Goal: Contribute content: Add original content to the website for others to see

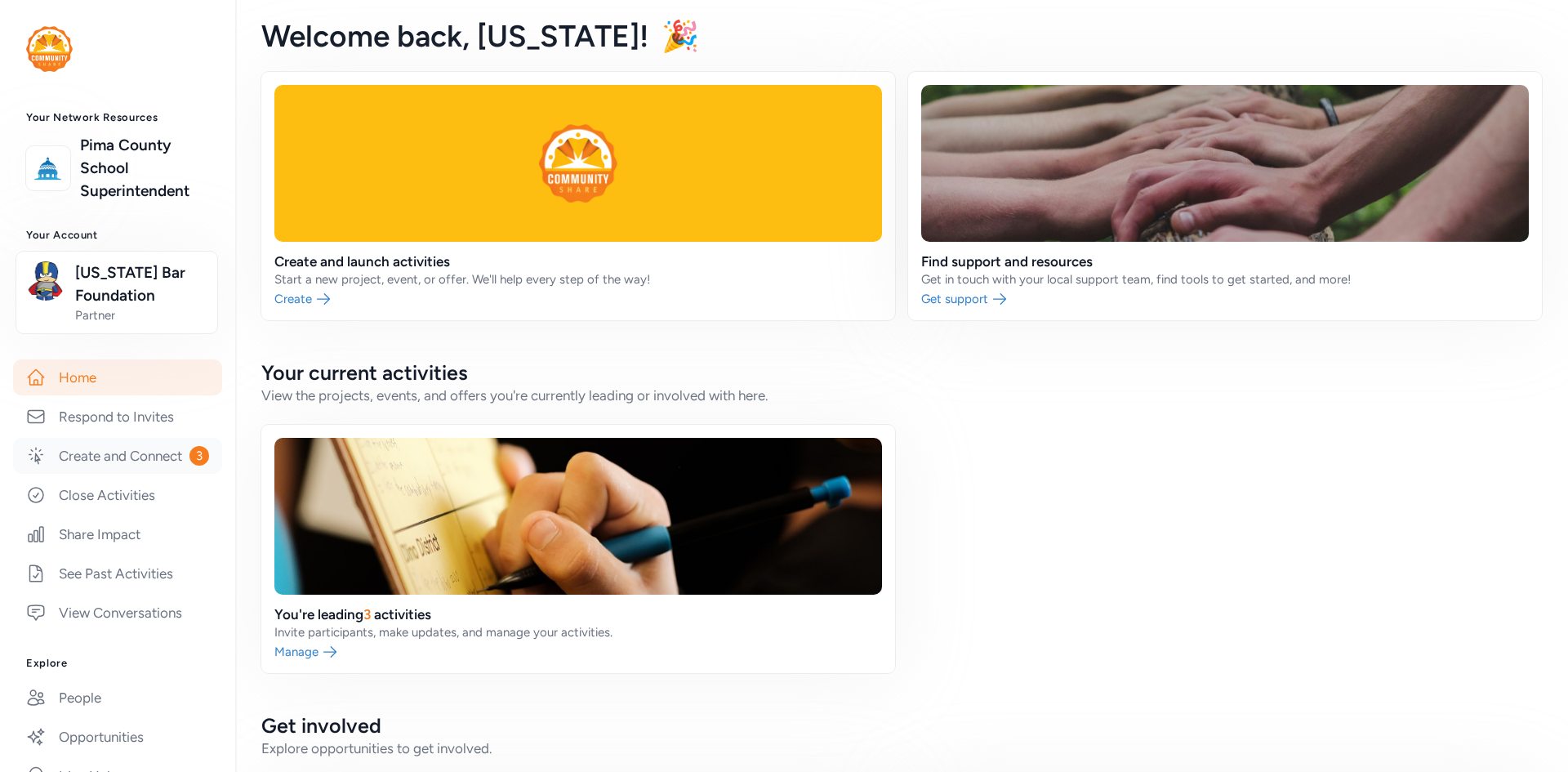
click at [112, 474] on link "Create and Connect 3" at bounding box center [118, 456] width 209 height 36
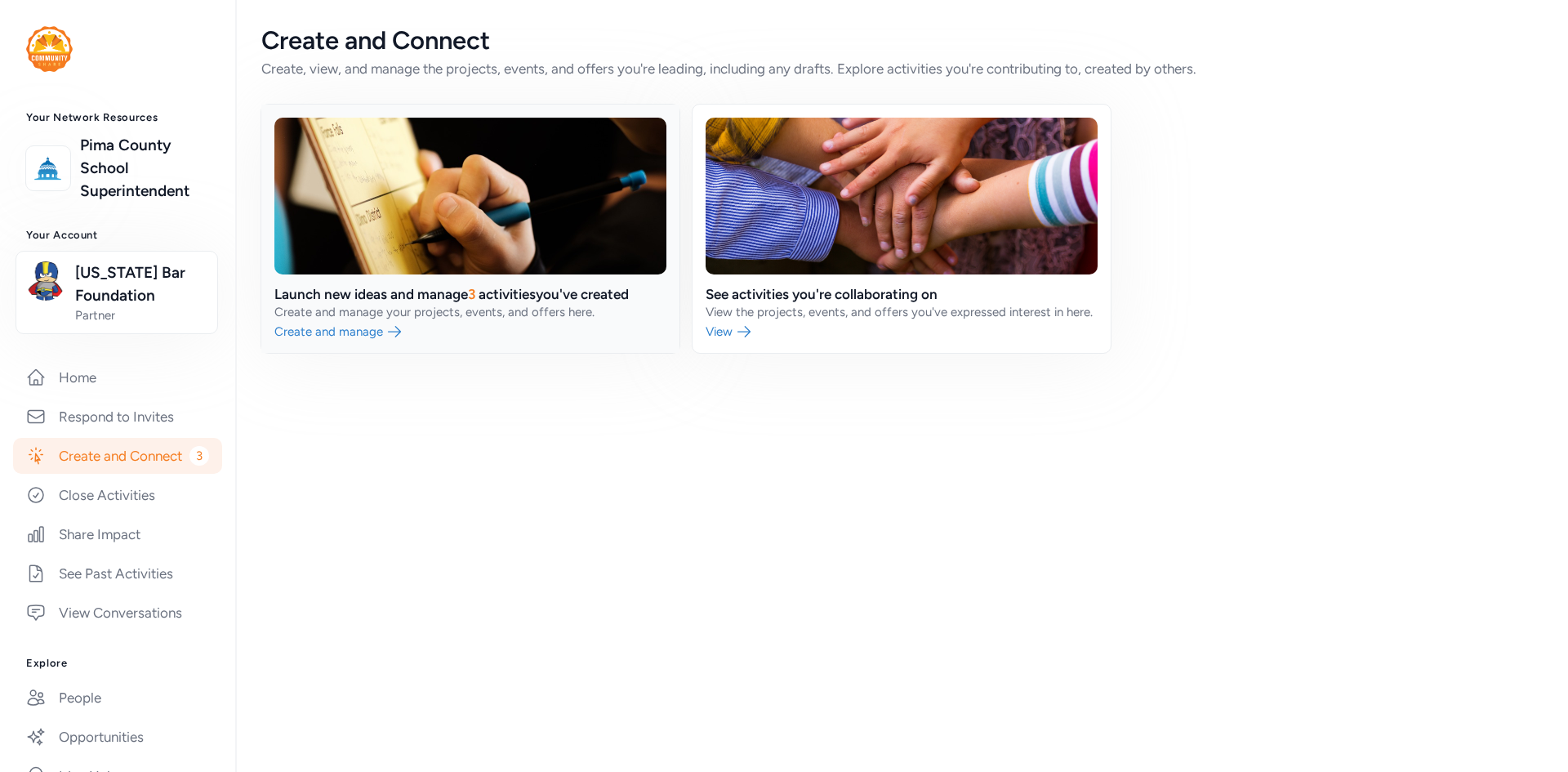
click at [320, 307] on link at bounding box center [470, 228] width 418 height 248
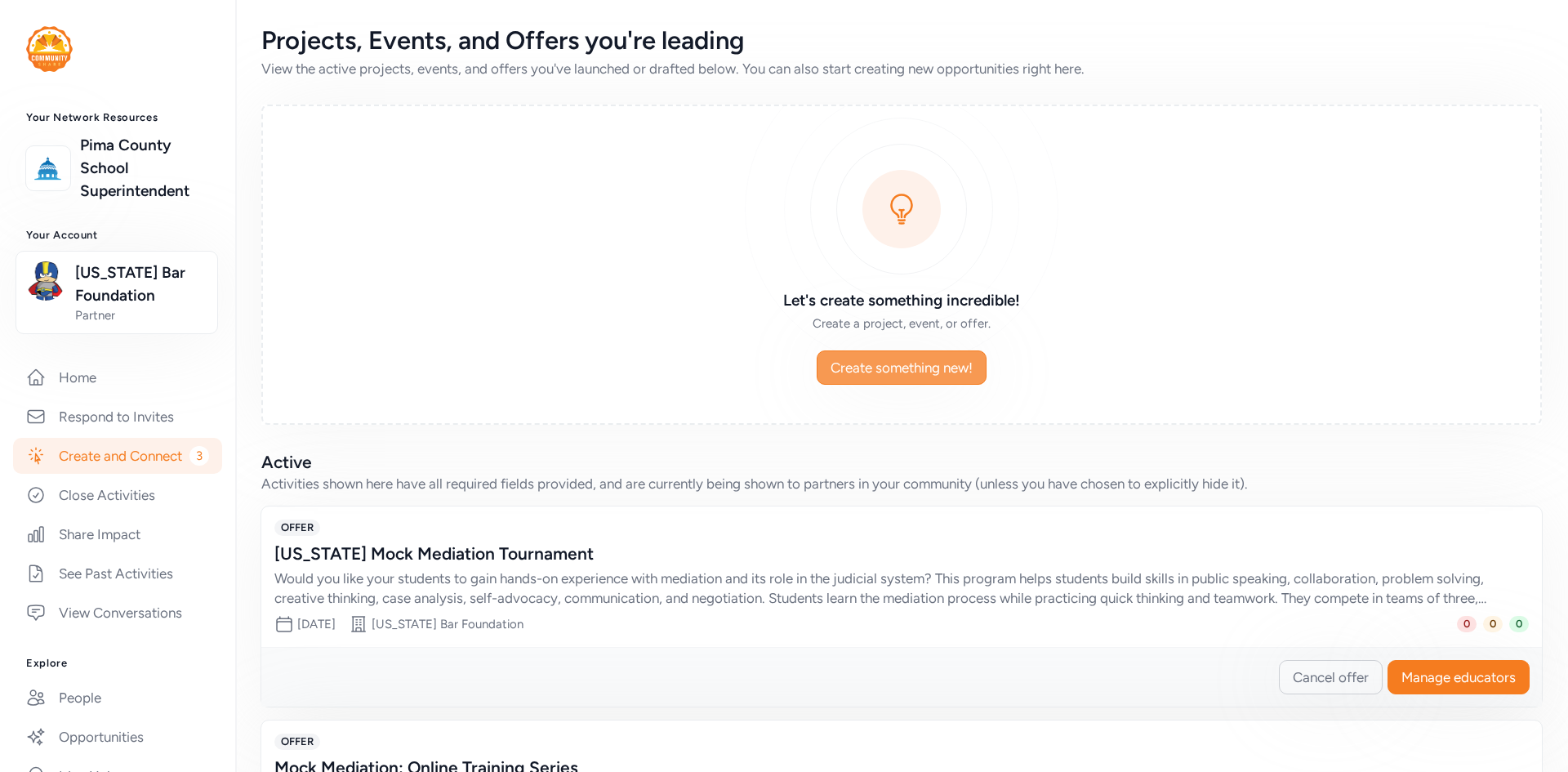
click at [866, 377] on button "Create something new!" at bounding box center [902, 367] width 169 height 34
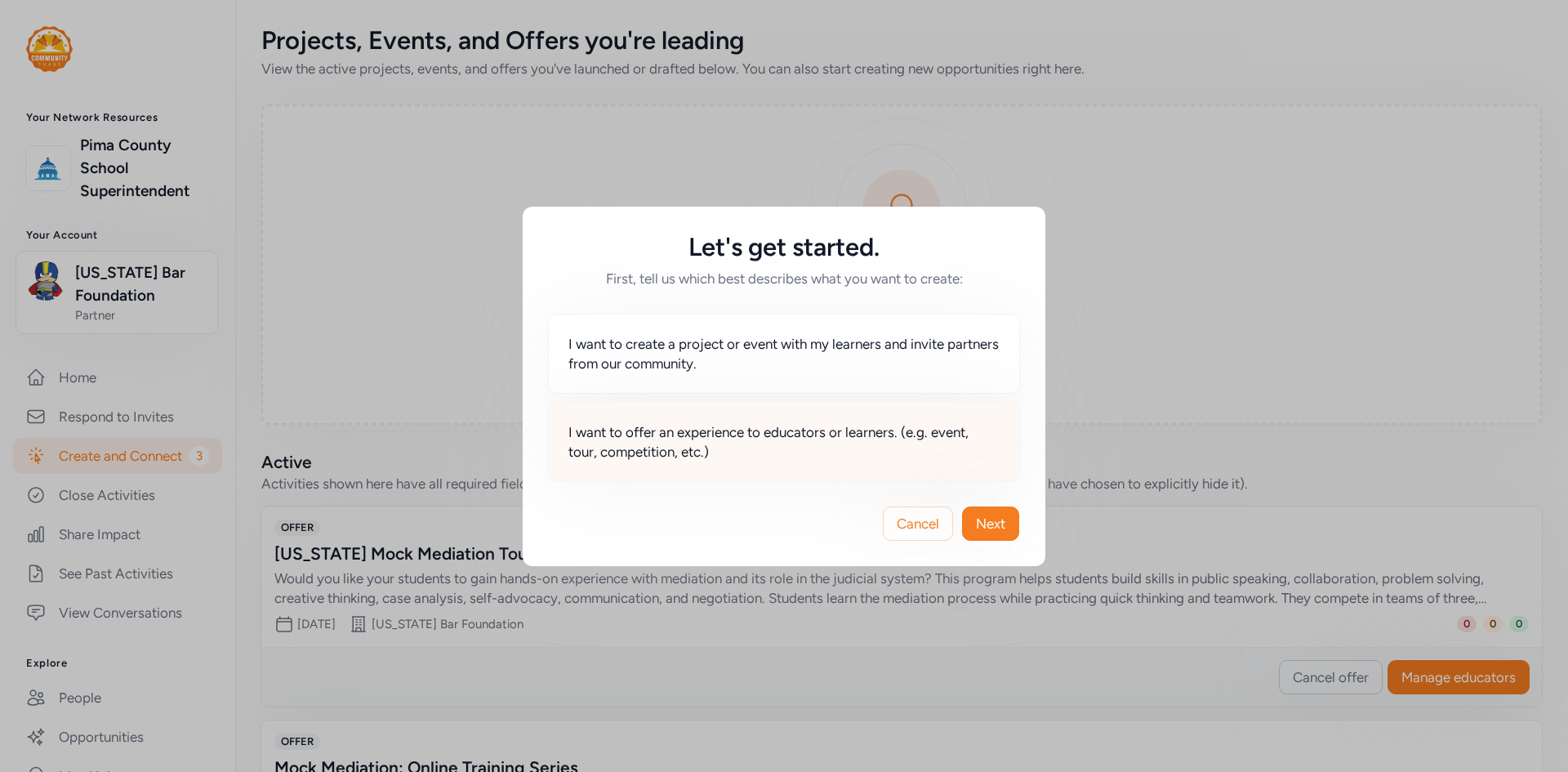
click at [714, 433] on span "I want to offer an experience to educators or learners. (e.g. event, tour, comp…" at bounding box center [784, 442] width 431 height 39
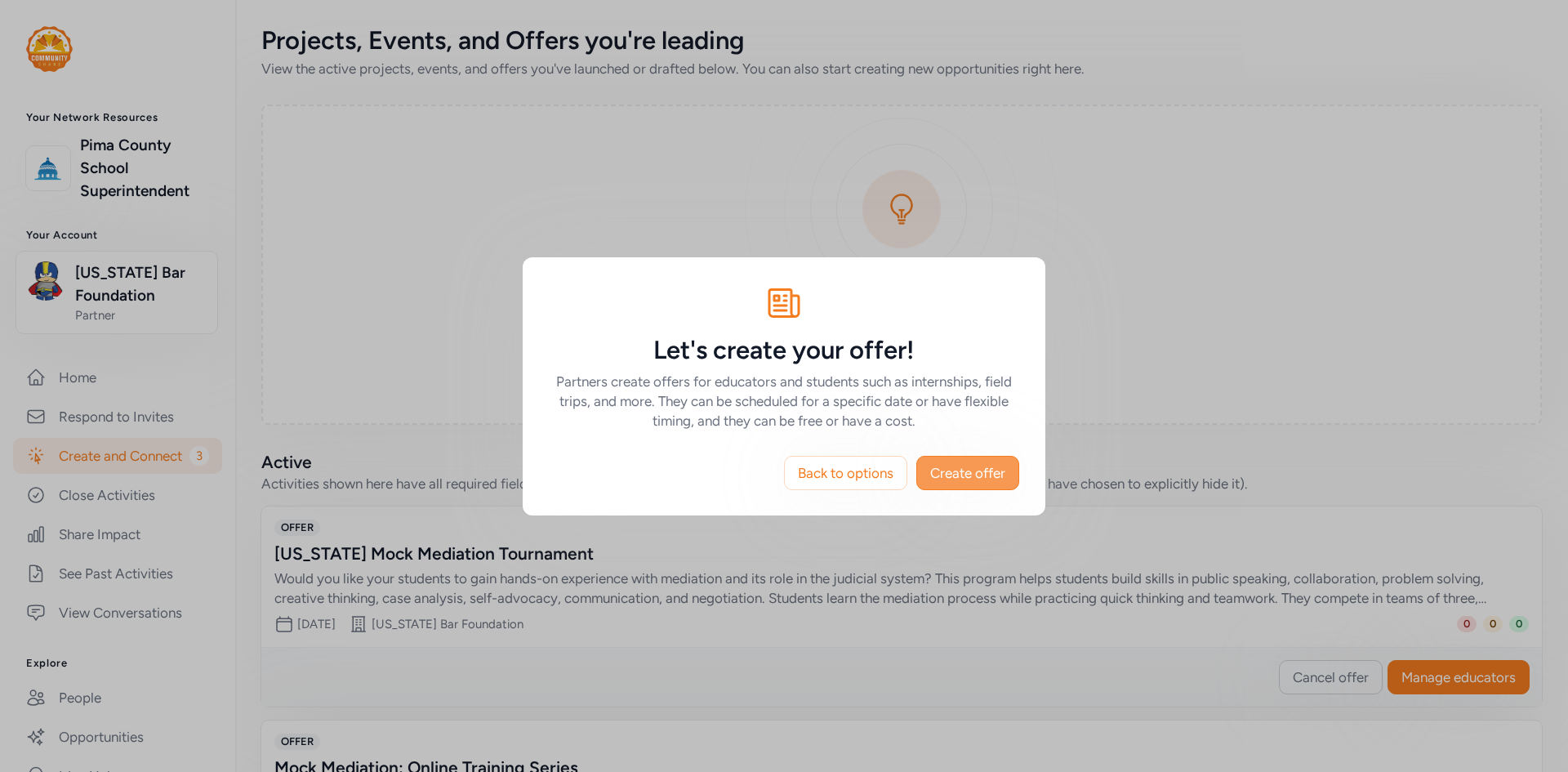
click at [946, 468] on span "Create offer" at bounding box center [967, 472] width 75 height 20
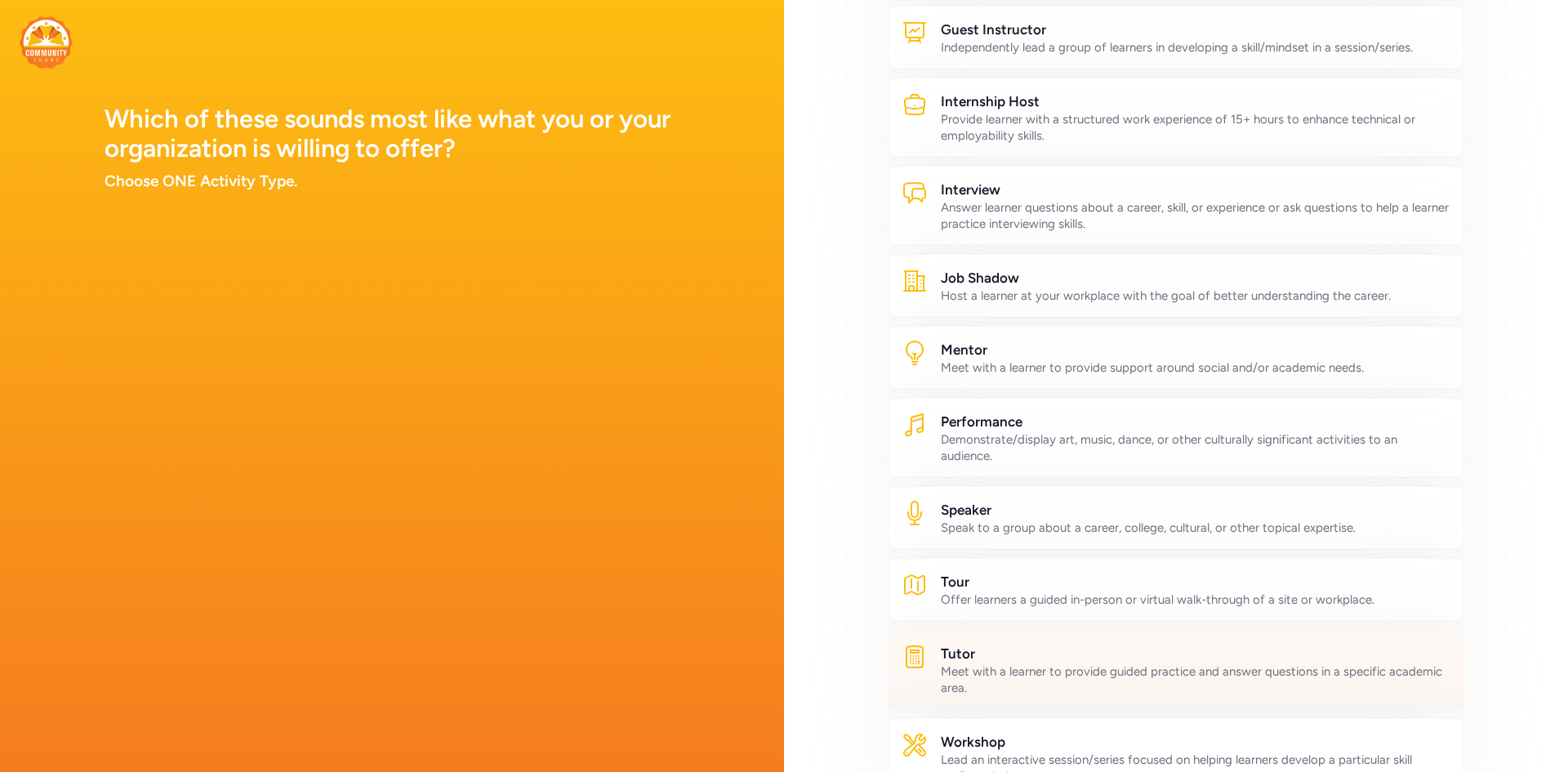
scroll to position [564, 0]
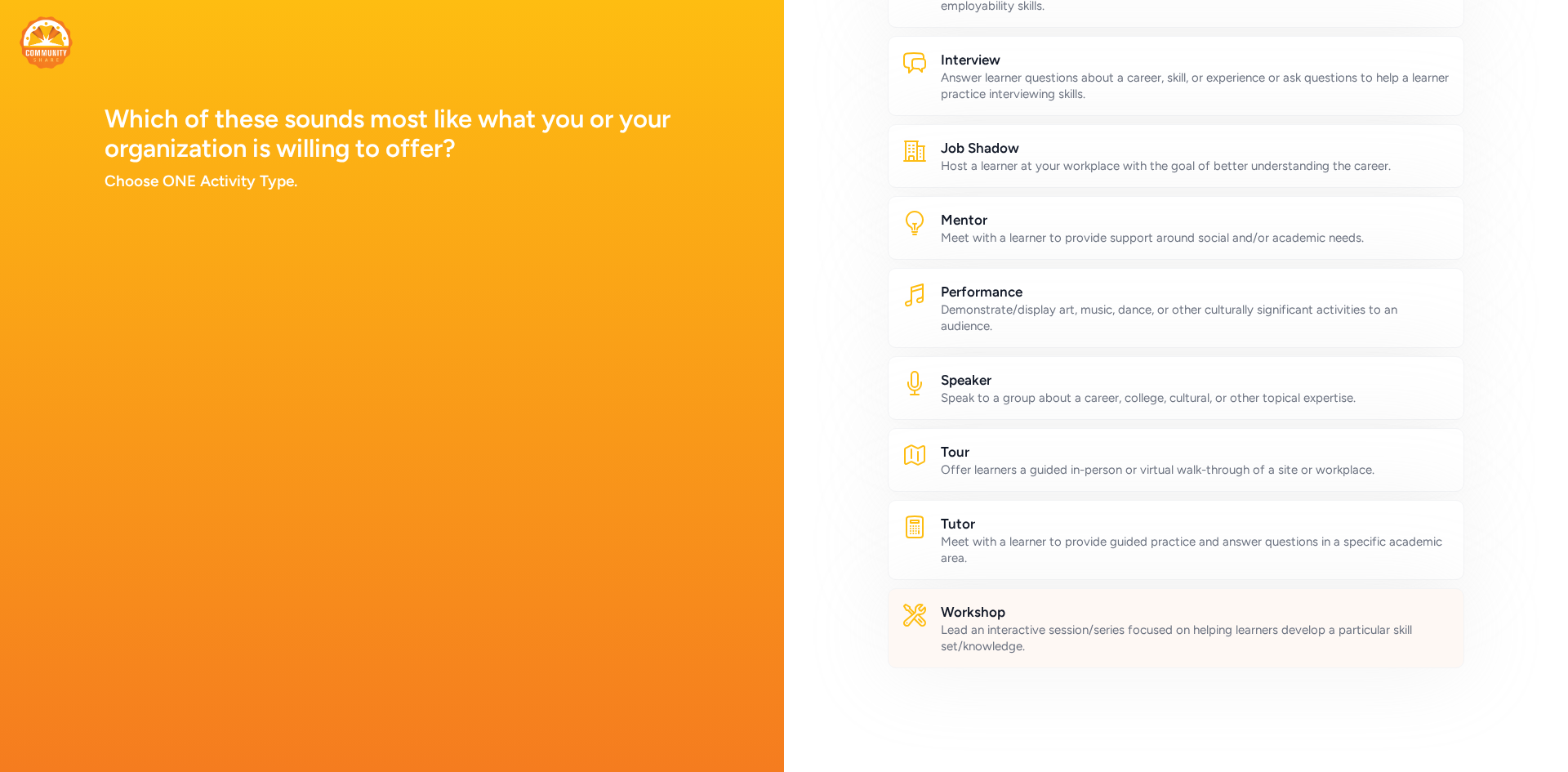
click at [1026, 632] on div "Lead an interactive session/series focused on helping learners develop a partic…" at bounding box center [1195, 638] width 509 height 32
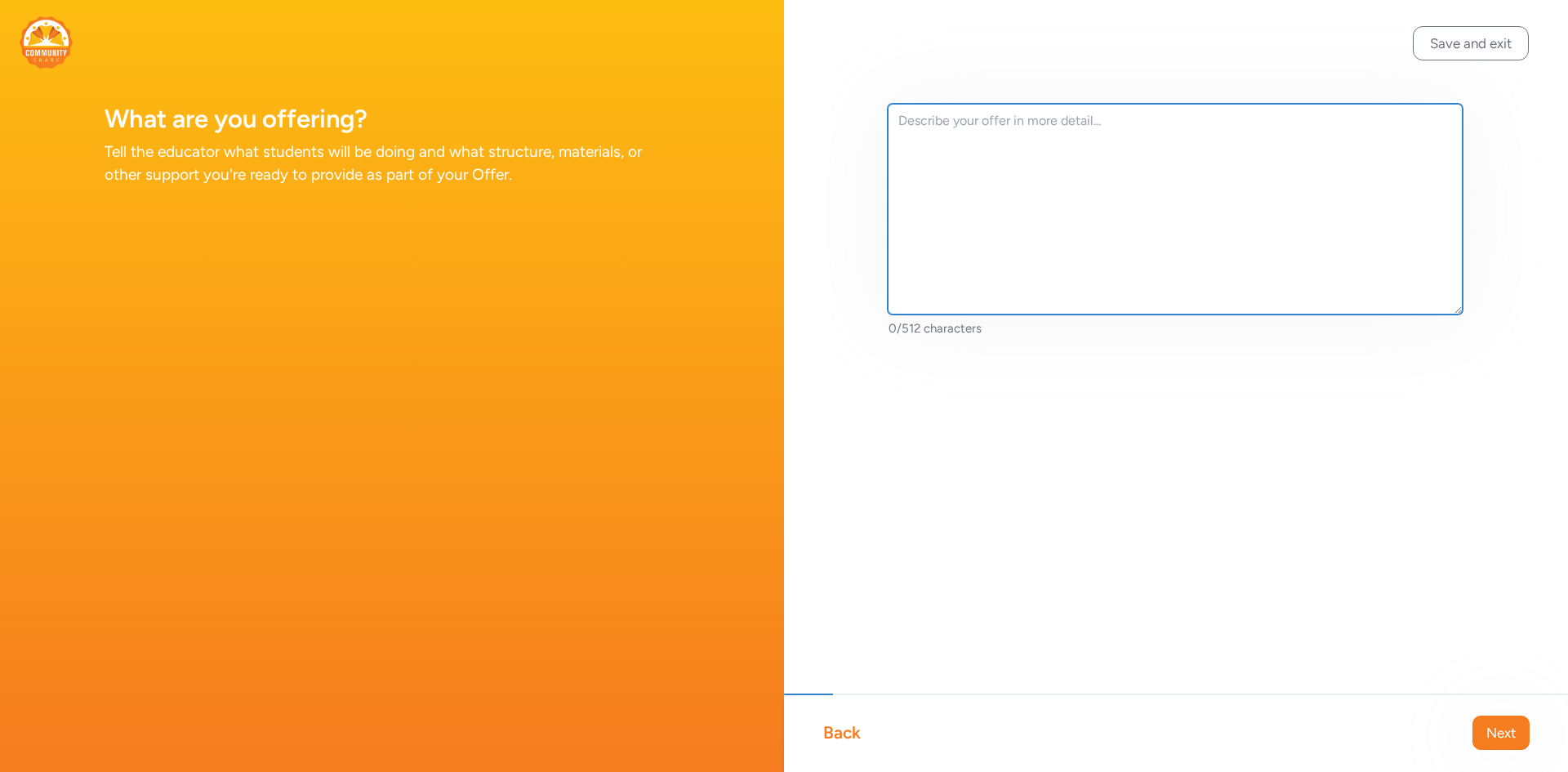
click at [930, 151] on textarea at bounding box center [1176, 208] width 575 height 210
click at [1131, 168] on textarea at bounding box center [1176, 208] width 575 height 210
paste textarea "Prepare your high school students for the legal and financial responsibilities …"
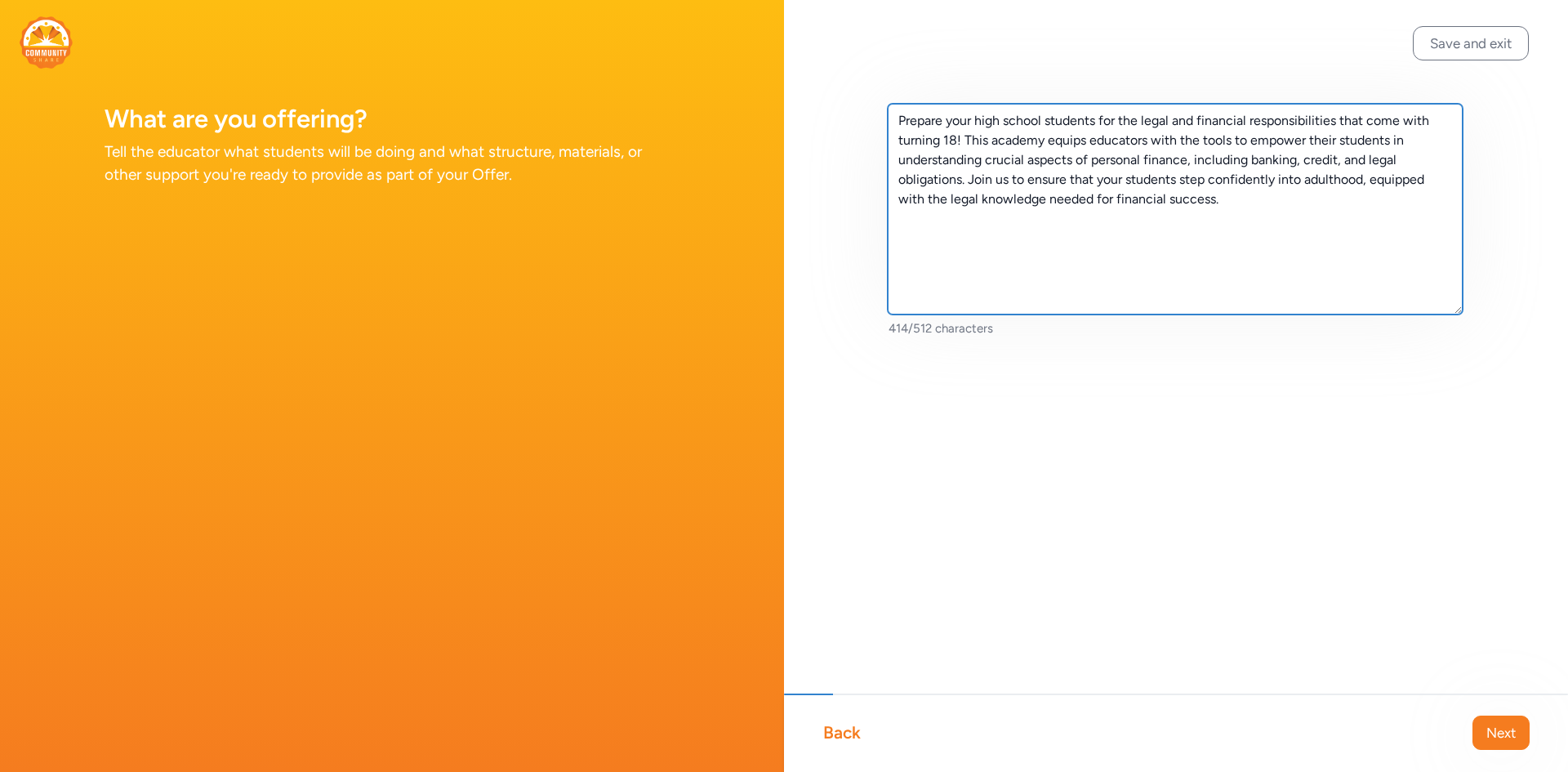
click at [1268, 200] on textarea "Prepare your high school students for the legal and financial responsibilities …" at bounding box center [1176, 208] width 575 height 210
paste textarea "By participating in interactive activities, students will be provided with impo…"
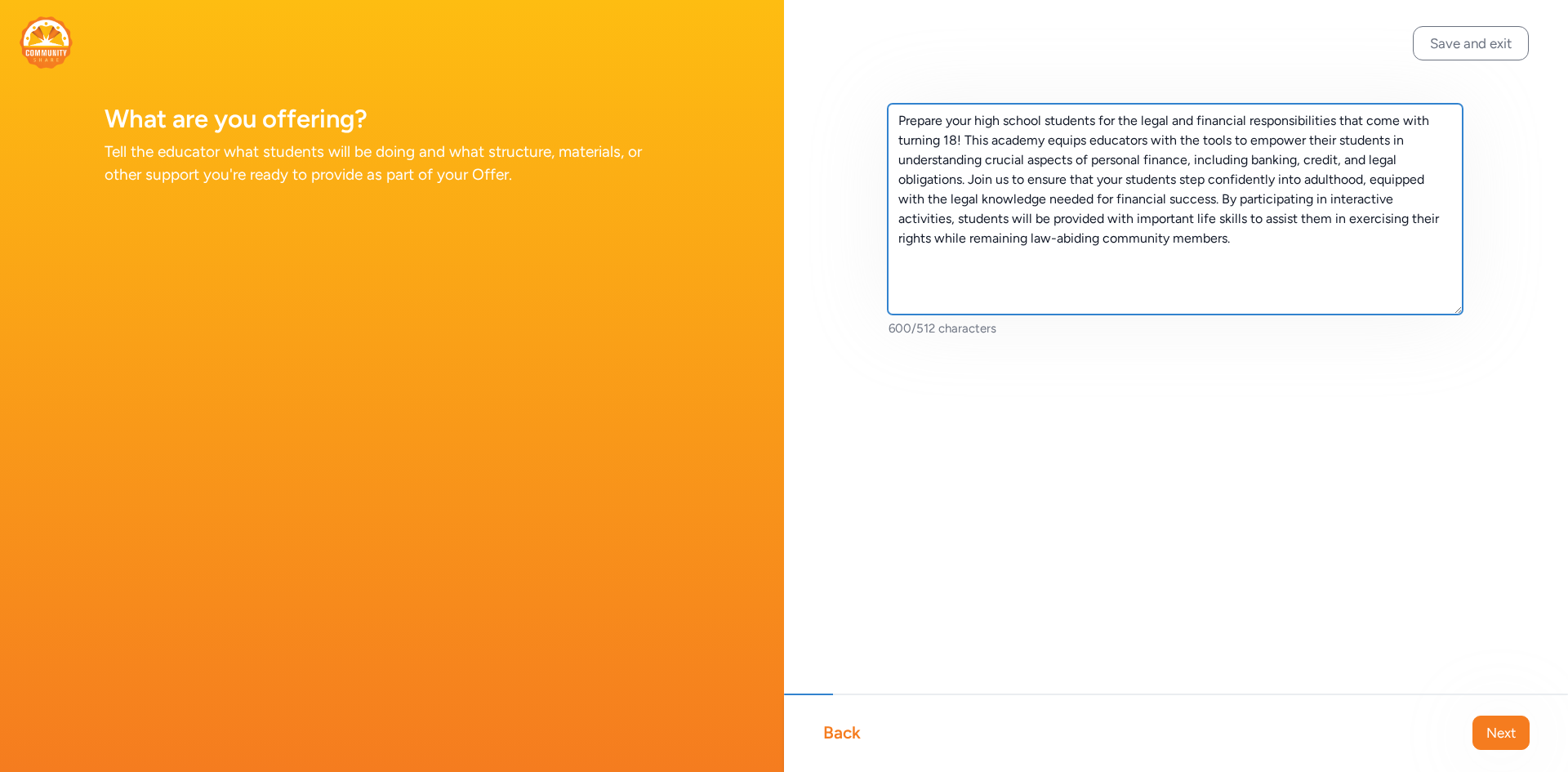
drag, startPoint x: 1222, startPoint y: 195, endPoint x: 1304, endPoint y: 262, distance: 105.9
click at [1304, 262] on textarea "Prepare your high school students for the legal and financial responsibilities …" at bounding box center [1176, 208] width 575 height 210
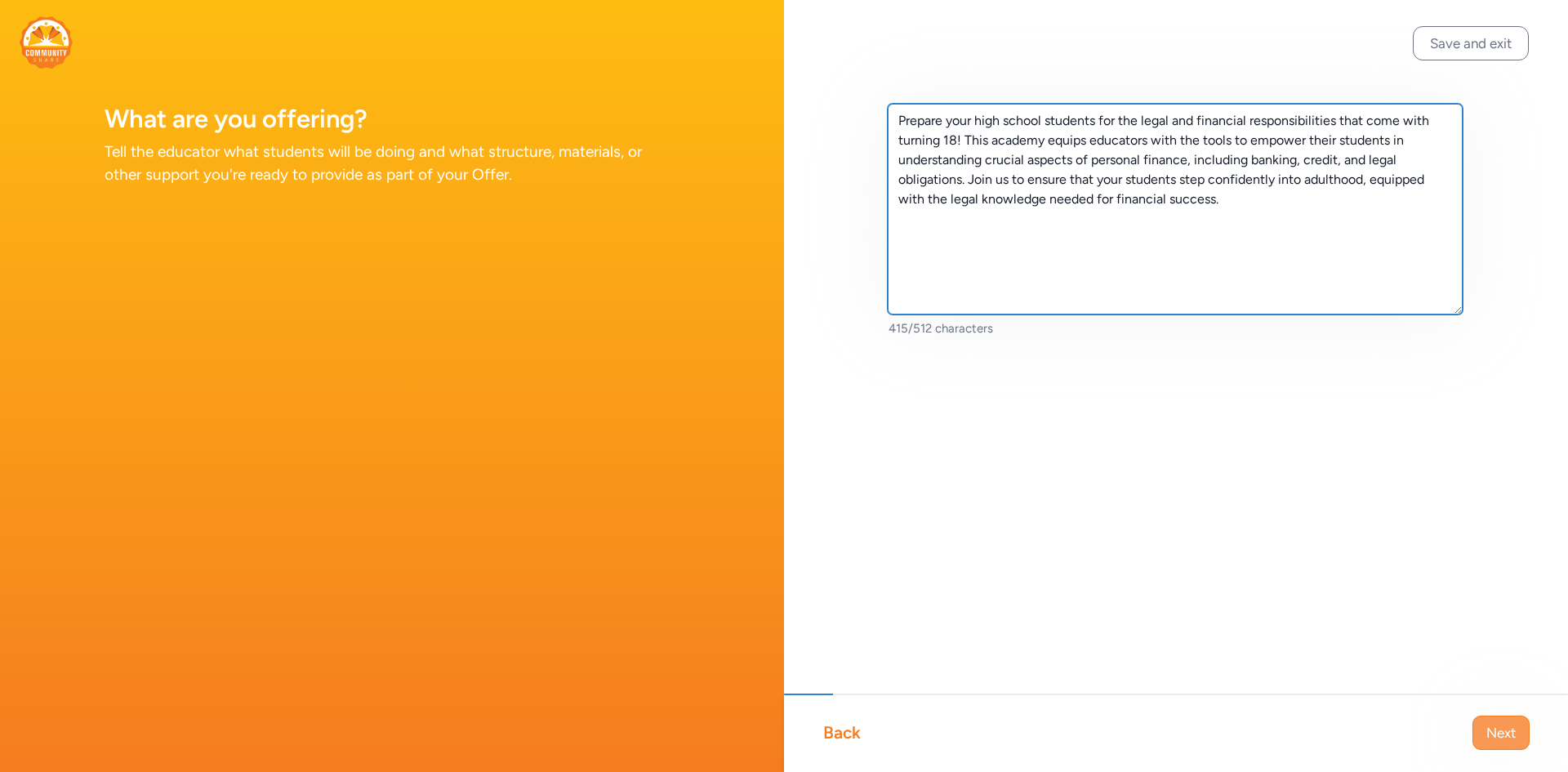
type textarea "Prepare your high school students for the legal and financial responsibilities …"
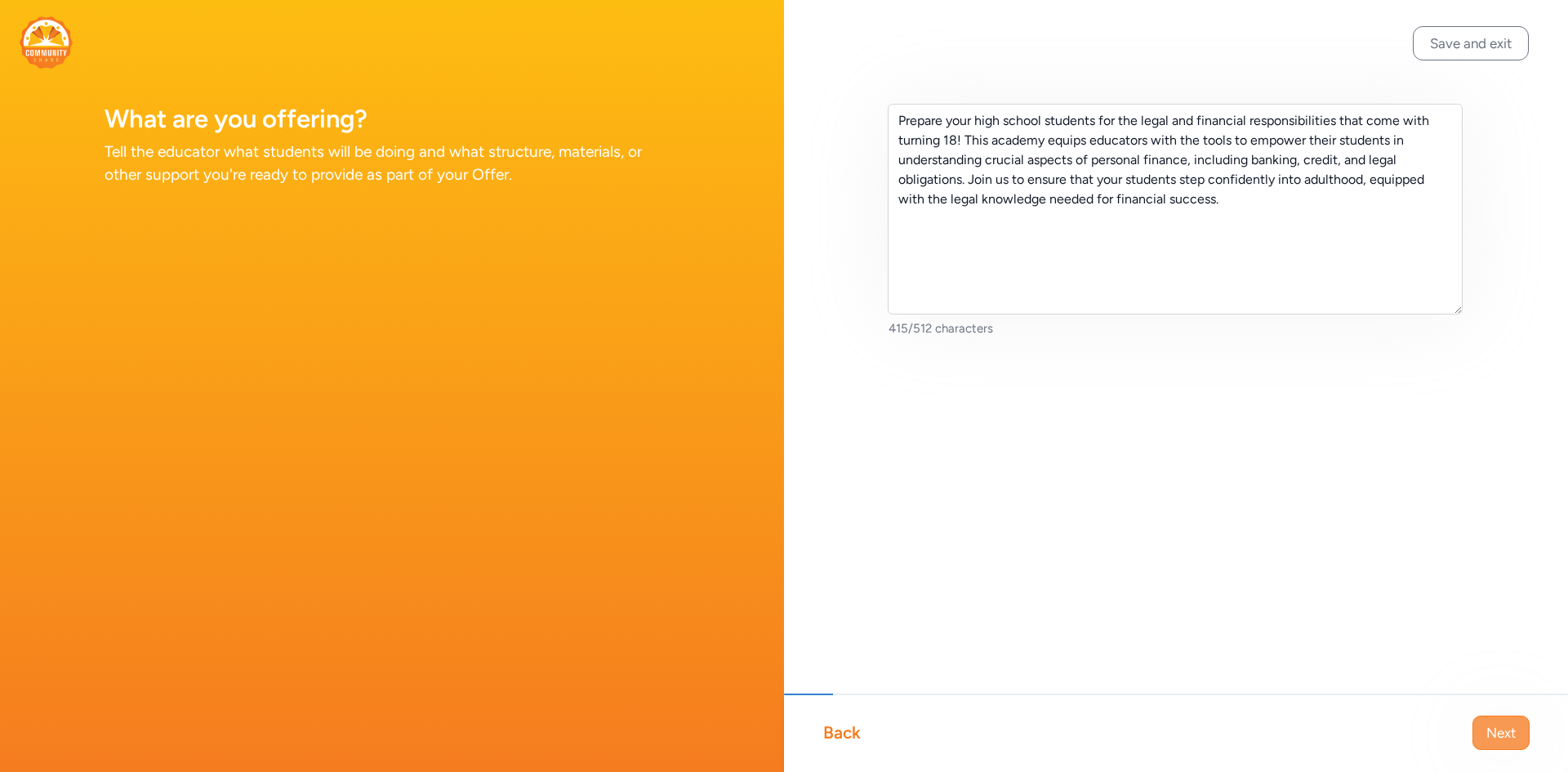
click at [1497, 735] on span "Next" at bounding box center [1501, 732] width 30 height 20
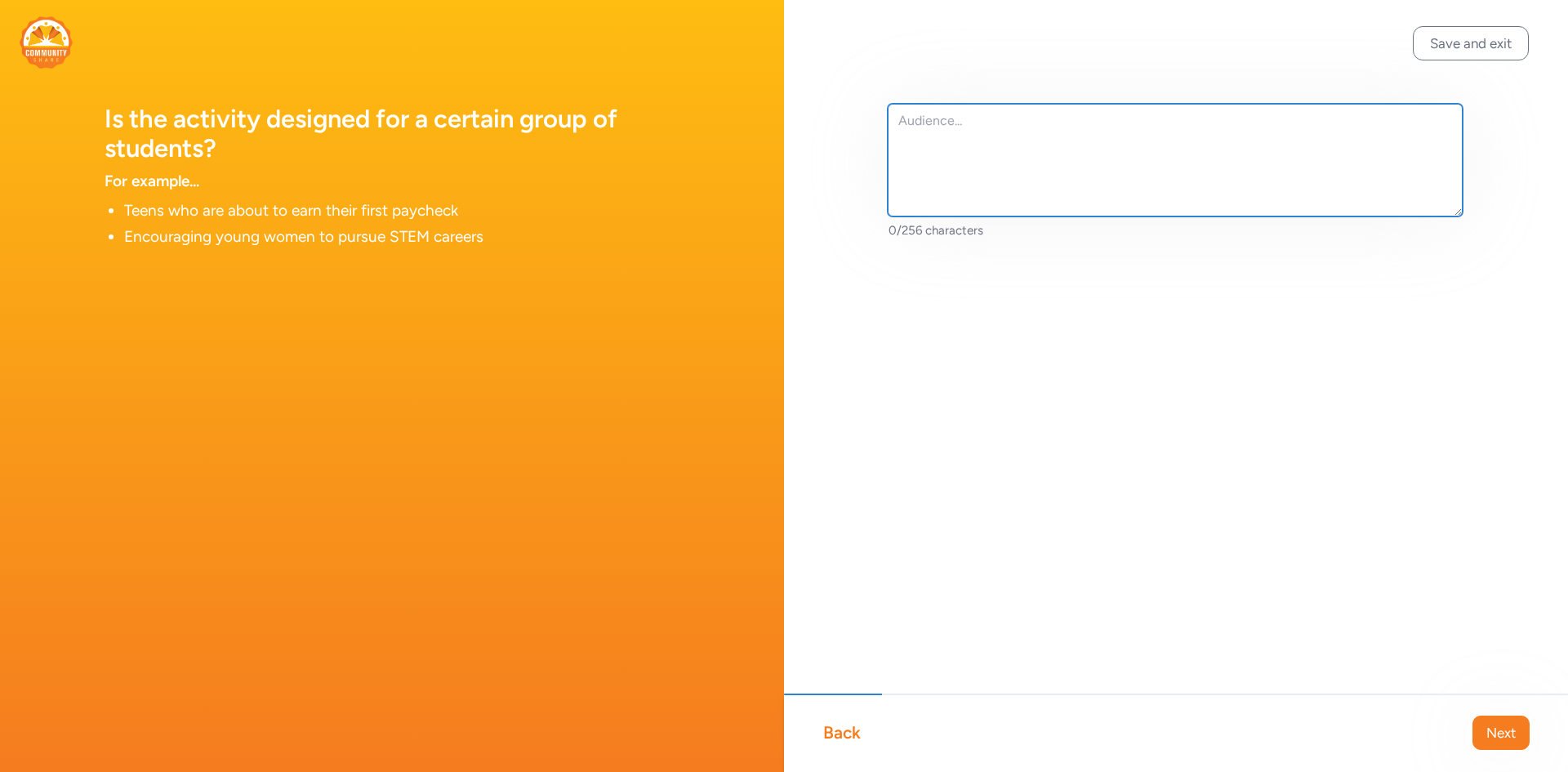
click at [1001, 177] on textarea at bounding box center [1176, 160] width 575 height 112
type textarea "High school educators (9-12) in [GEOGRAPHIC_DATA]"
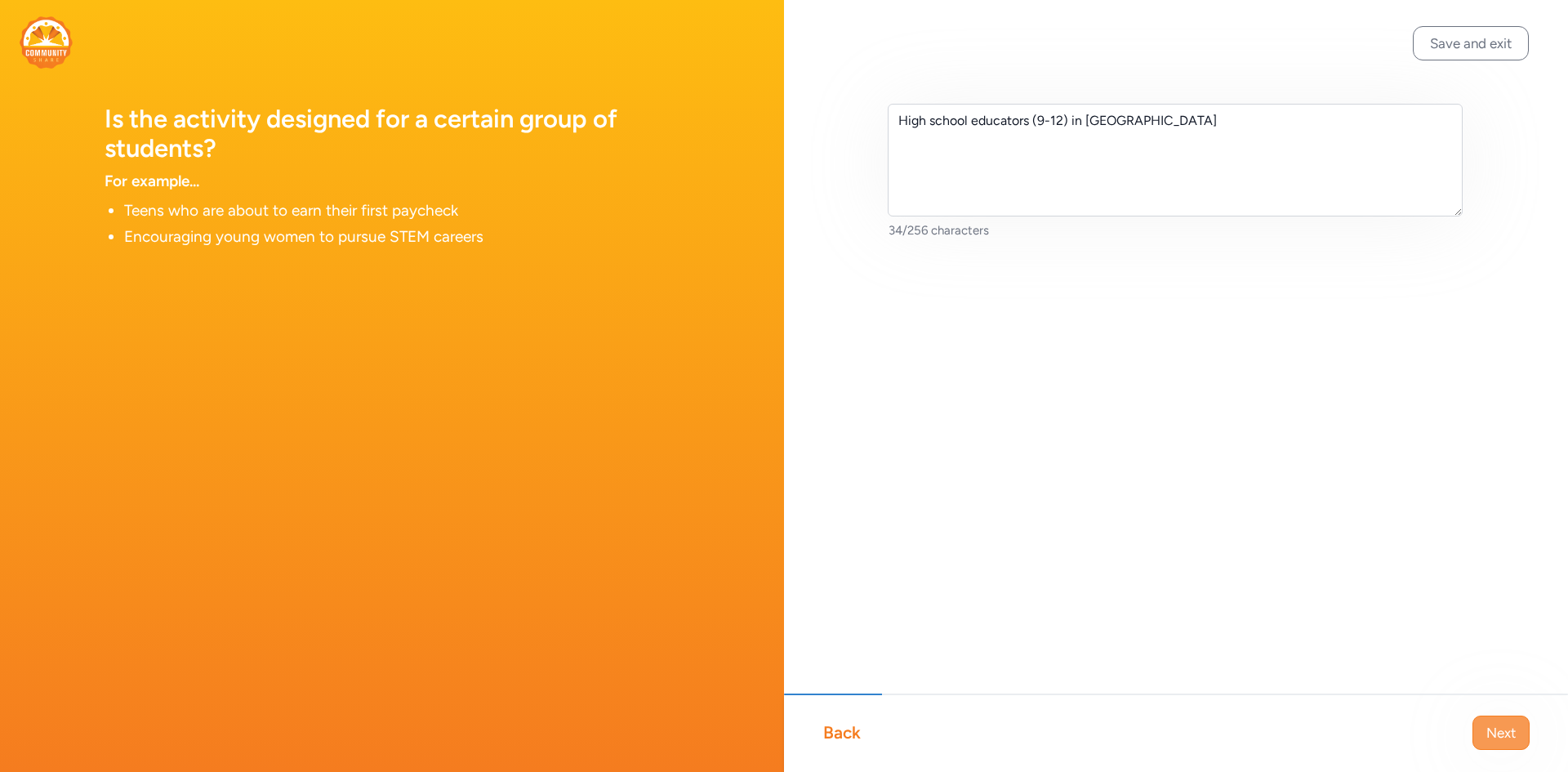
click at [1512, 732] on span "Next" at bounding box center [1501, 732] width 30 height 20
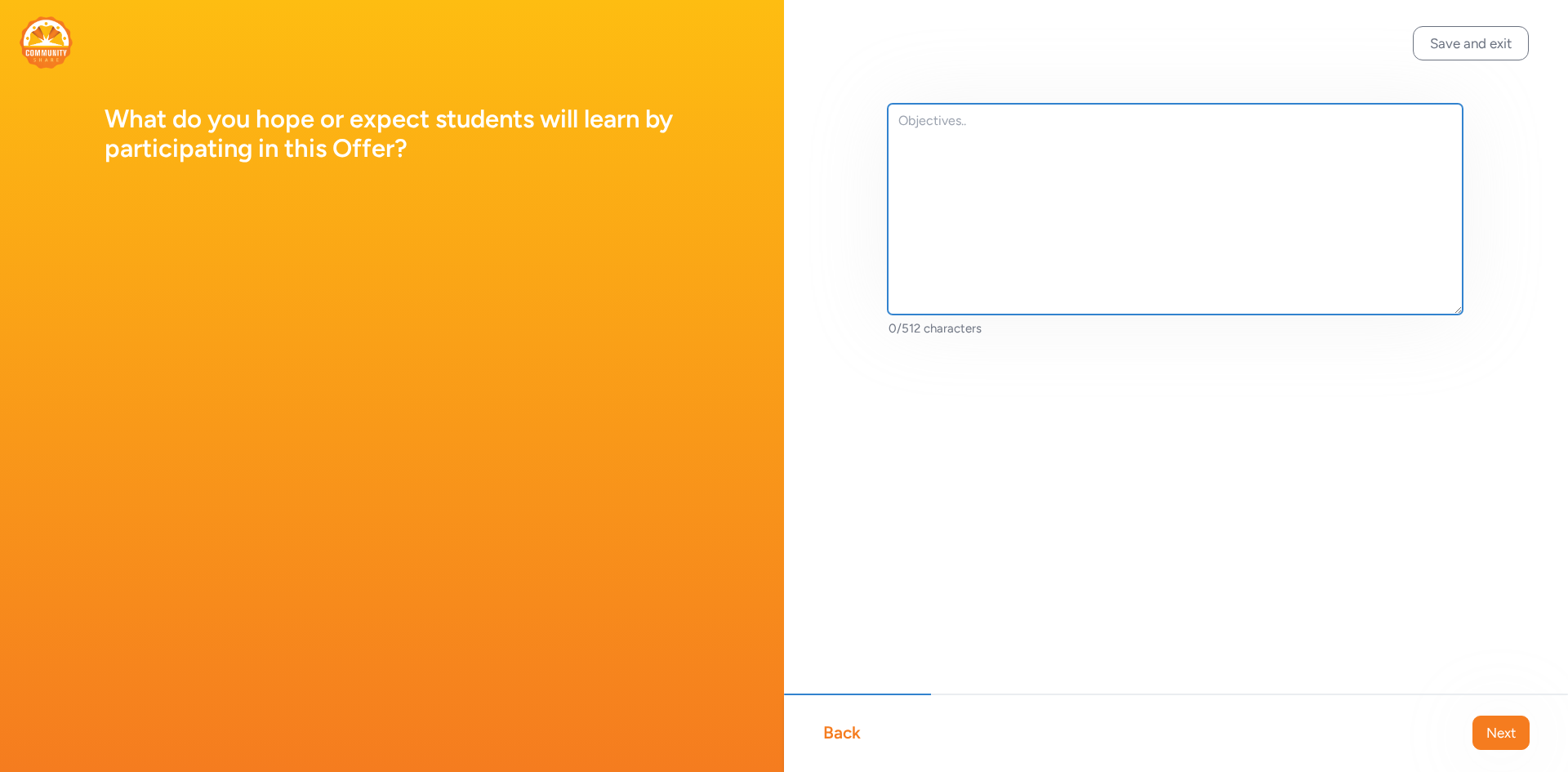
click at [982, 154] on textarea at bounding box center [1176, 208] width 575 height 210
paste textarea "Engage students in key issues pertaining to their first years as adults Learn s…"
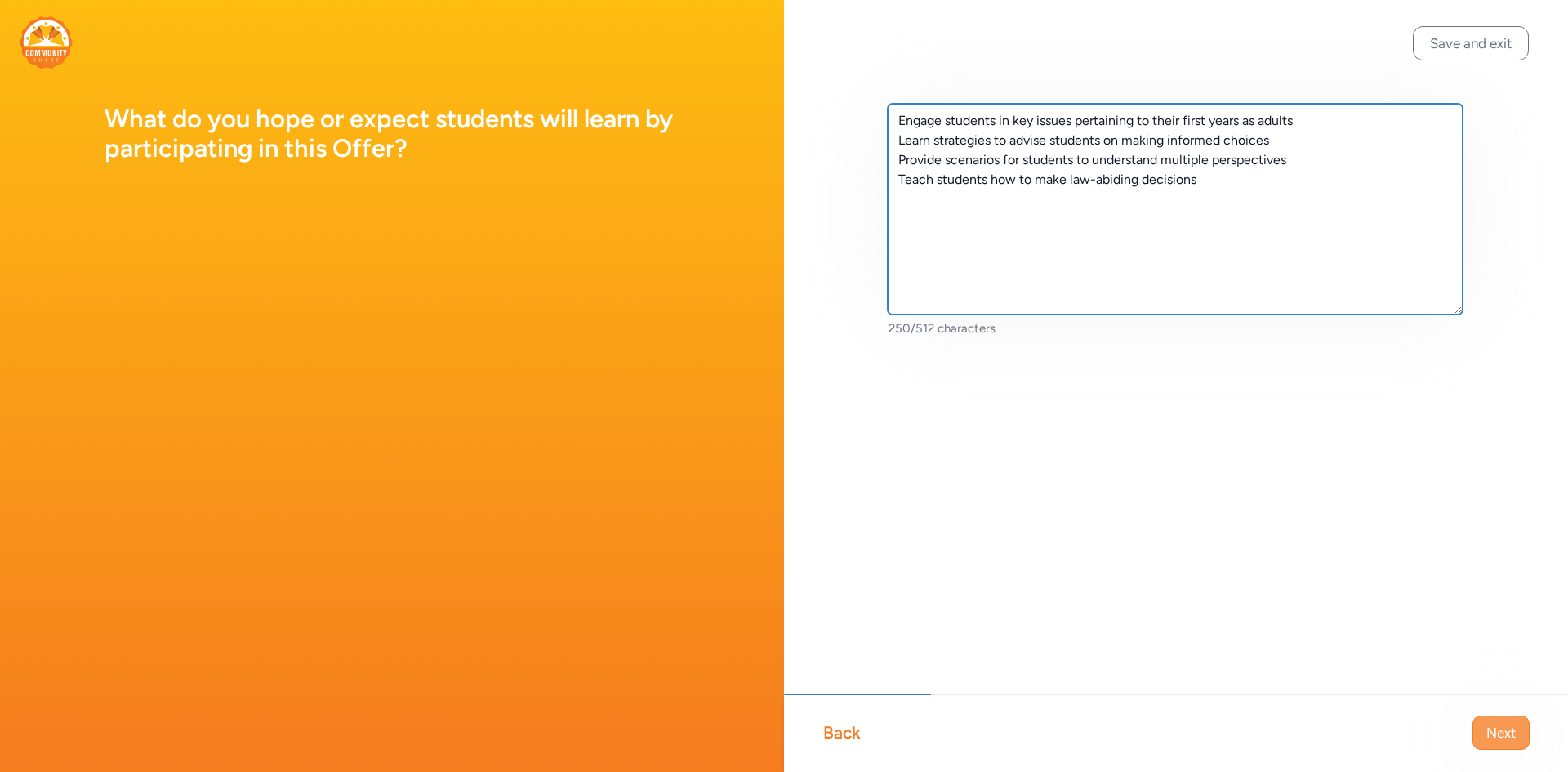
type textarea "Engage students in key issues pertaining to their first years as adults Learn s…"
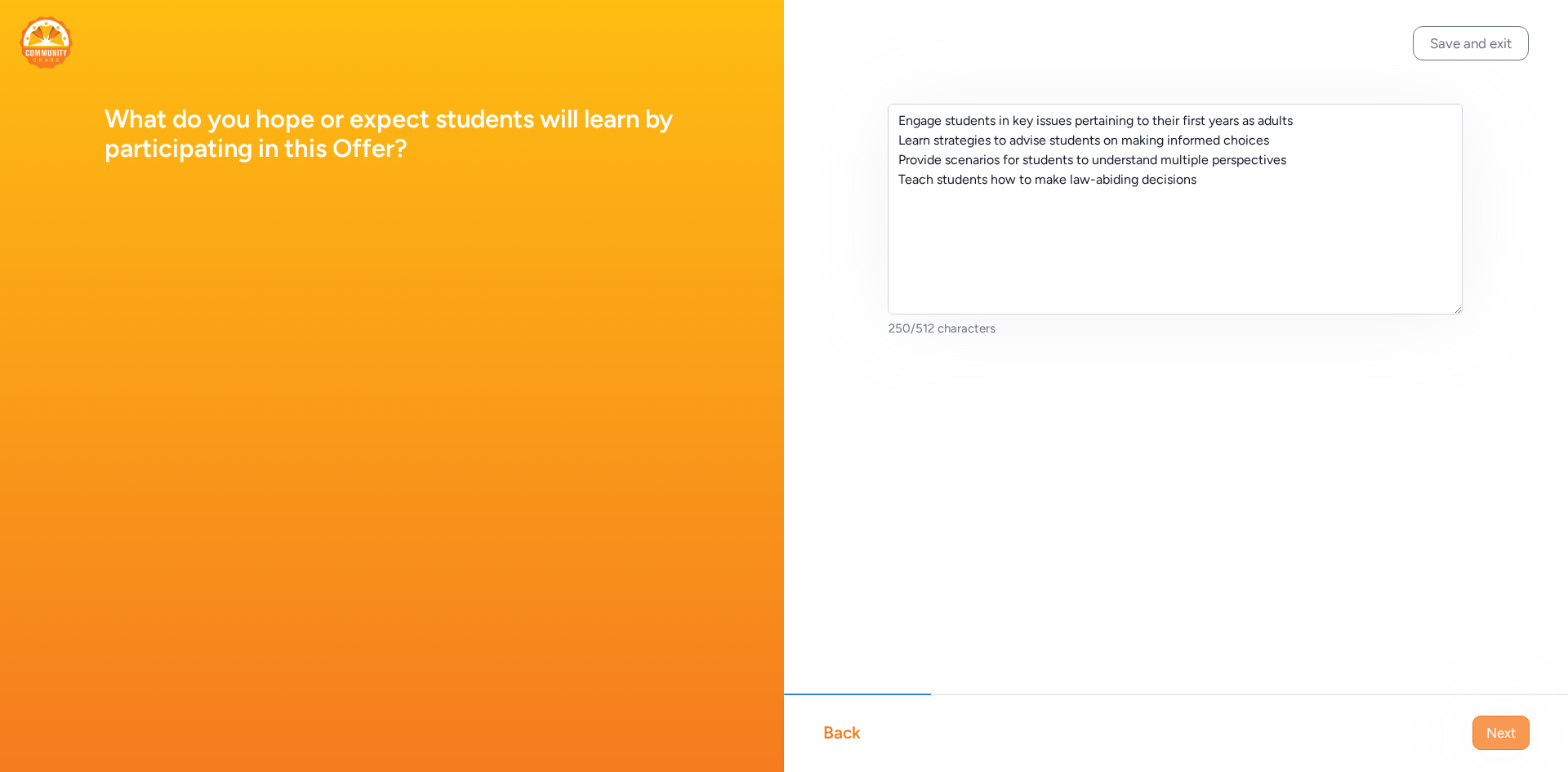
click at [1500, 740] on span "Next" at bounding box center [1501, 732] width 30 height 20
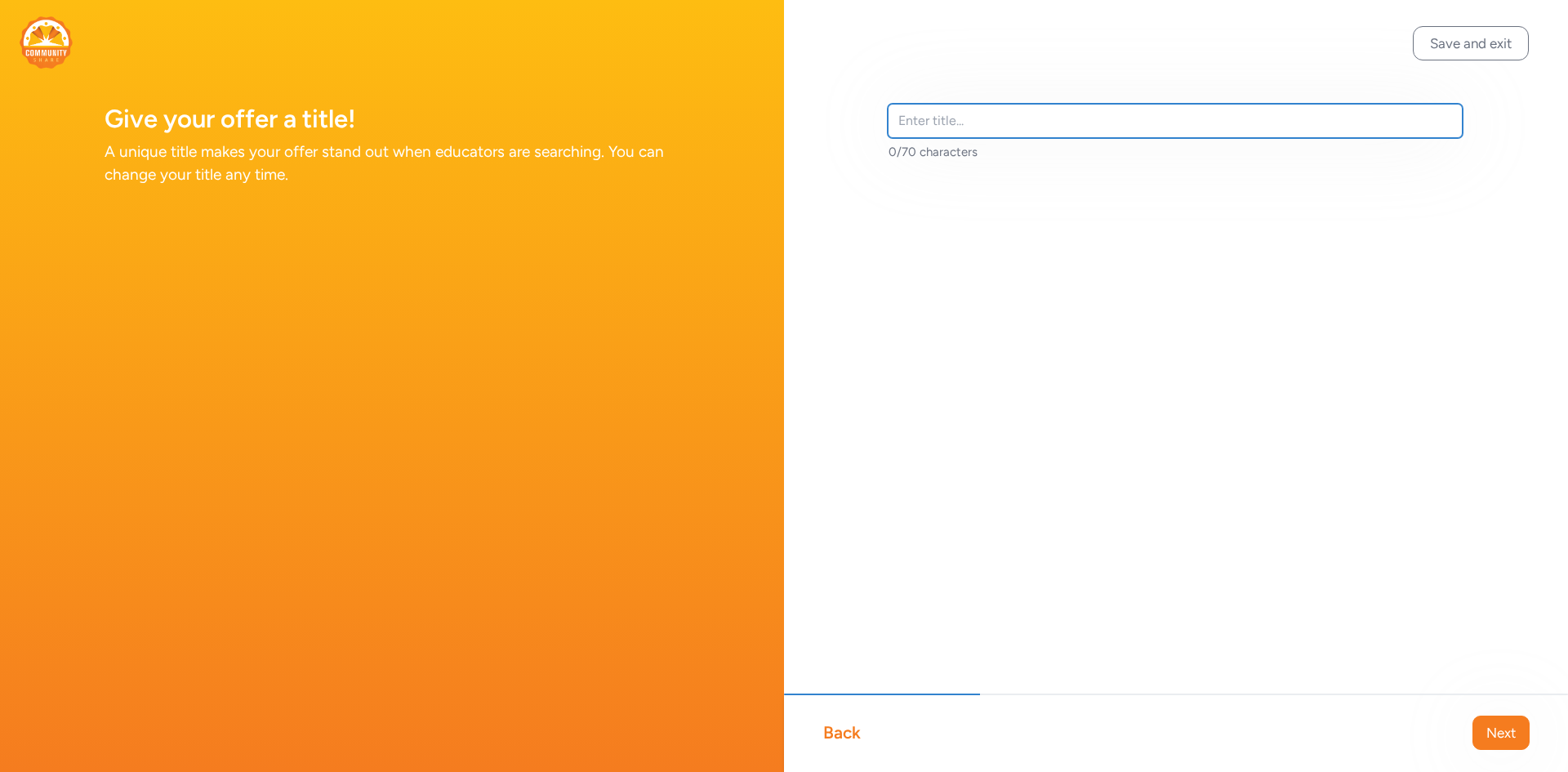
click at [961, 117] on input "text" at bounding box center [1176, 121] width 575 height 34
click at [915, 129] on input "text" at bounding box center [1176, 121] width 575 height 34
paste input "When You Turn 18: Preparing Students for Financial Success"
type input "When You Turn 18: Preparing Students for Financial Success"
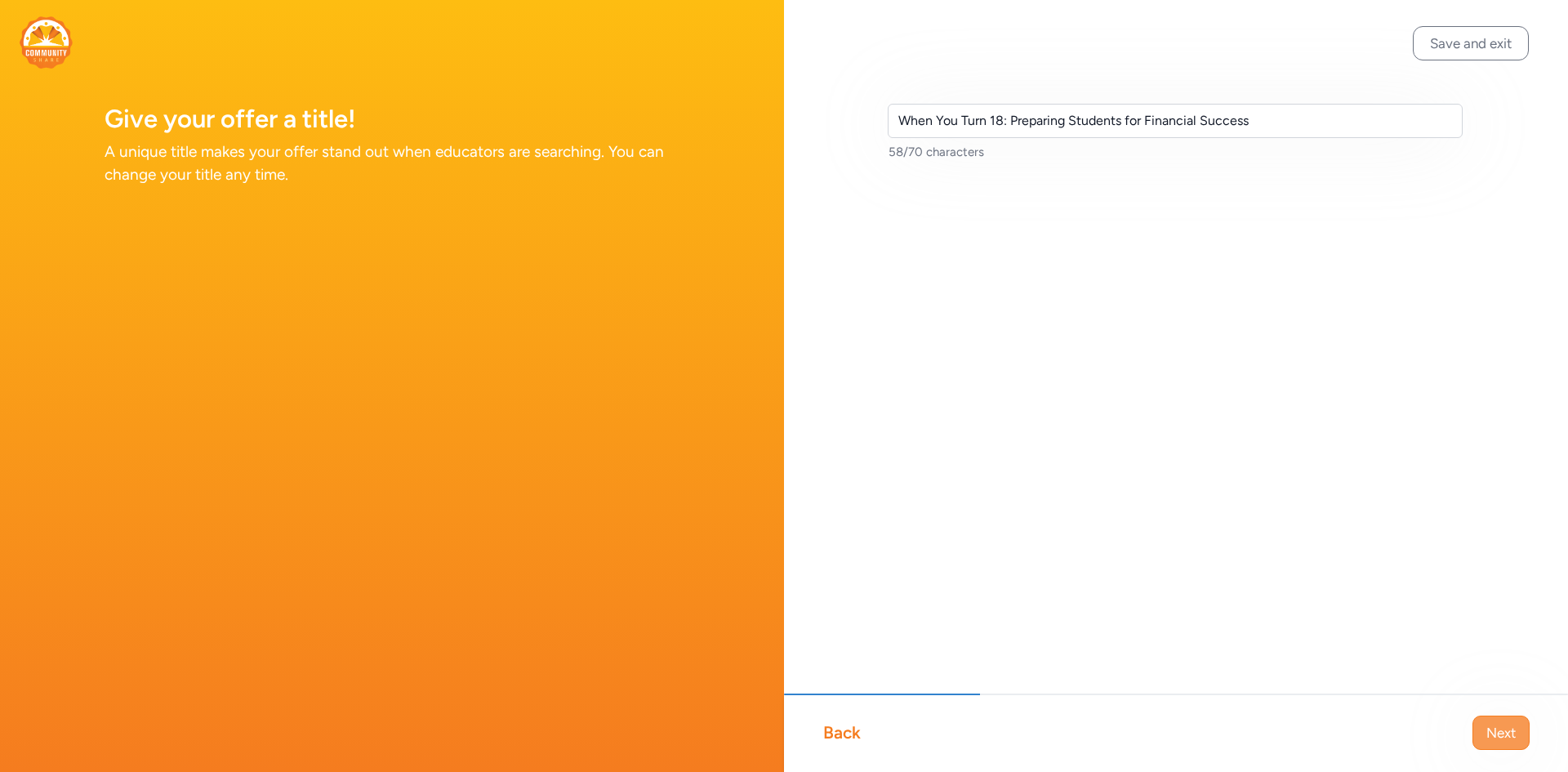
click at [1511, 724] on span "Next" at bounding box center [1501, 732] width 30 height 20
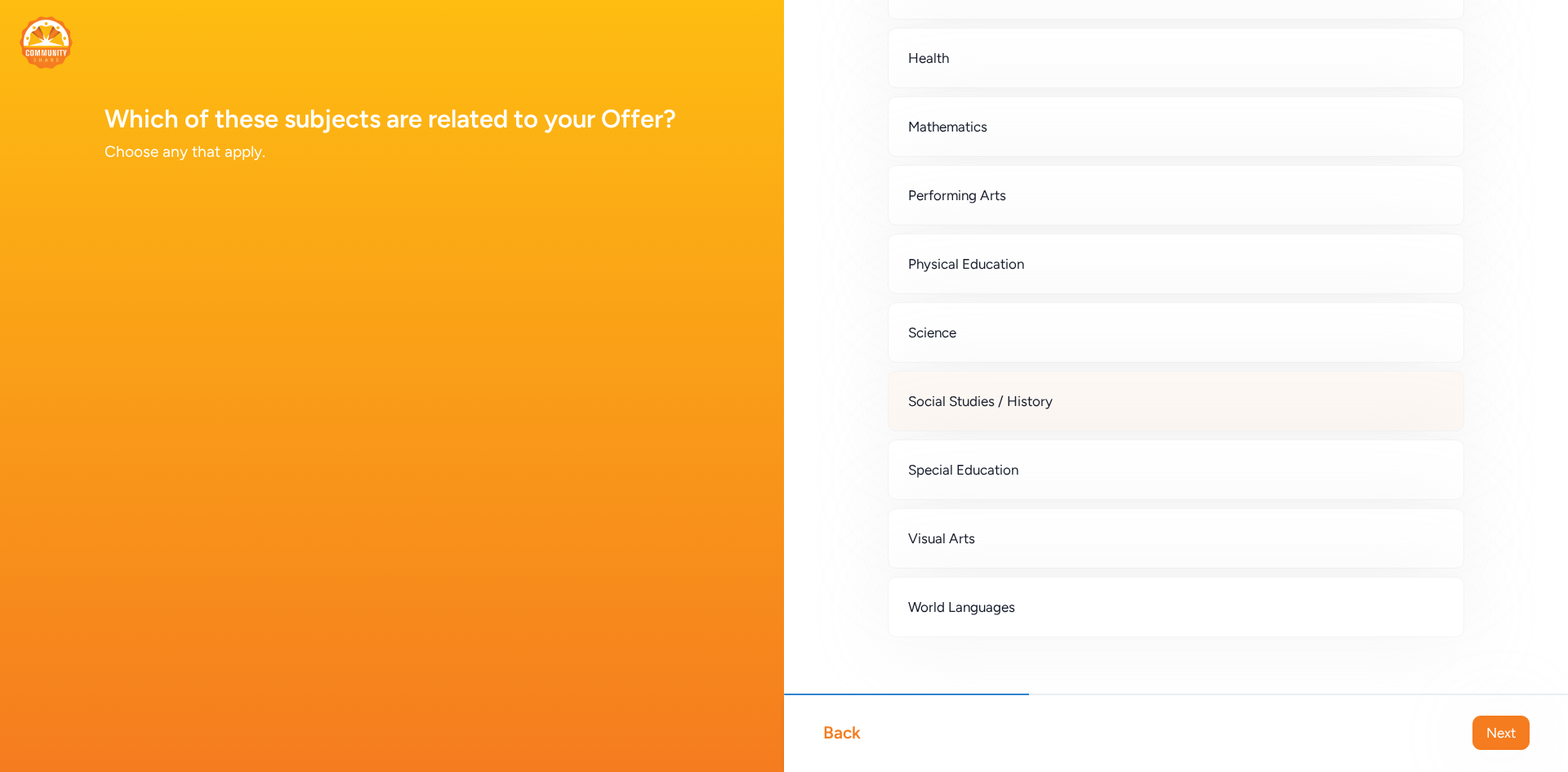
scroll to position [371, 0]
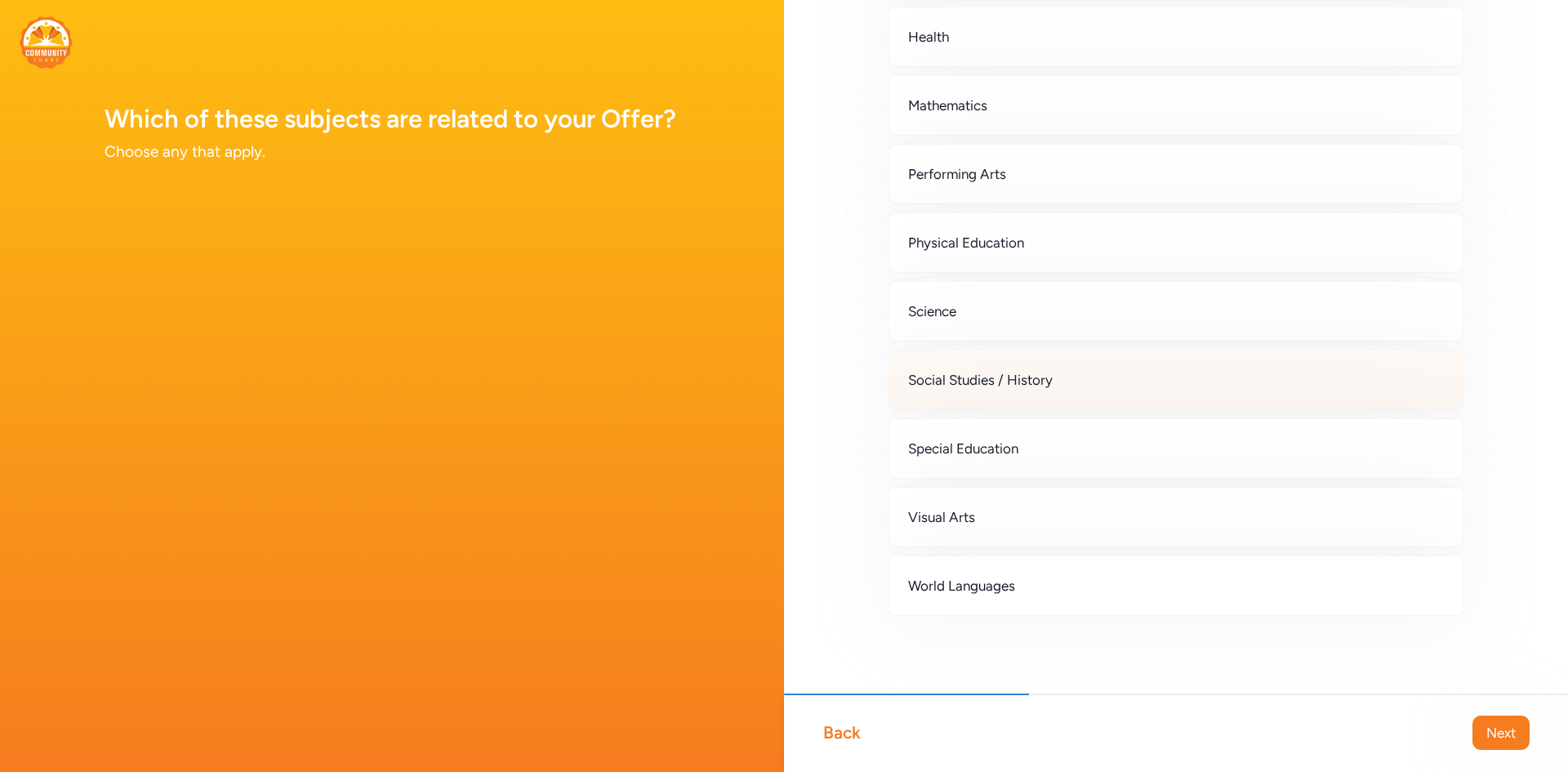
click at [1025, 399] on div "Social Studies / History" at bounding box center [1177, 379] width 577 height 60
click at [1490, 736] on span "Next" at bounding box center [1501, 732] width 30 height 20
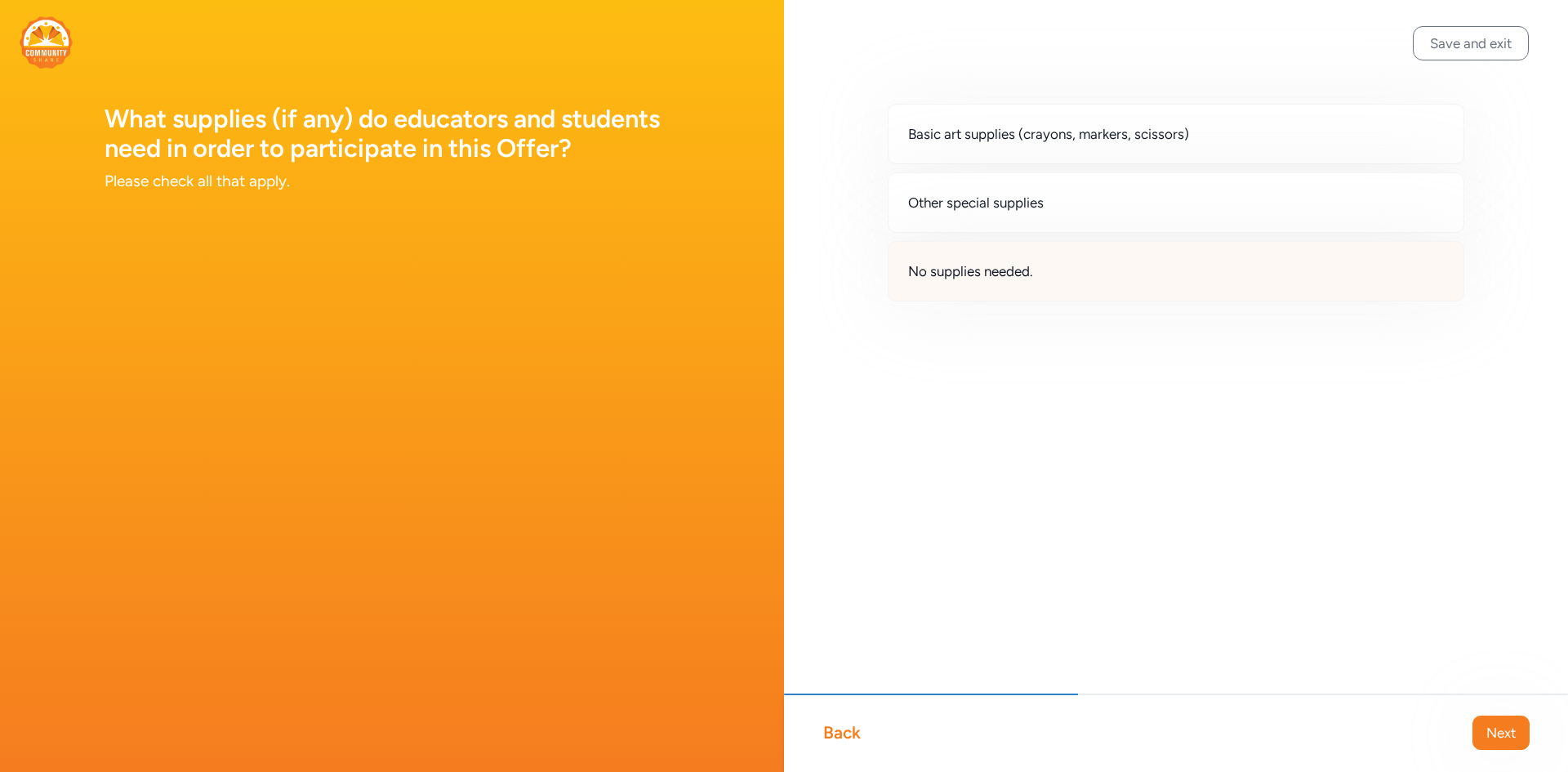
click at [1027, 295] on div "No supplies needed." at bounding box center [1177, 270] width 577 height 60
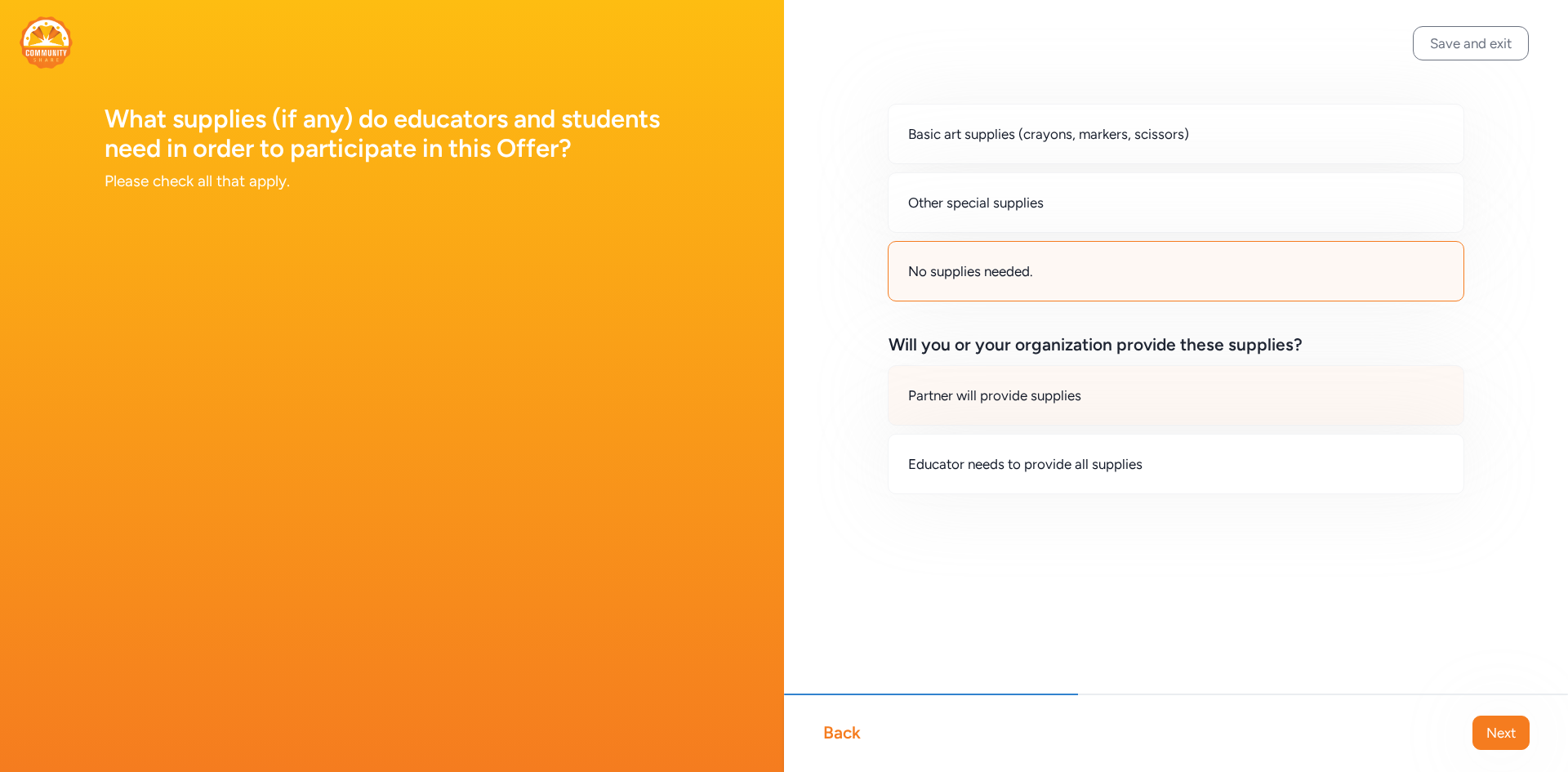
click at [1028, 400] on span "Partner will provide supplies" at bounding box center [995, 395] width 173 height 20
click at [1508, 742] on span "Next" at bounding box center [1501, 732] width 30 height 20
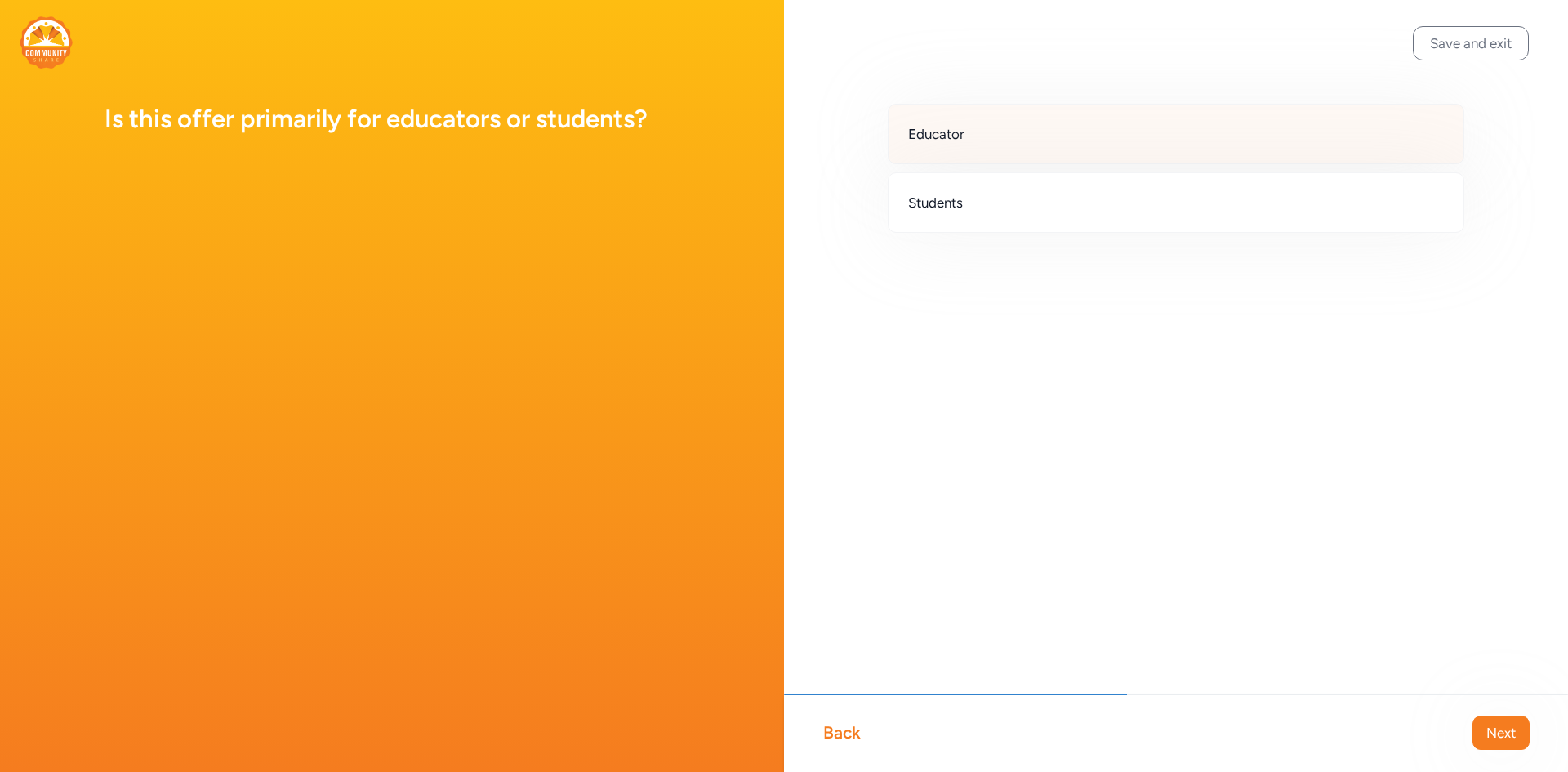
click at [978, 132] on div "Educator" at bounding box center [1177, 133] width 577 height 60
click at [1479, 733] on button "Next" at bounding box center [1501, 733] width 57 height 34
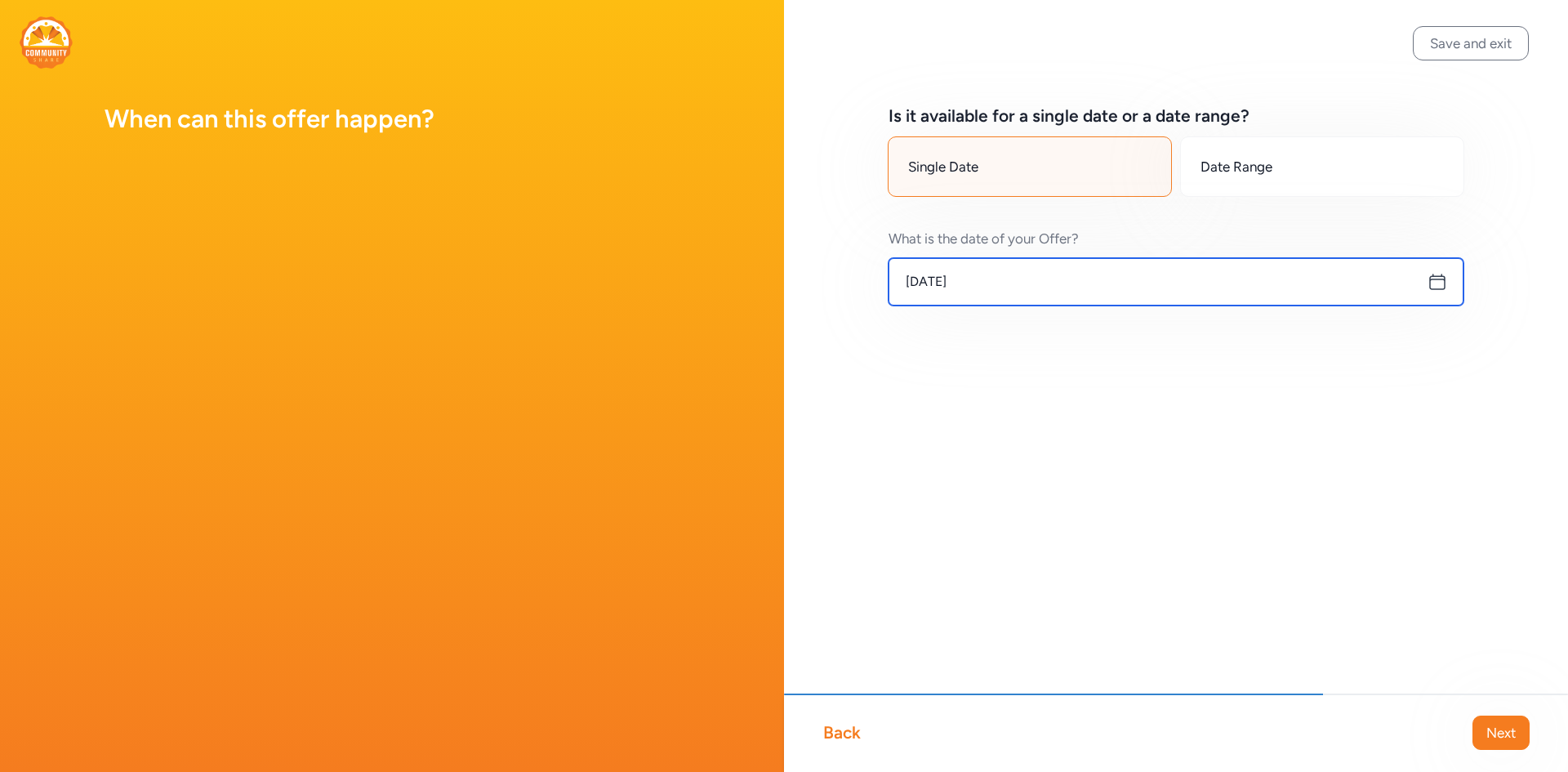
click at [991, 291] on input "[DATE]" at bounding box center [1177, 282] width 575 height 48
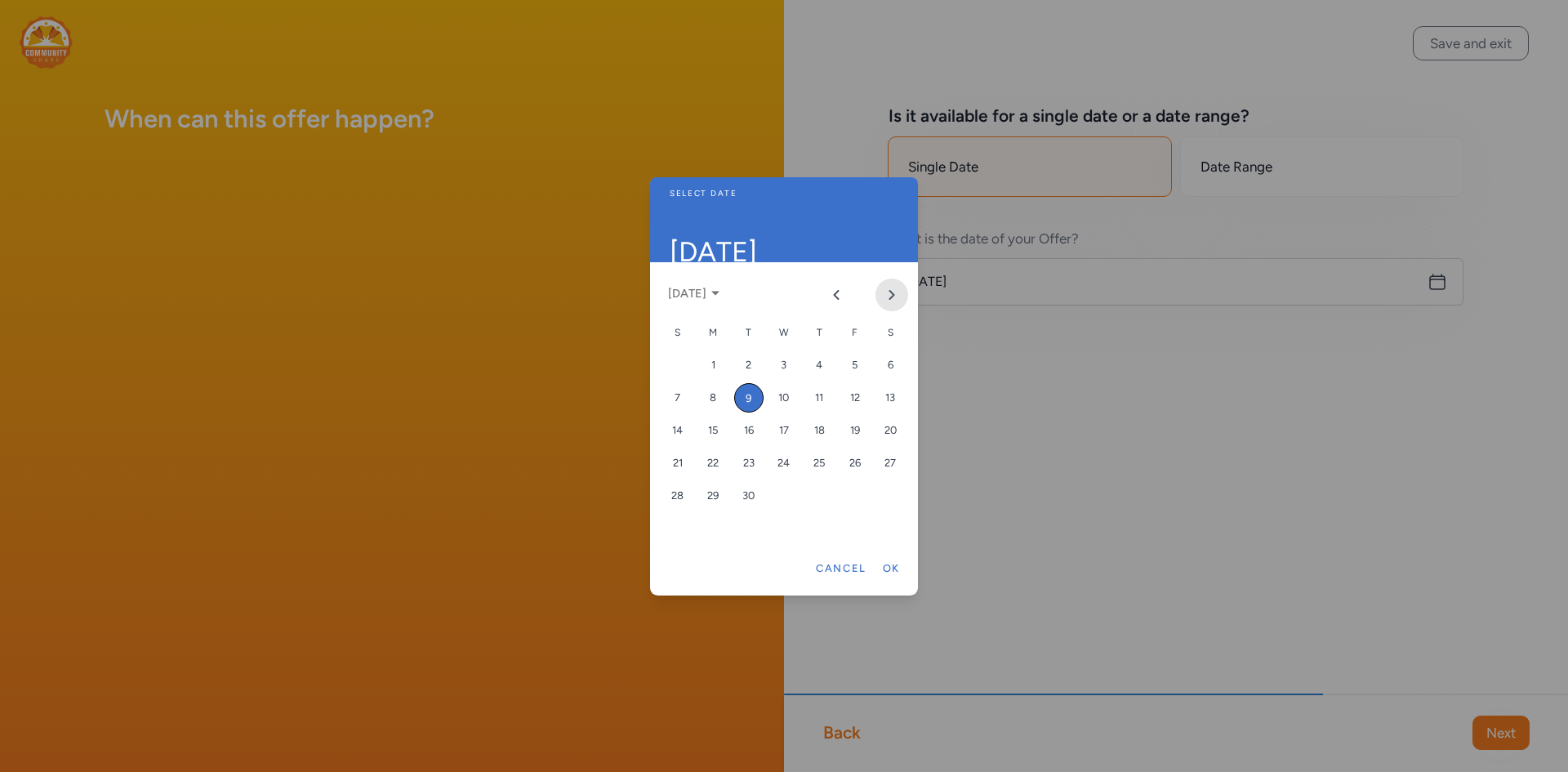
click at [890, 292] on icon "Next month" at bounding box center [892, 295] width 13 height 13
click at [825, 457] on div "22" at bounding box center [819, 463] width 30 height 30
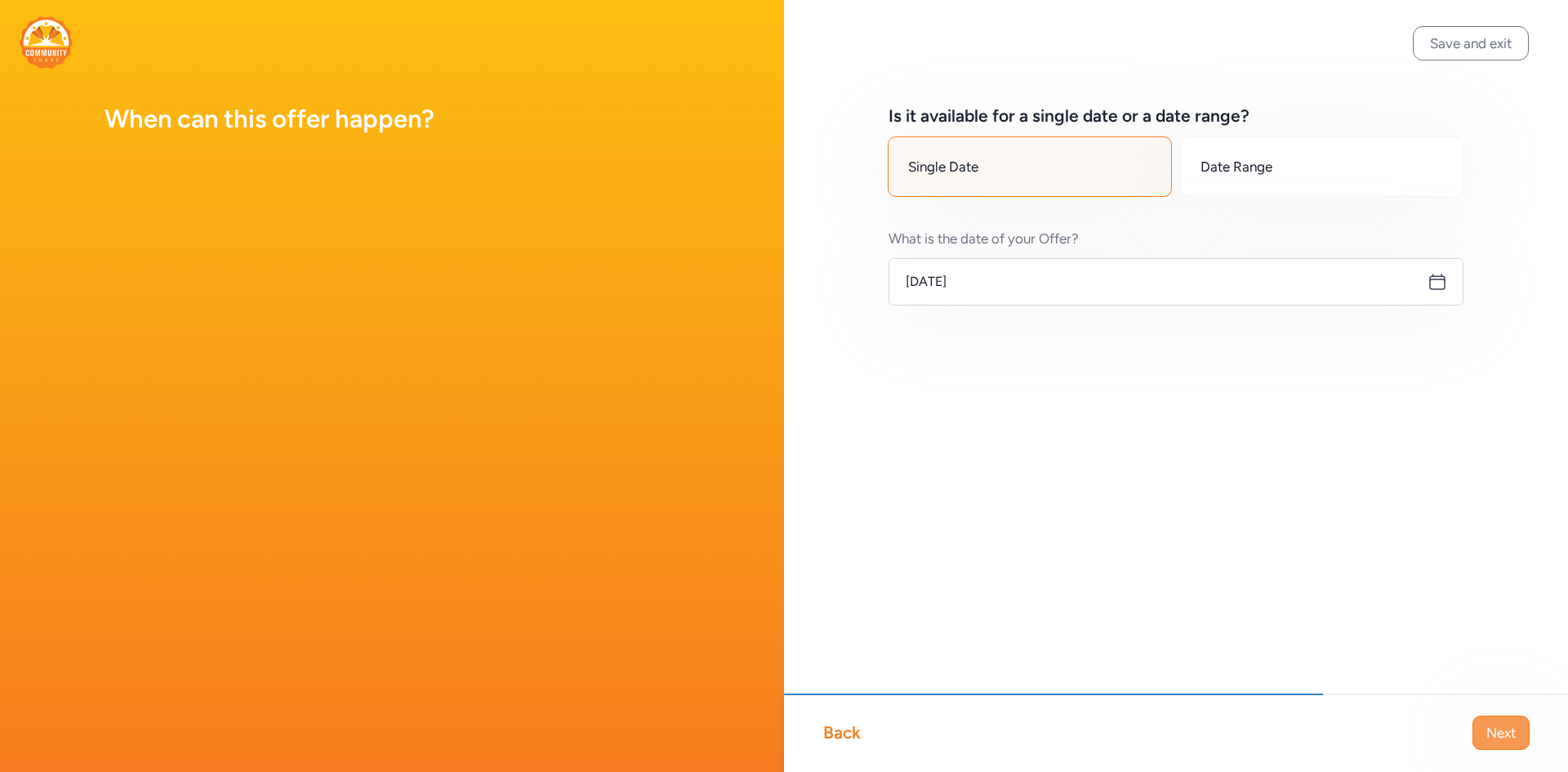
click at [1523, 731] on button "Next" at bounding box center [1501, 733] width 57 height 34
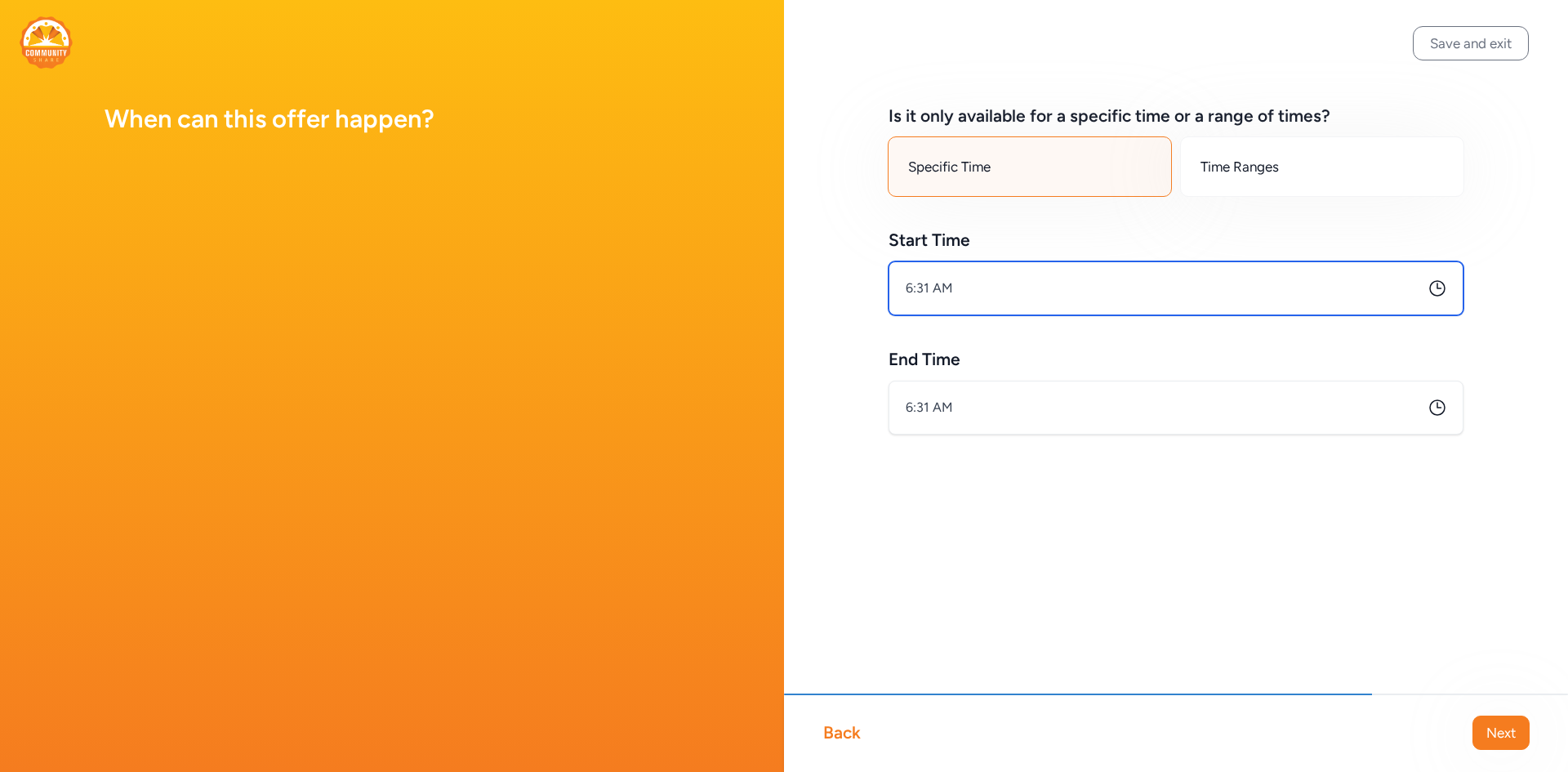
click at [971, 284] on input "6:31 AM" at bounding box center [1177, 288] width 575 height 54
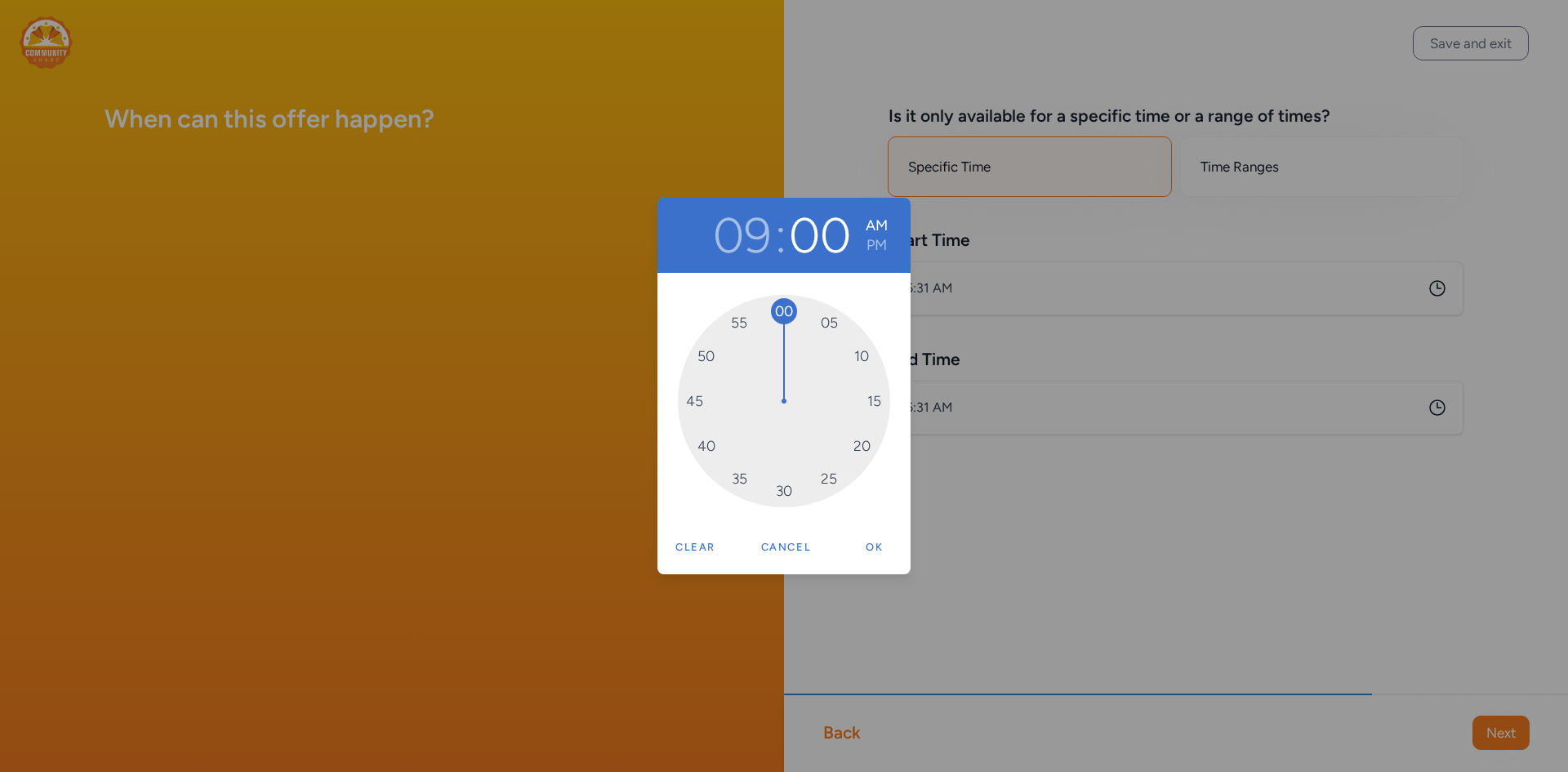
click at [1093, 411] on div "09 : 00 AM PM 00 05 10 15 20 25 30 35 40 45 50 55 Clear Cancel Ok" at bounding box center [784, 386] width 1568 height 772
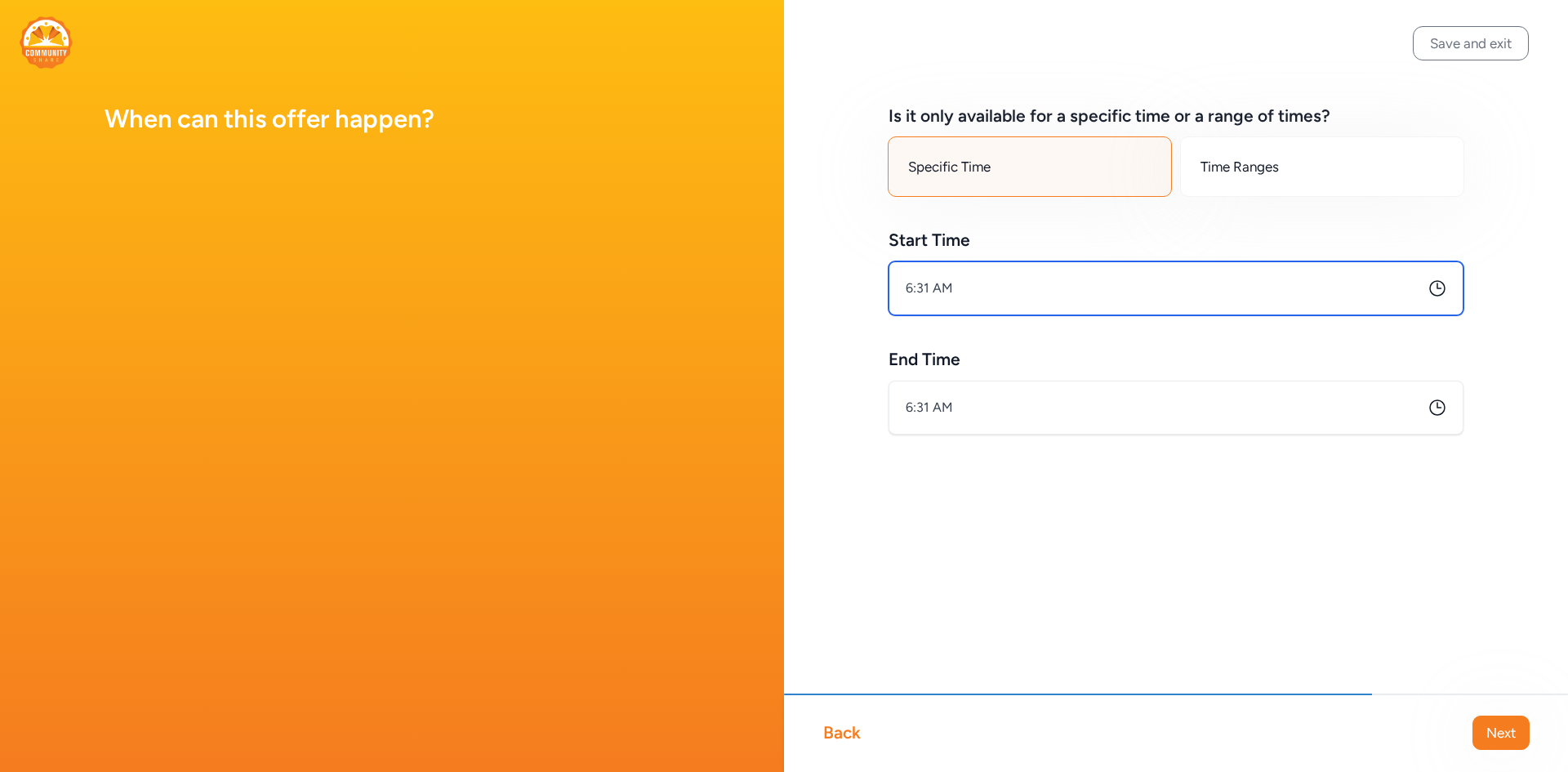
click at [995, 293] on input "6:31 AM" at bounding box center [1177, 288] width 575 height 54
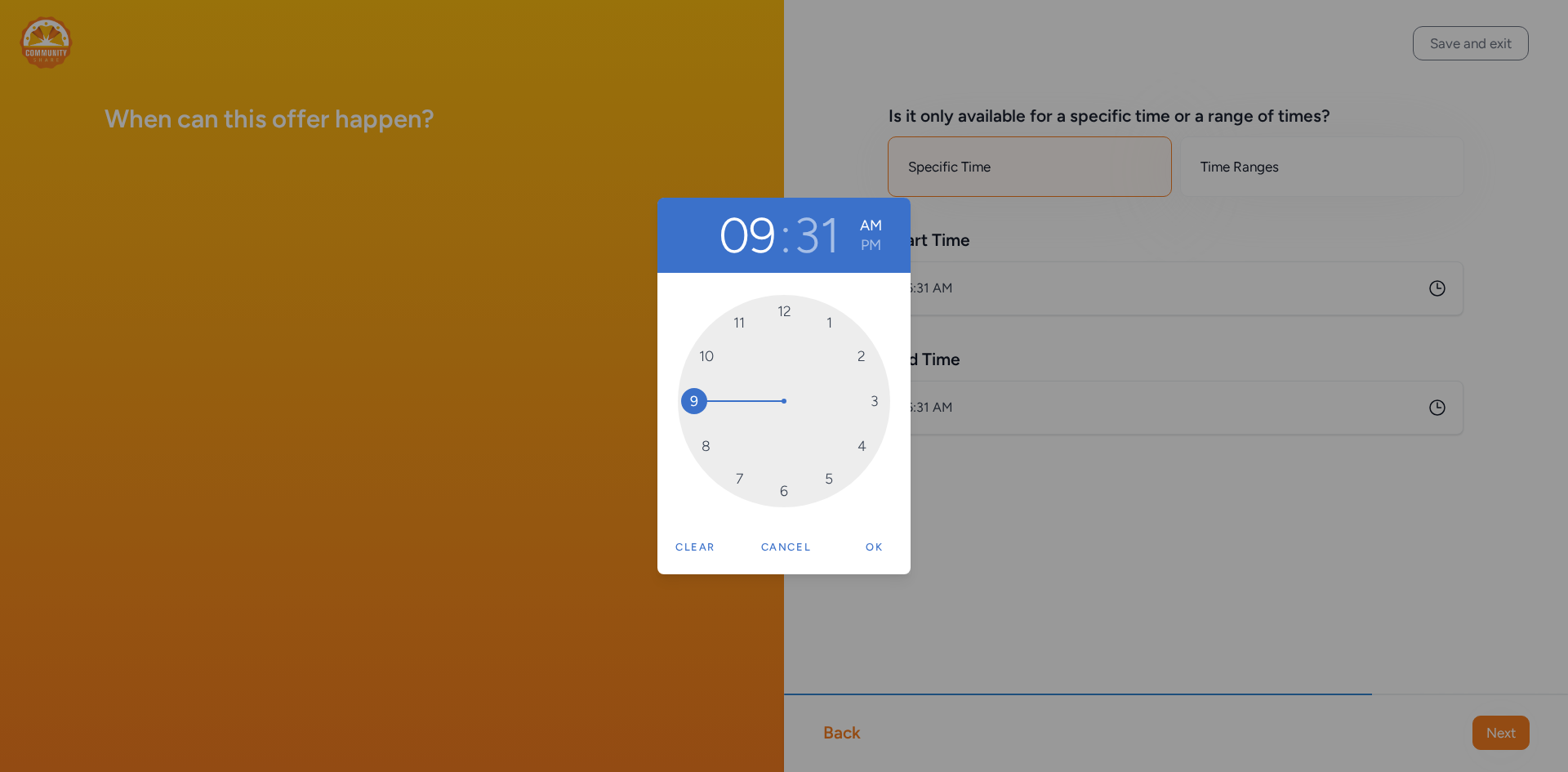
click at [707, 399] on div "12 1 2 3 4 5 6 7 8 9 10 11" at bounding box center [784, 401] width 212 height 212
click at [882, 545] on button "Ok" at bounding box center [874, 547] width 52 height 32
type input "9:00 AM"
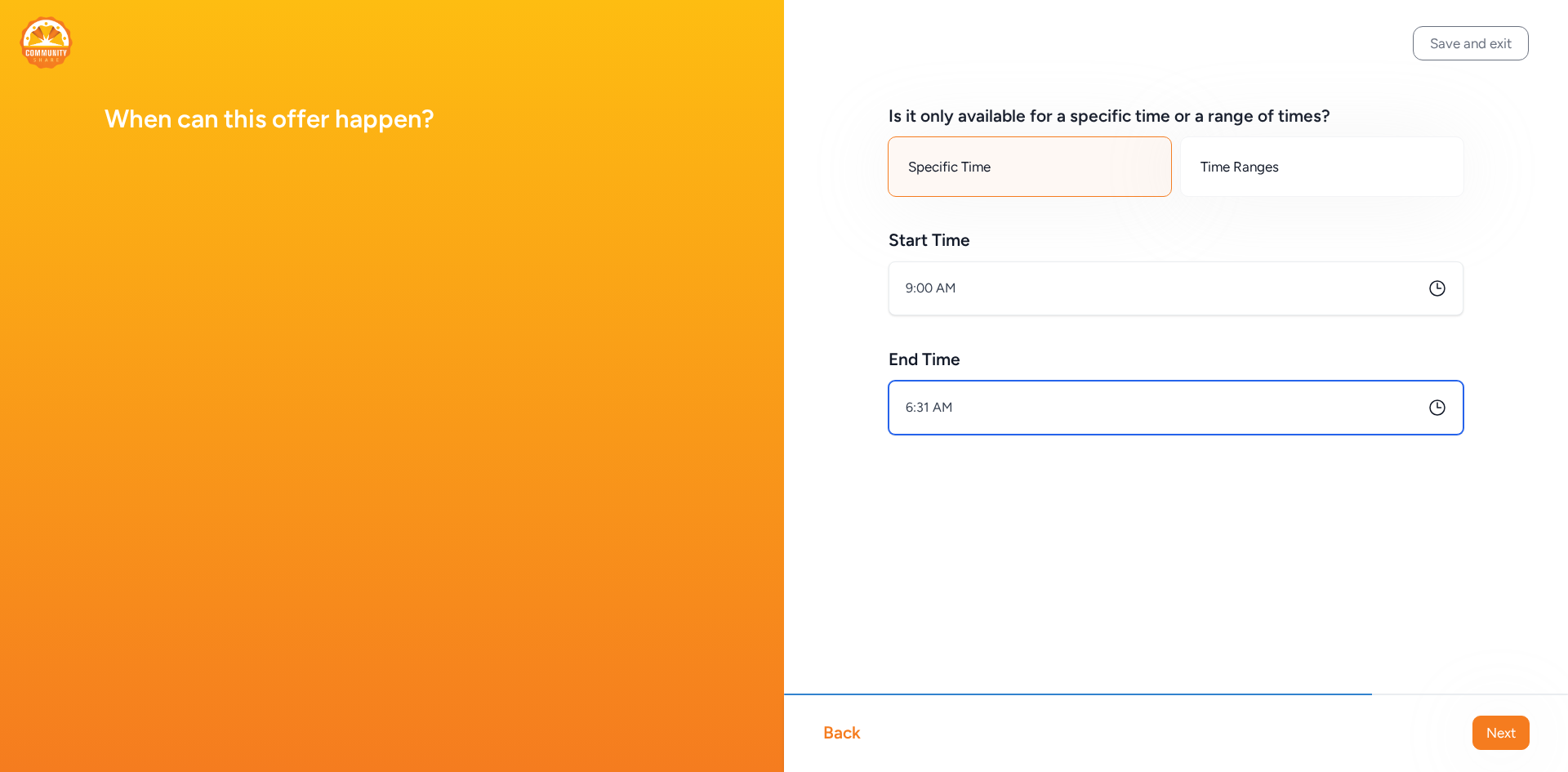
click at [973, 407] on input "6:31 AM" at bounding box center [1177, 407] width 575 height 54
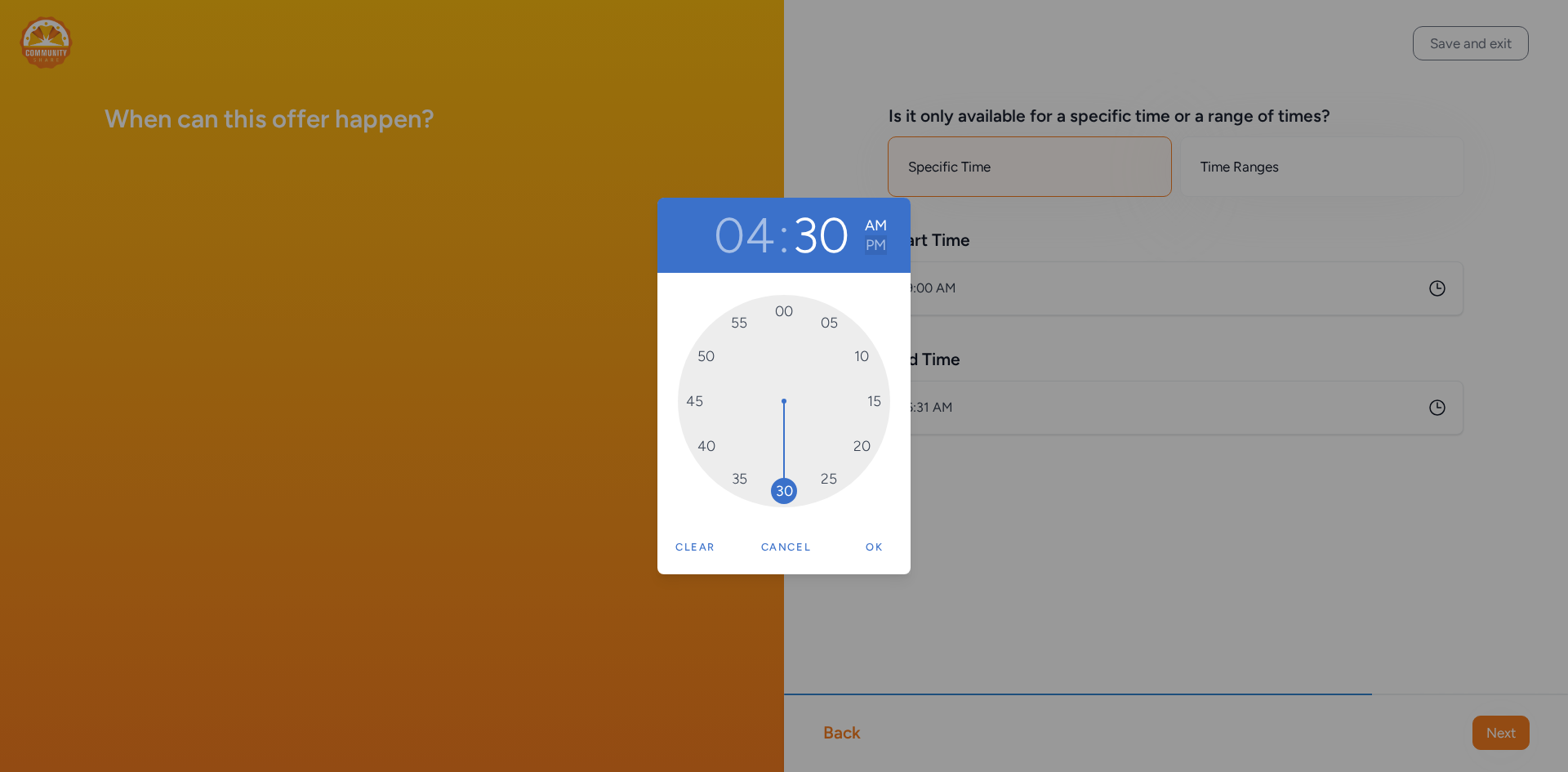
click at [876, 250] on button "PM" at bounding box center [876, 245] width 22 height 20
click at [871, 544] on button "Ok" at bounding box center [874, 547] width 52 height 32
type input "4:30 PM"
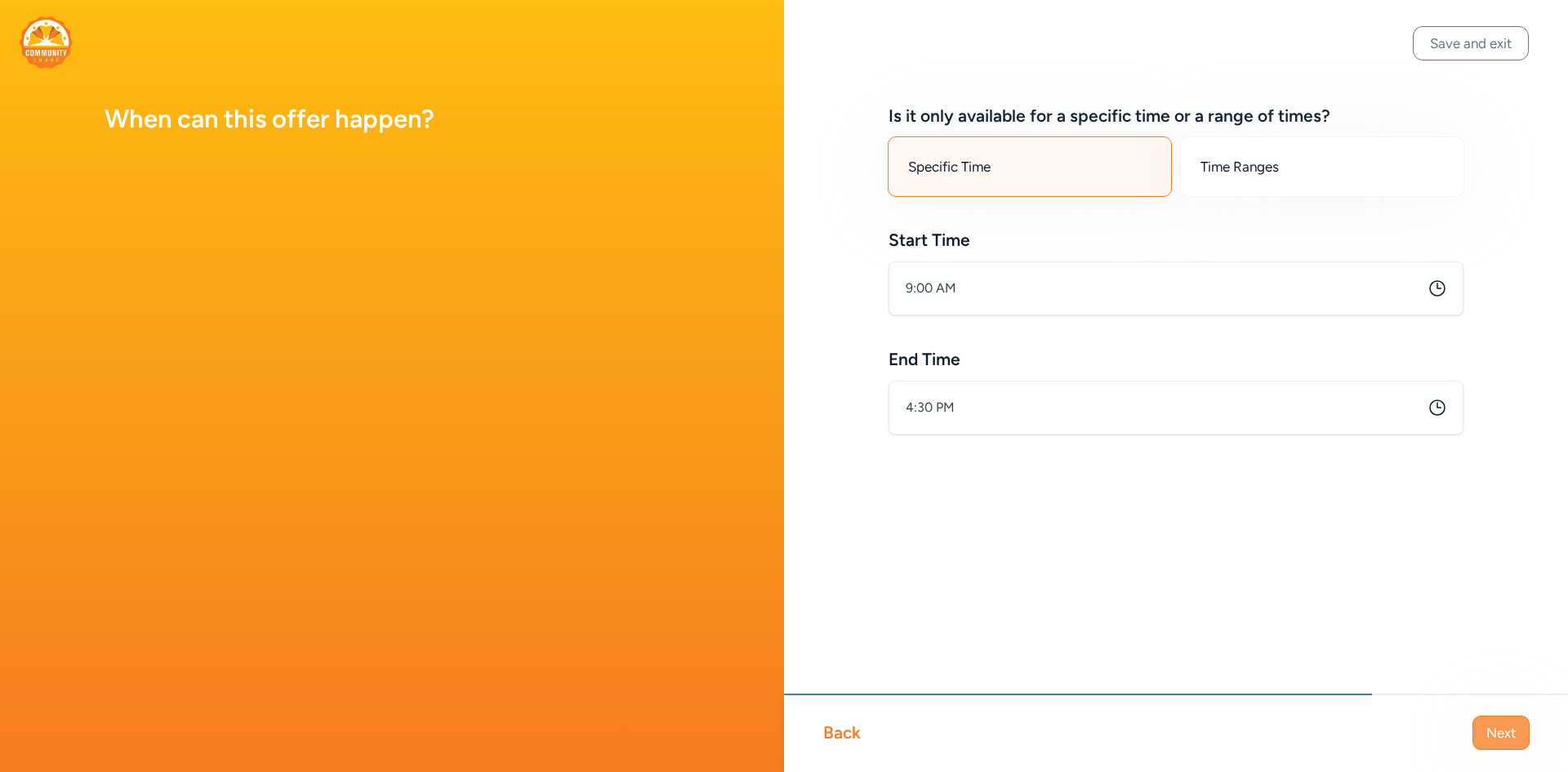
click at [1493, 727] on span "Next" at bounding box center [1501, 732] width 30 height 20
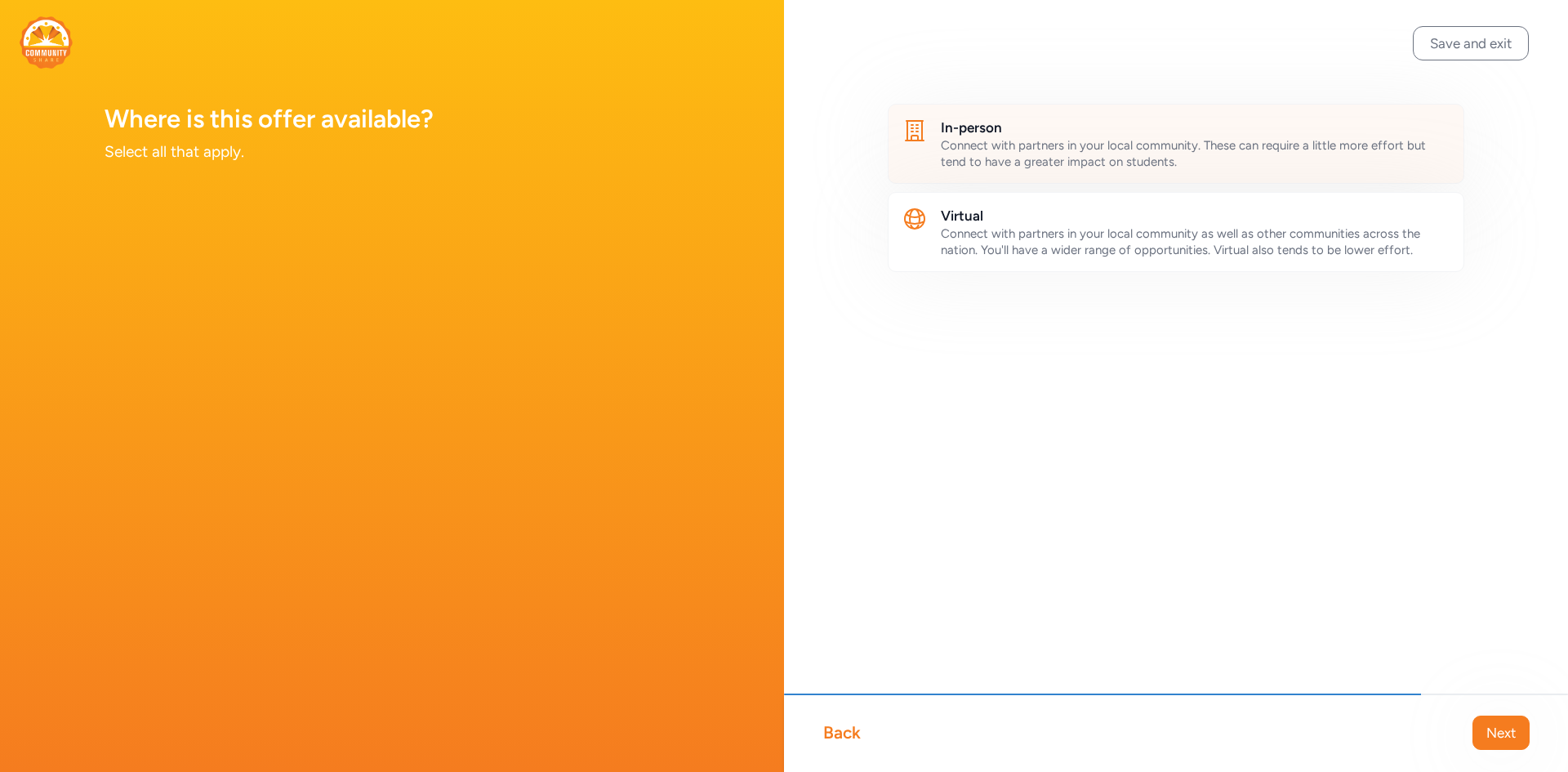
click at [1067, 165] on span "Connect with partners in your local community. These can require a little more …" at bounding box center [1183, 153] width 486 height 31
click at [1501, 741] on span "Next" at bounding box center [1501, 732] width 30 height 20
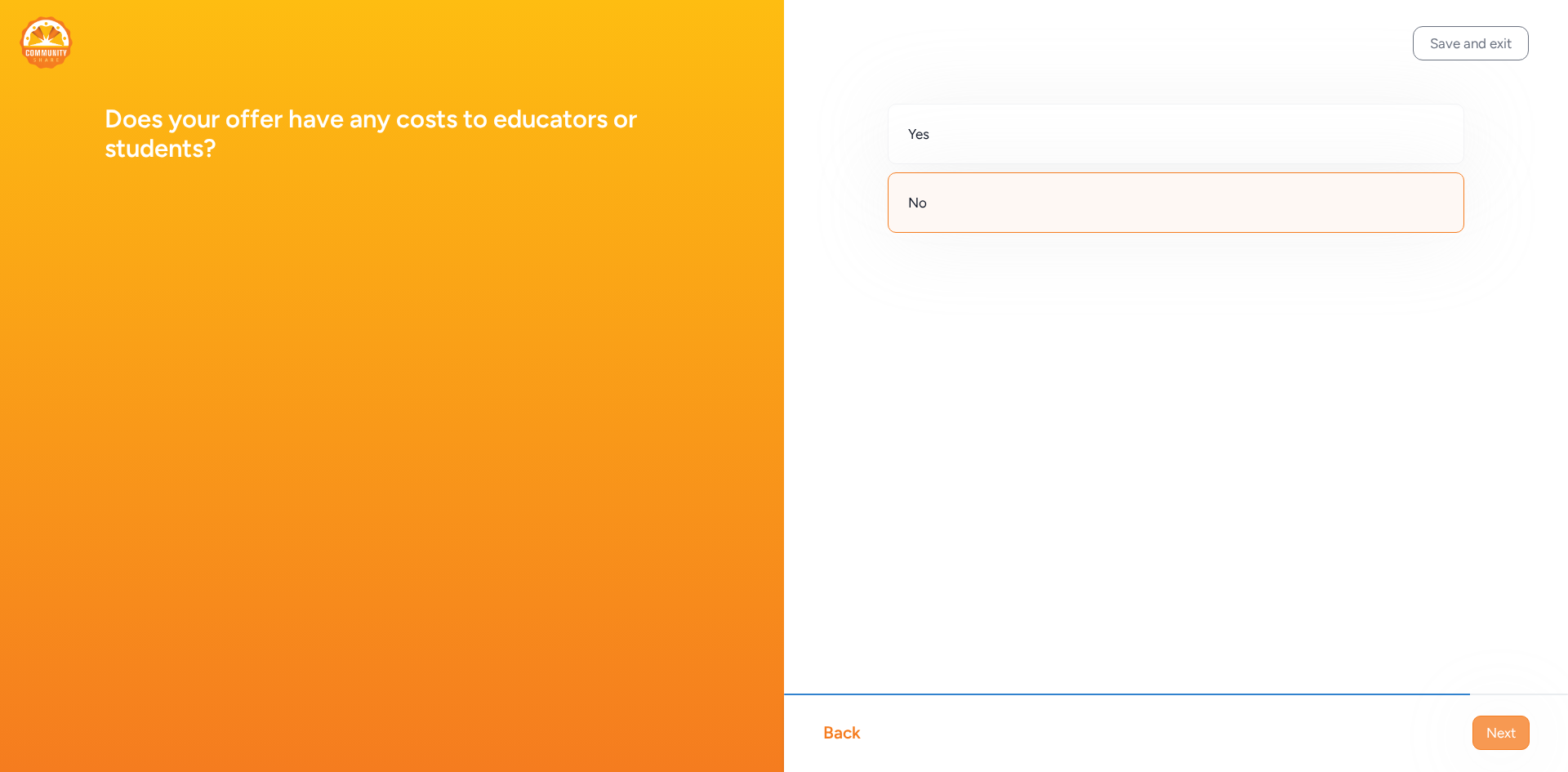
click at [1504, 727] on span "Next" at bounding box center [1501, 732] width 30 height 20
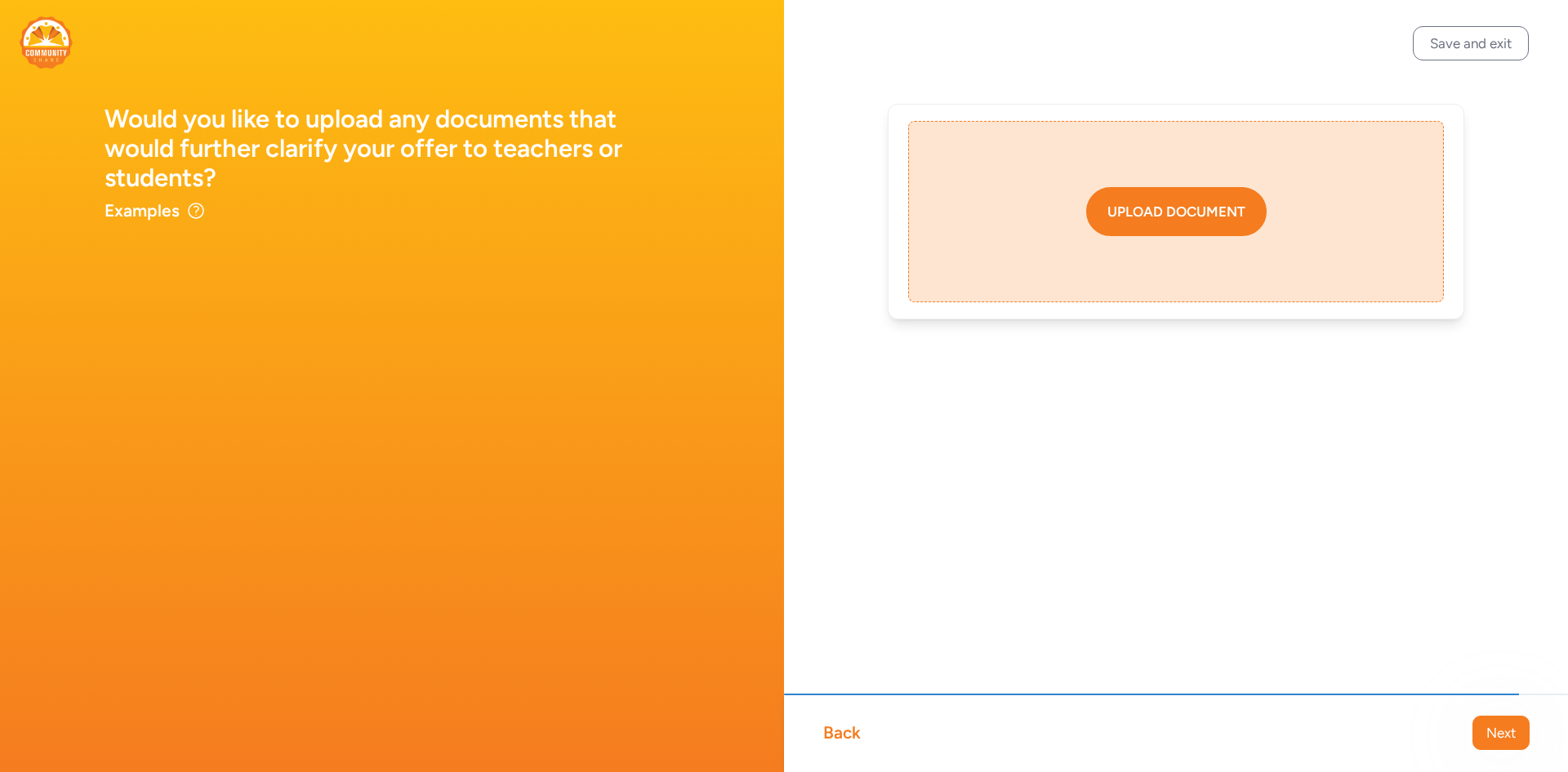
click at [1151, 222] on button "Upload document" at bounding box center [1177, 210] width 181 height 49
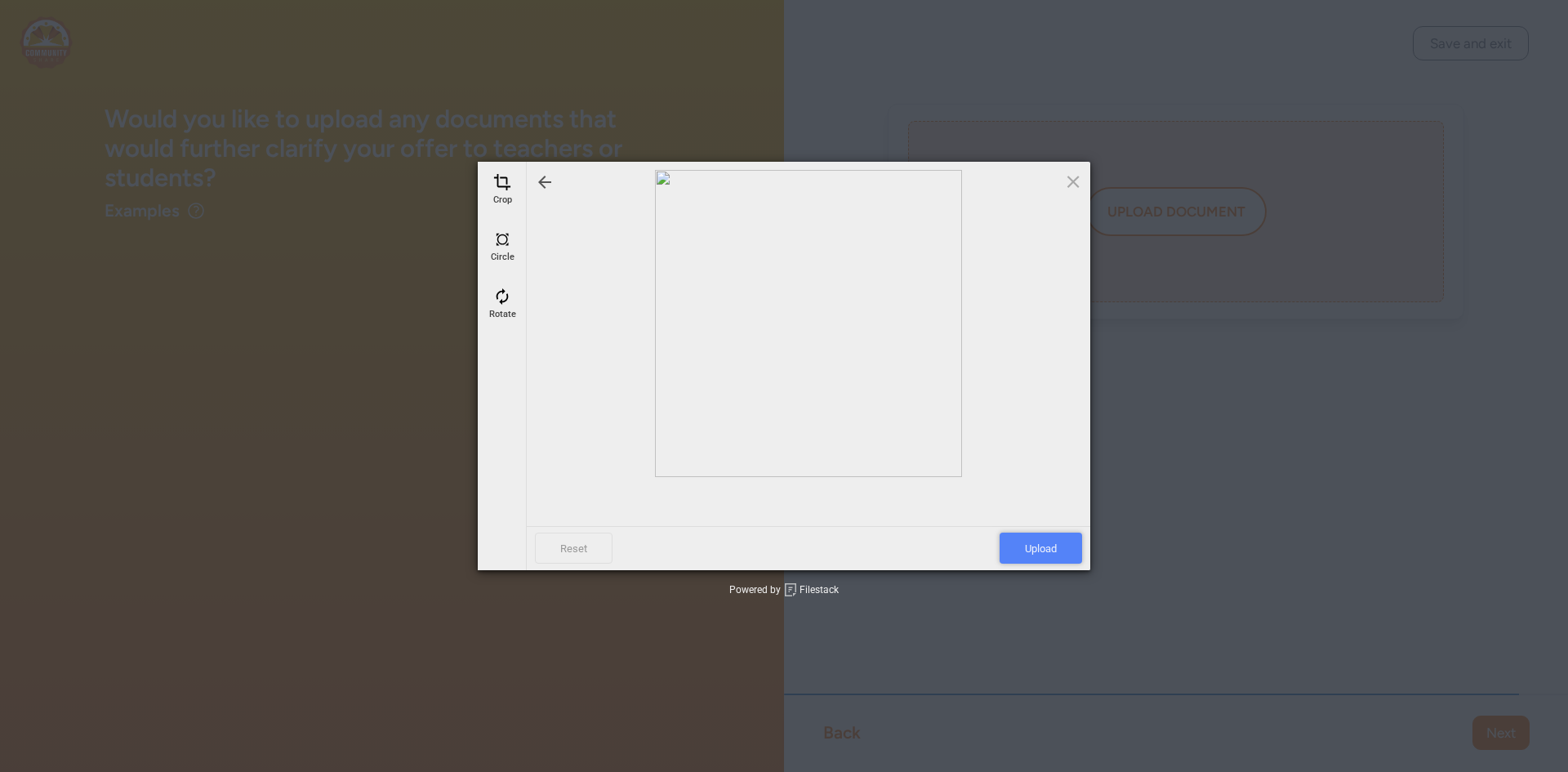
click at [1052, 538] on span "Upload" at bounding box center [1041, 547] width 83 height 31
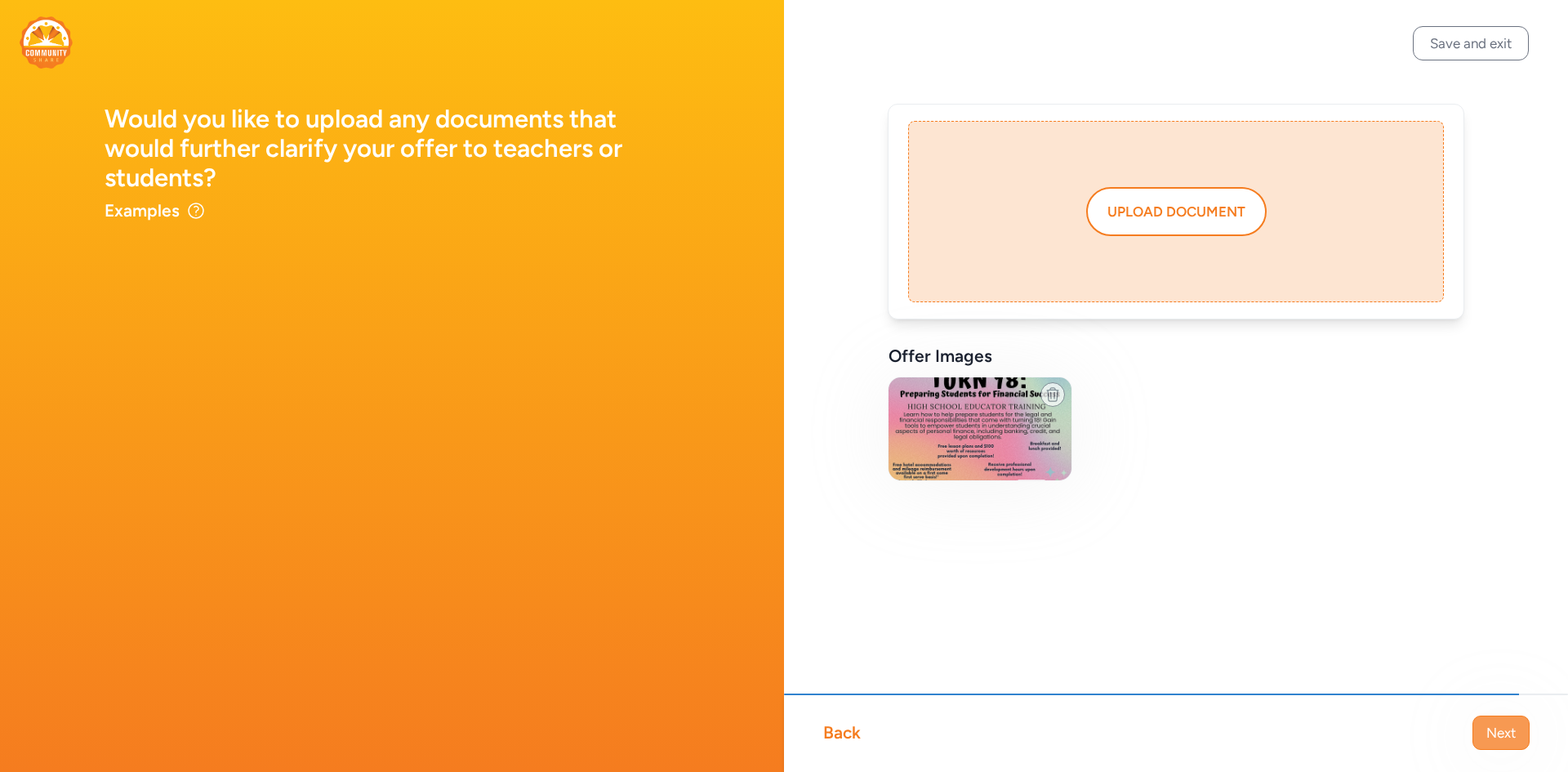
click at [1506, 727] on span "Next" at bounding box center [1501, 732] width 30 height 20
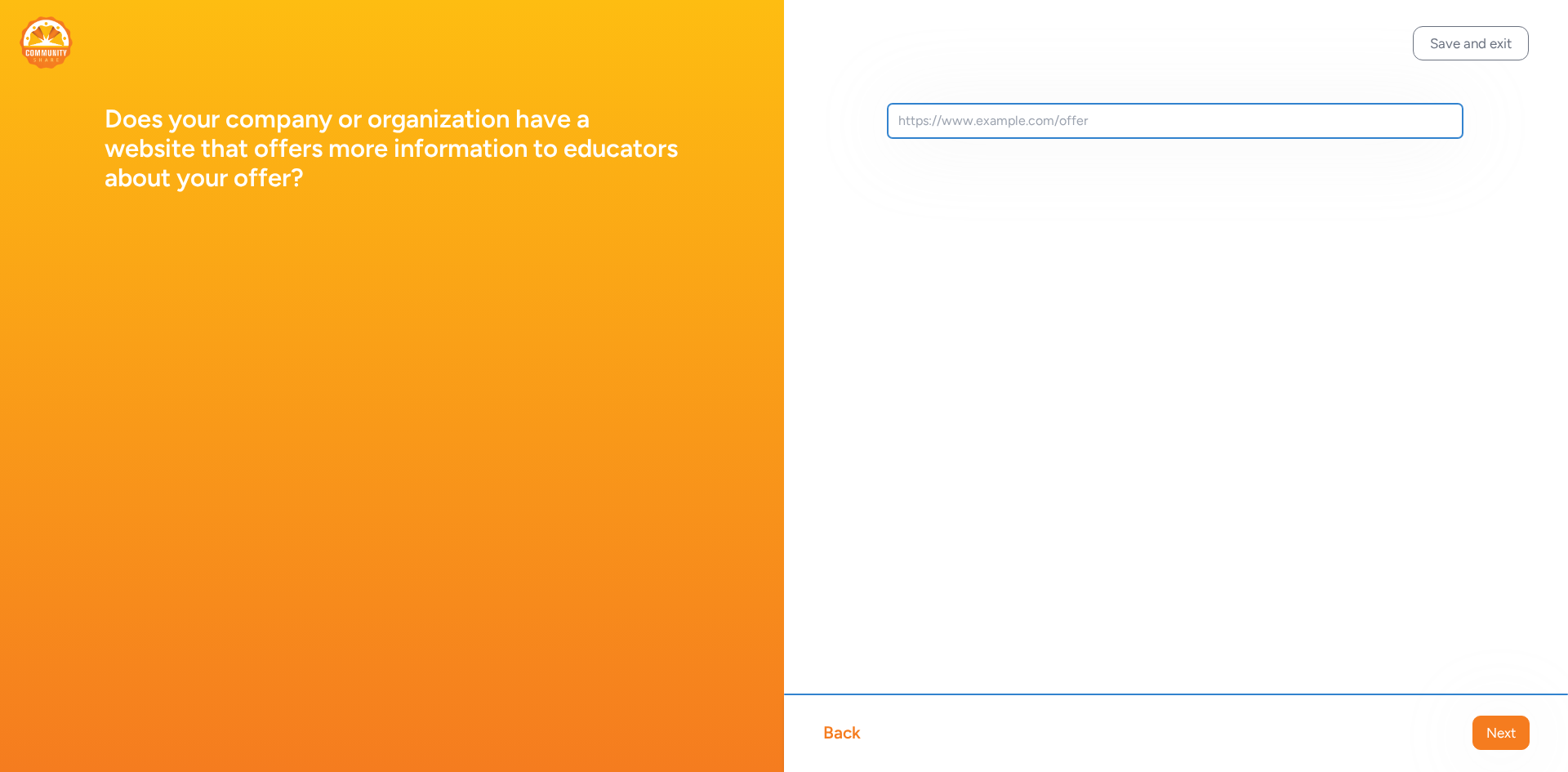
click at [1022, 109] on input "text" at bounding box center [1176, 121] width 575 height 34
paste input "[URL][DOMAIN_NAME]"
type input "[URL][DOMAIN_NAME]"
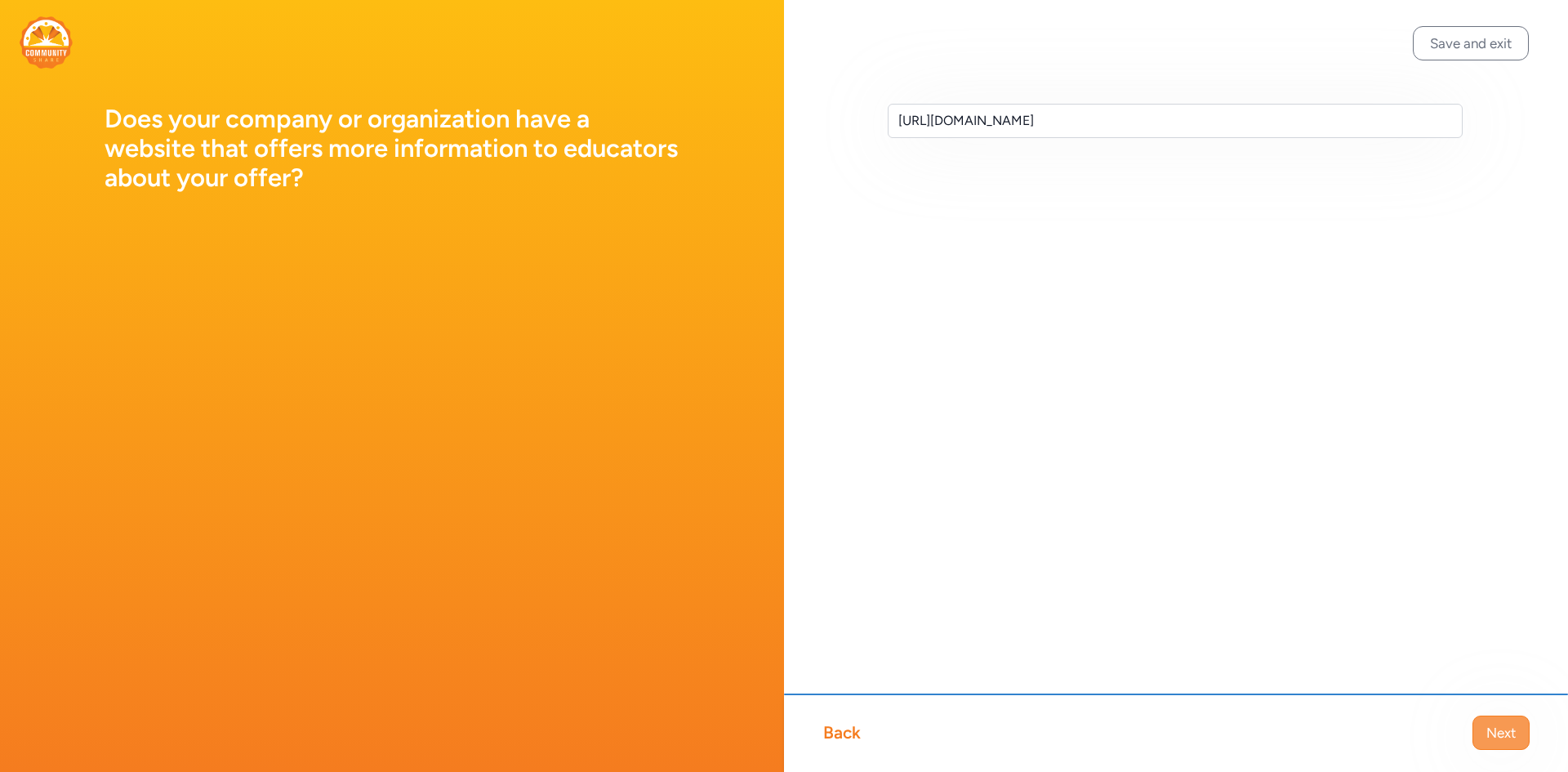
click at [1504, 745] on button "Next" at bounding box center [1501, 733] width 57 height 34
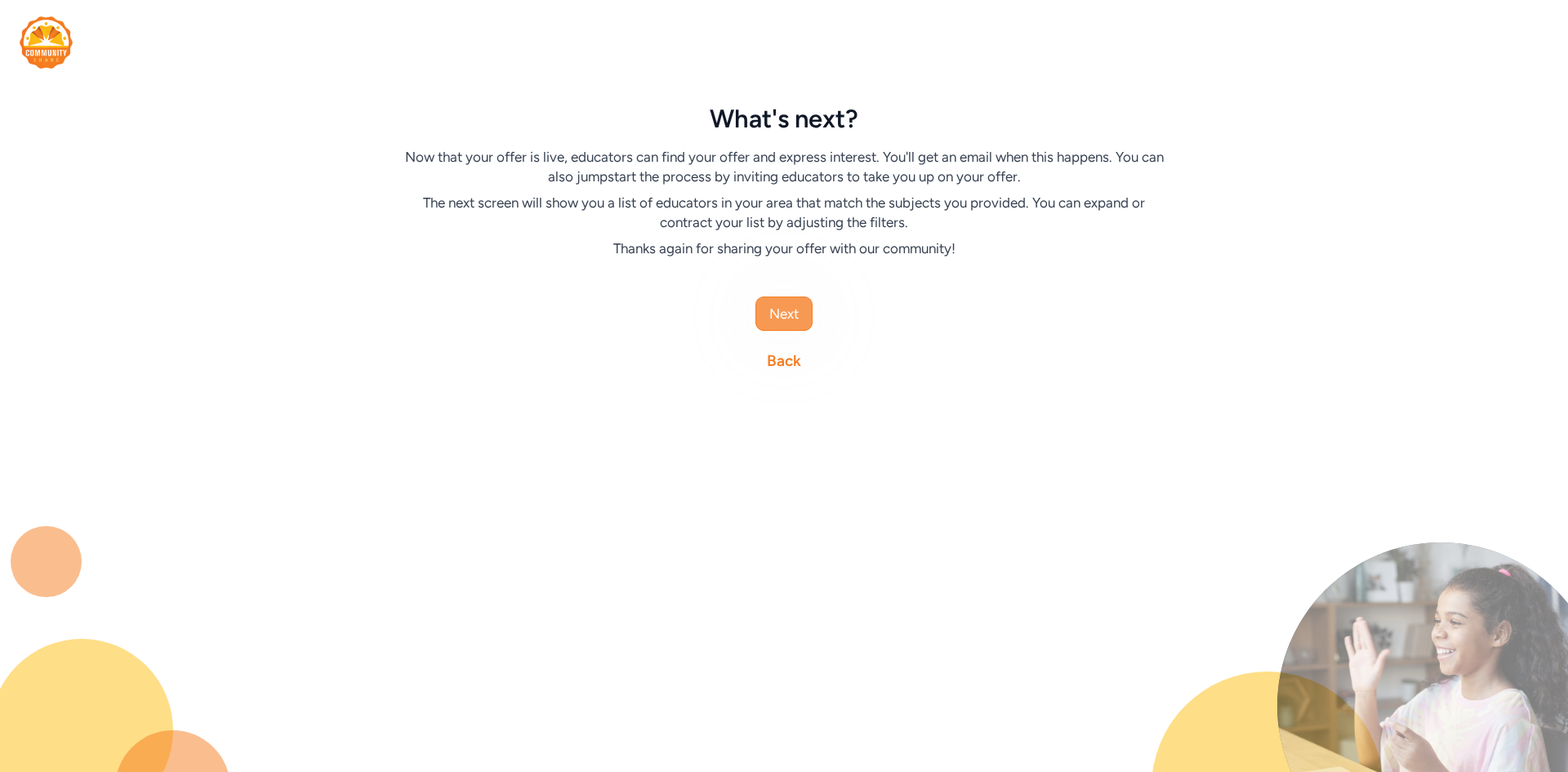
click at [774, 317] on span "Next" at bounding box center [784, 313] width 30 height 20
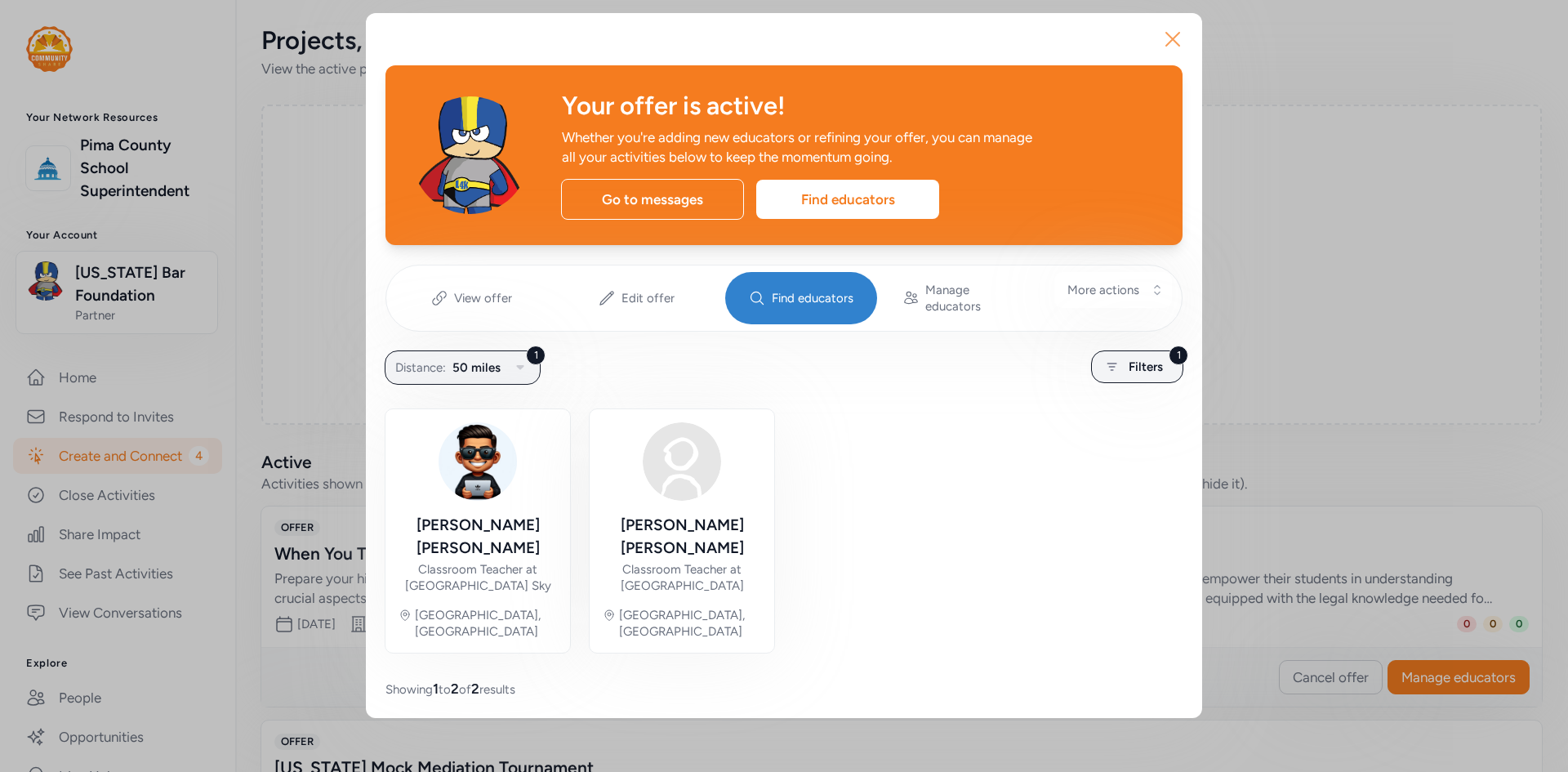
click at [1181, 32] on icon "button" at bounding box center [1172, 38] width 26 height 26
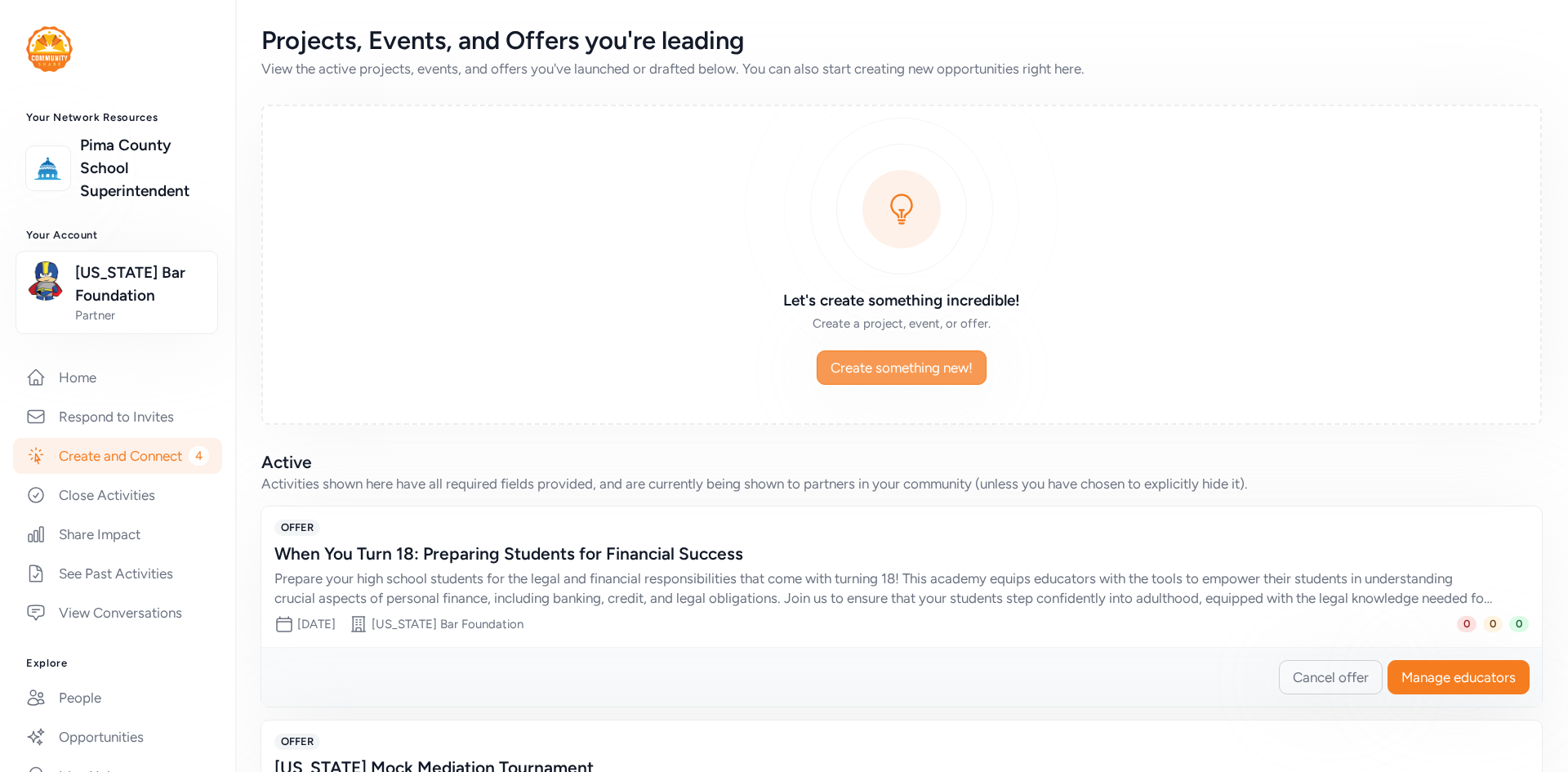
click at [908, 377] on button "Create something new!" at bounding box center [902, 367] width 169 height 34
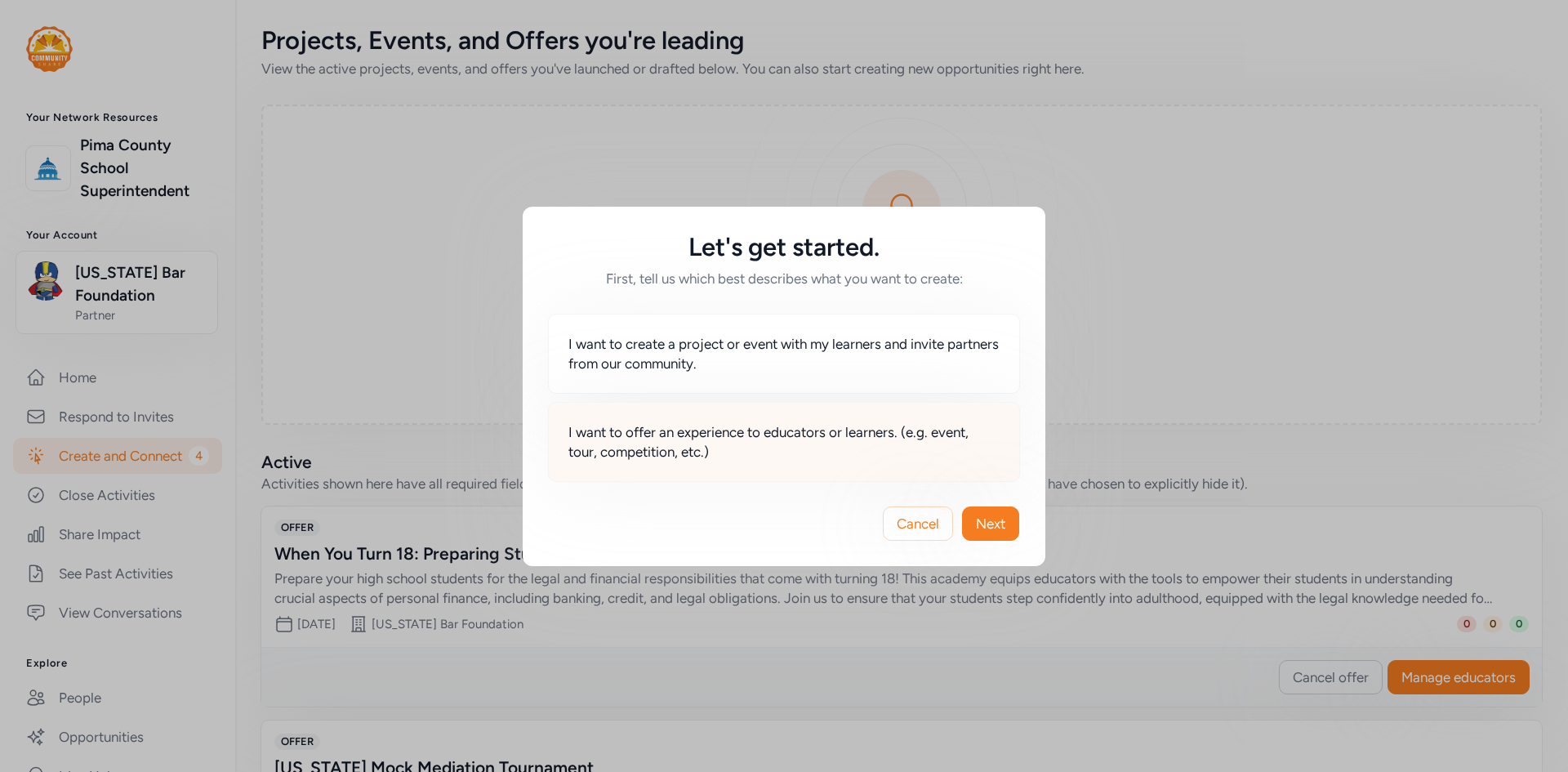
click at [687, 459] on span "I want to offer an experience to educators or learners. (e.g. event, tour, comp…" at bounding box center [784, 442] width 431 height 39
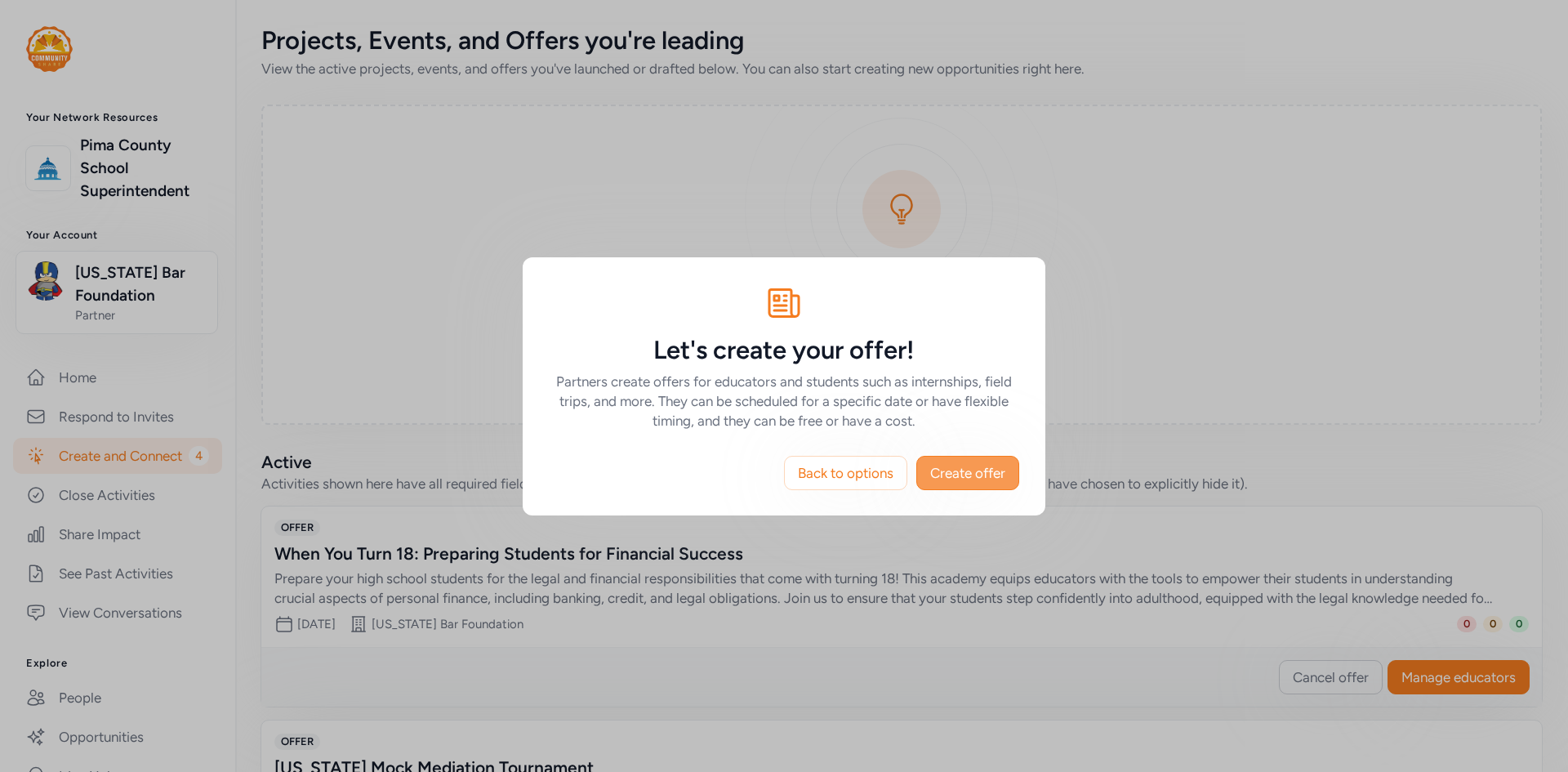
click at [957, 468] on span "Create offer" at bounding box center [967, 472] width 75 height 20
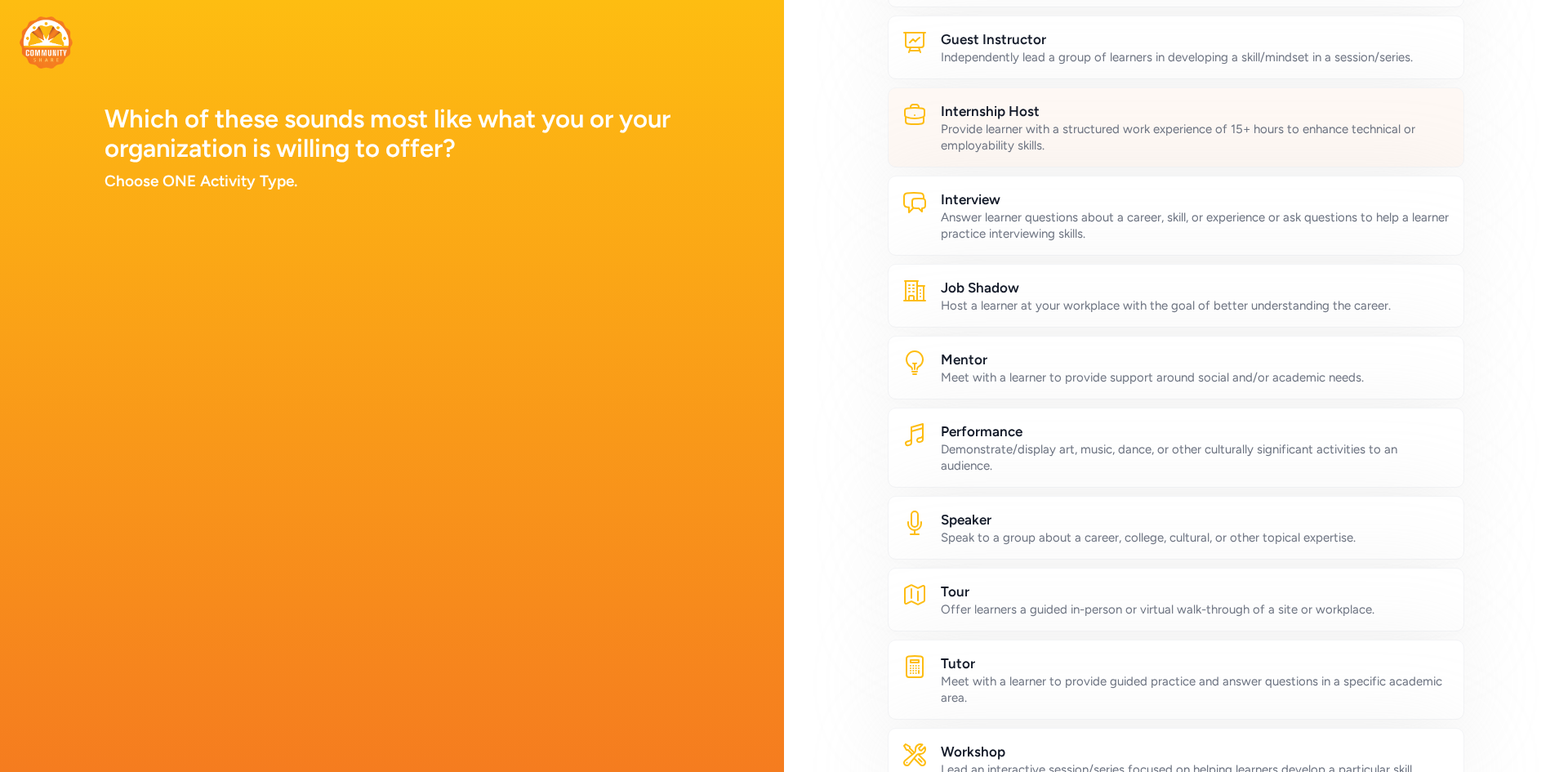
scroll to position [564, 0]
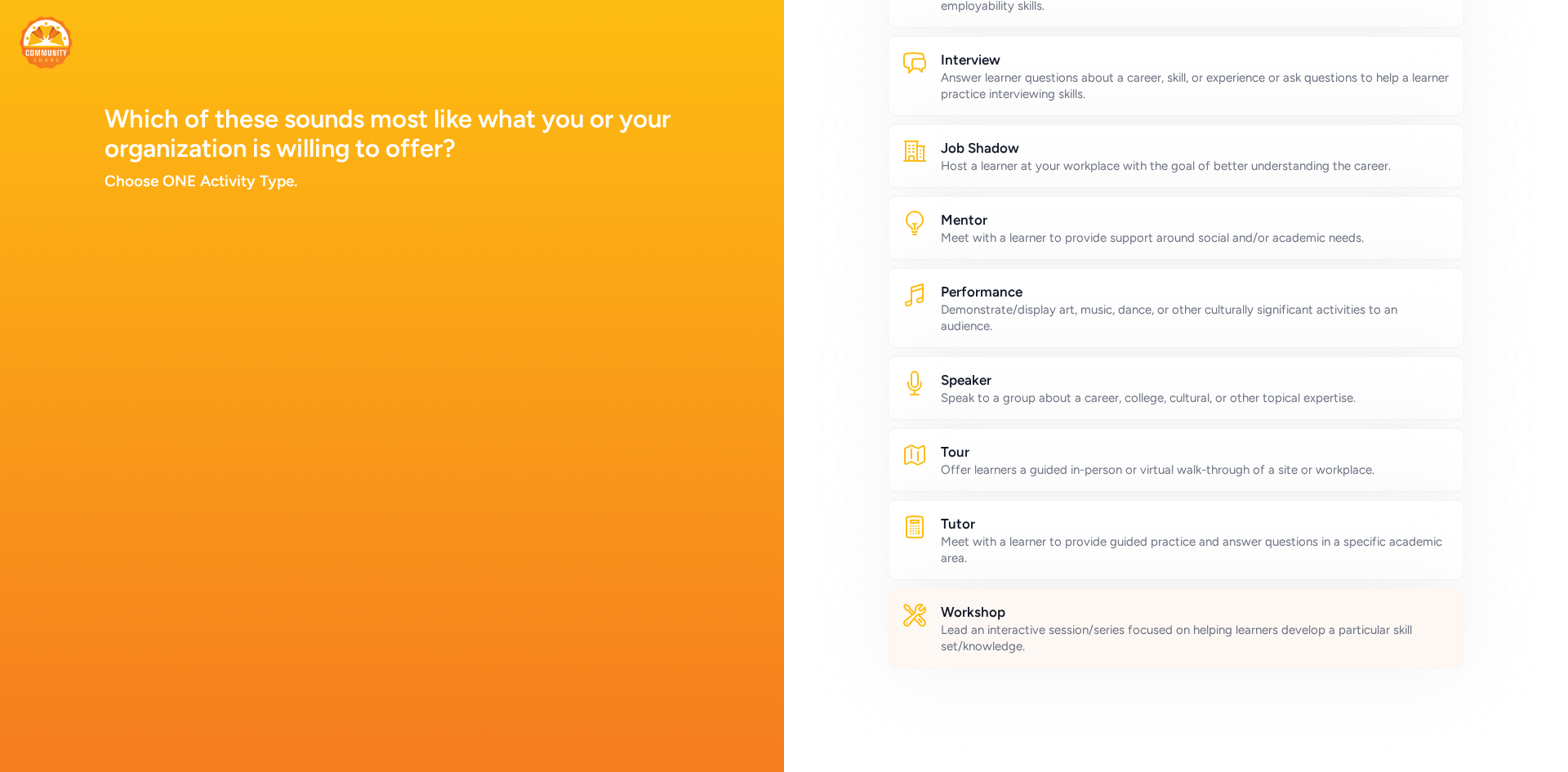
click at [992, 635] on div "Lead an interactive session/series focused on helping learners develop a partic…" at bounding box center [1195, 638] width 509 height 32
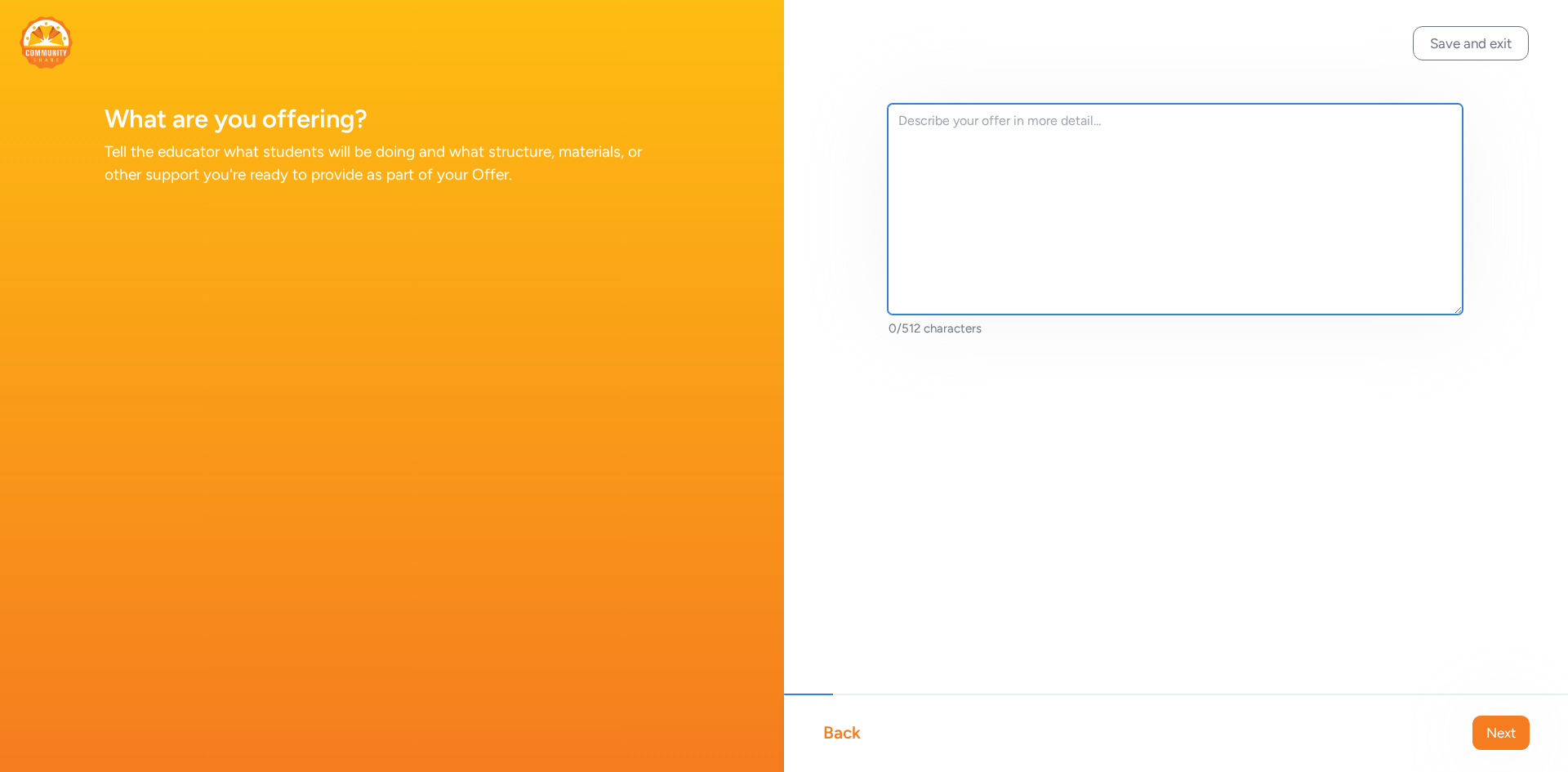
click at [962, 204] on textarea at bounding box center [1176, 208] width 575 height 210
paste textarea "Midterm elections are right around the corner! Now is the perfect time to spark…"
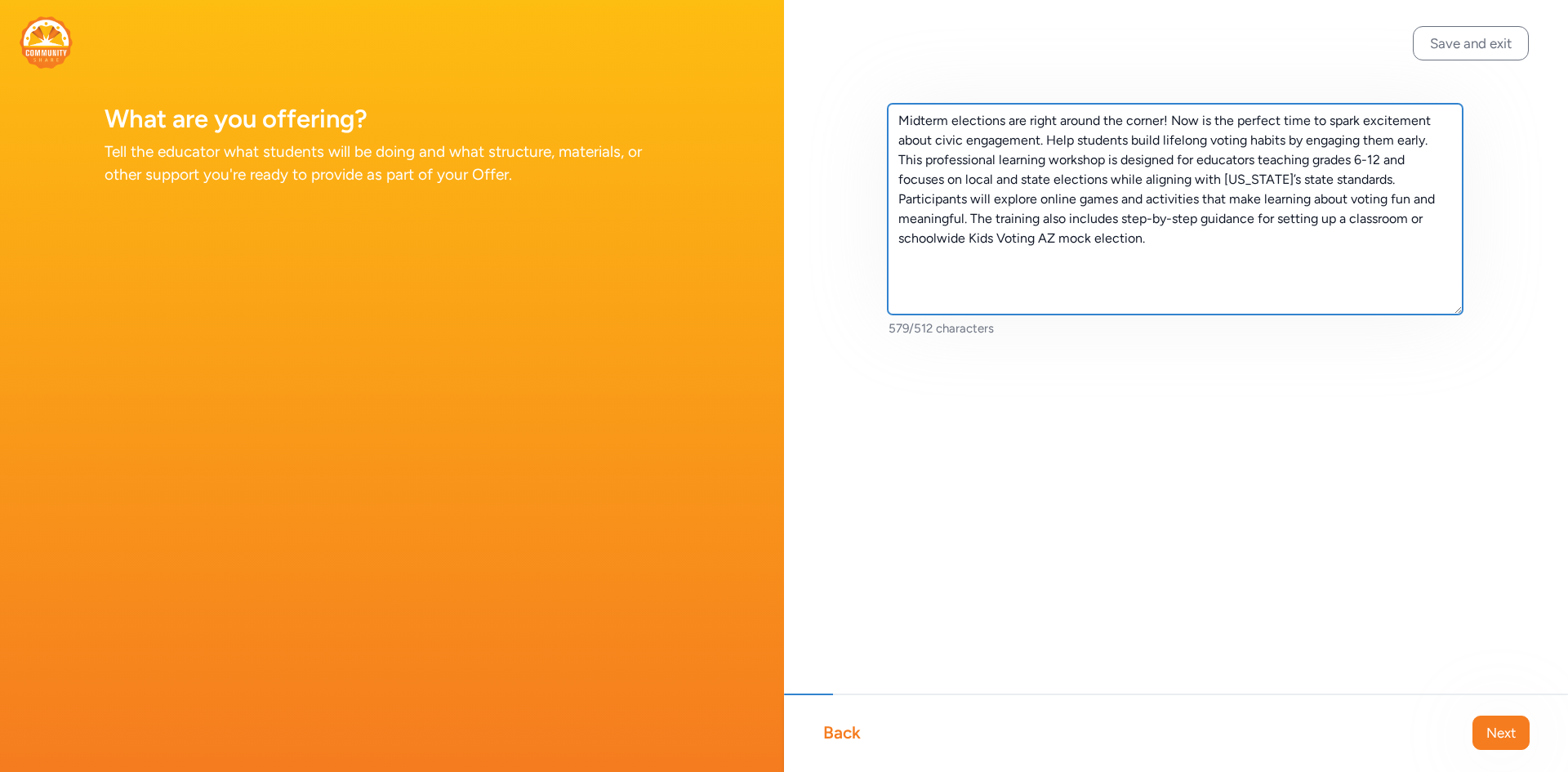
drag, startPoint x: 1049, startPoint y: 166, endPoint x: 928, endPoint y: 155, distance: 121.5
click at [928, 155] on textarea "Midterm elections are right around the corner! Now is the perfect time to spark…" at bounding box center [1176, 208] width 575 height 210
drag, startPoint x: 1286, startPoint y: 158, endPoint x: 990, endPoint y: 158, distance: 296.0
click at [990, 158] on textarea "Midterm elections are right around the corner! Now is the perfect time to spark…" at bounding box center [1176, 208] width 575 height 210
type textarea "Midterm elections are right around the corner! Now is the perfect time to spark…"
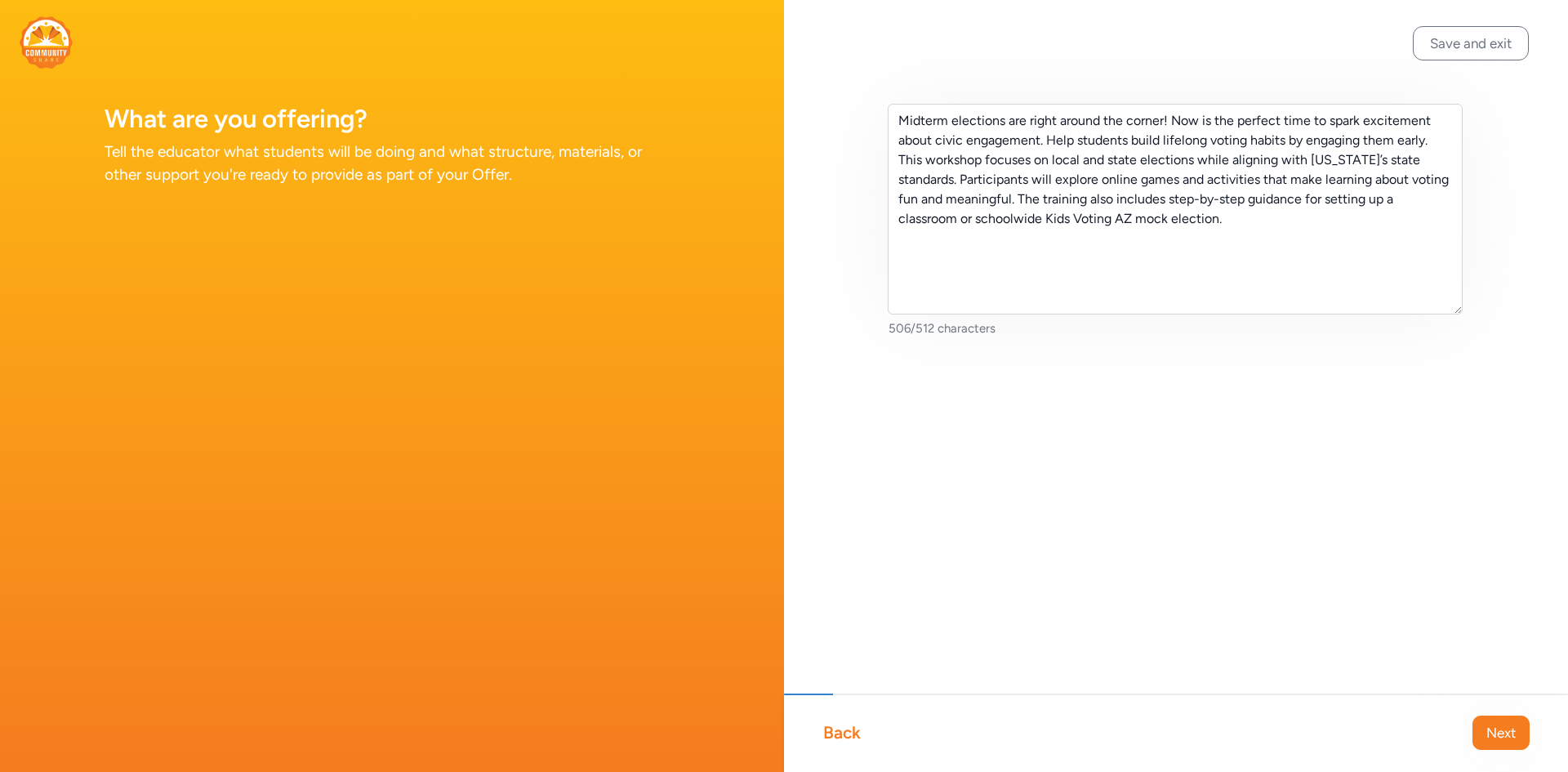
drag, startPoint x: 1505, startPoint y: 727, endPoint x: 1517, endPoint y: 729, distance: 12.2
click at [1508, 727] on span "Next" at bounding box center [1501, 732] width 30 height 20
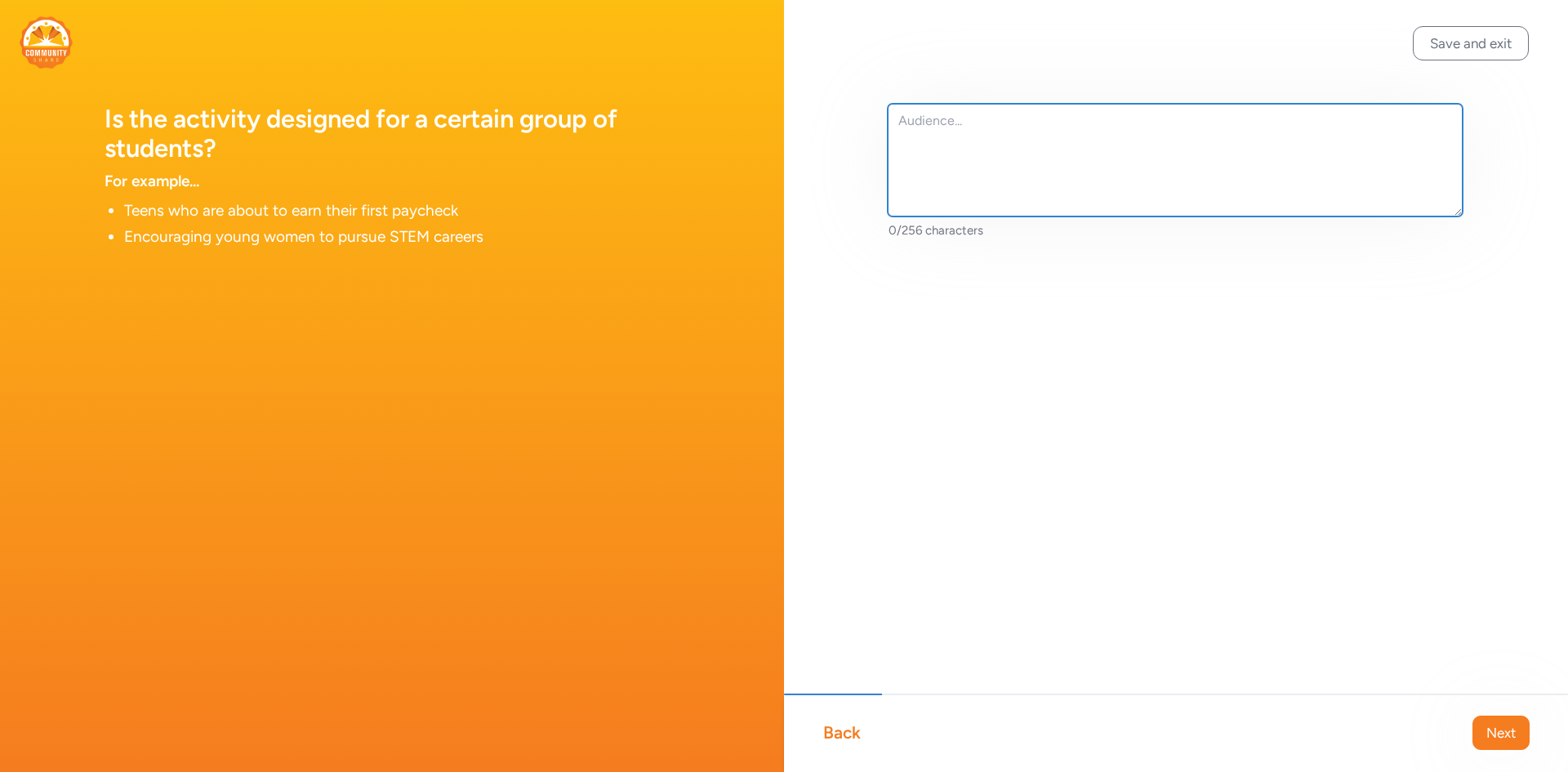
click at [951, 143] on textarea at bounding box center [1176, 160] width 575 height 112
paste textarea "s designed for educators teaching grades 6-12 and"
drag, startPoint x: 992, startPoint y: 121, endPoint x: 845, endPoint y: 107, distance: 147.7
click at [845, 107] on div "s designed for educators teaching grades 6-12 and 49/256 characters" at bounding box center [1177, 197] width 784 height 395
click at [1191, 115] on textarea "AZ educators teaching grades 6-12 and" at bounding box center [1176, 160] width 575 height 112
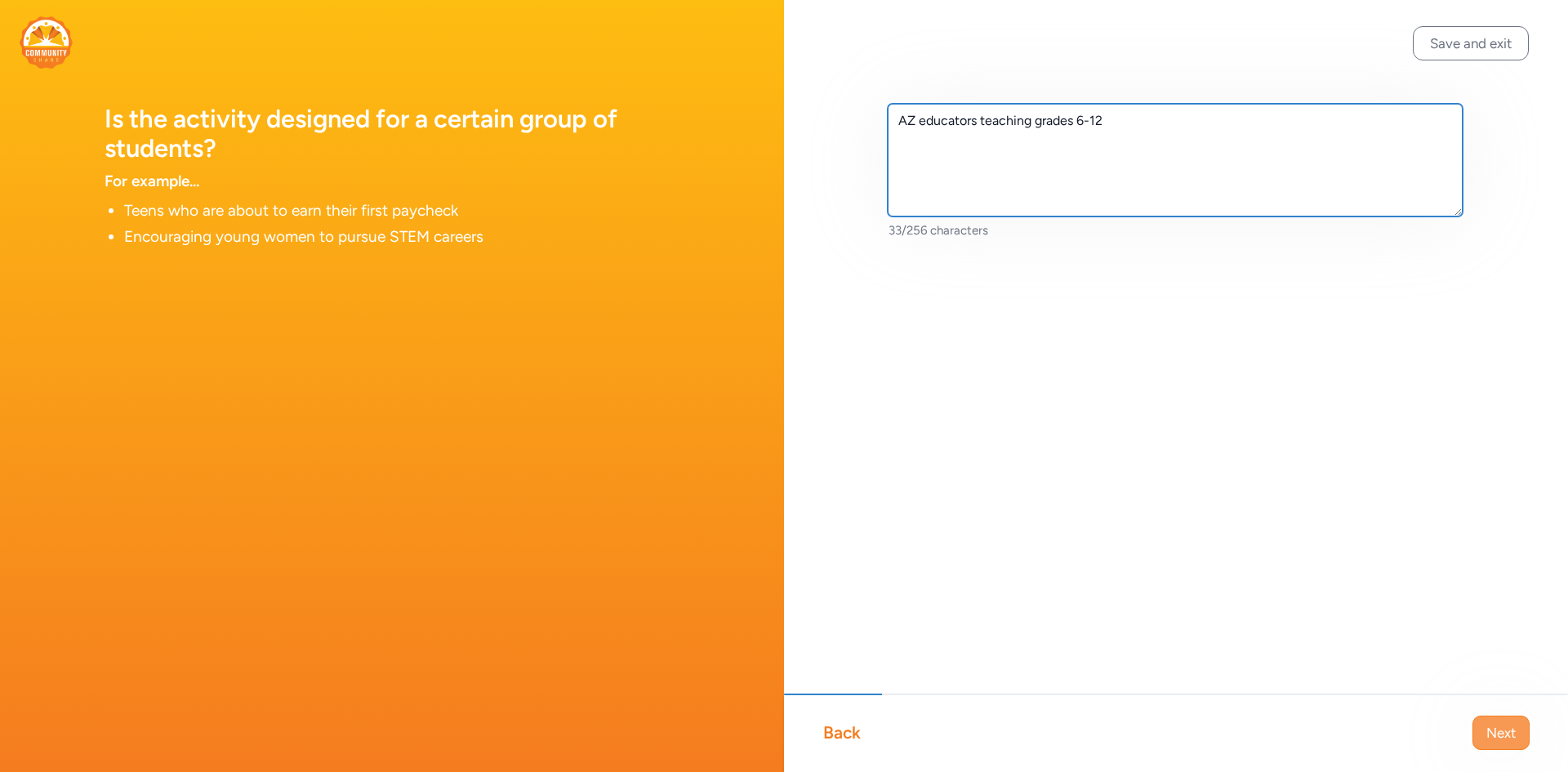
type textarea "AZ educators teaching grades 6-12"
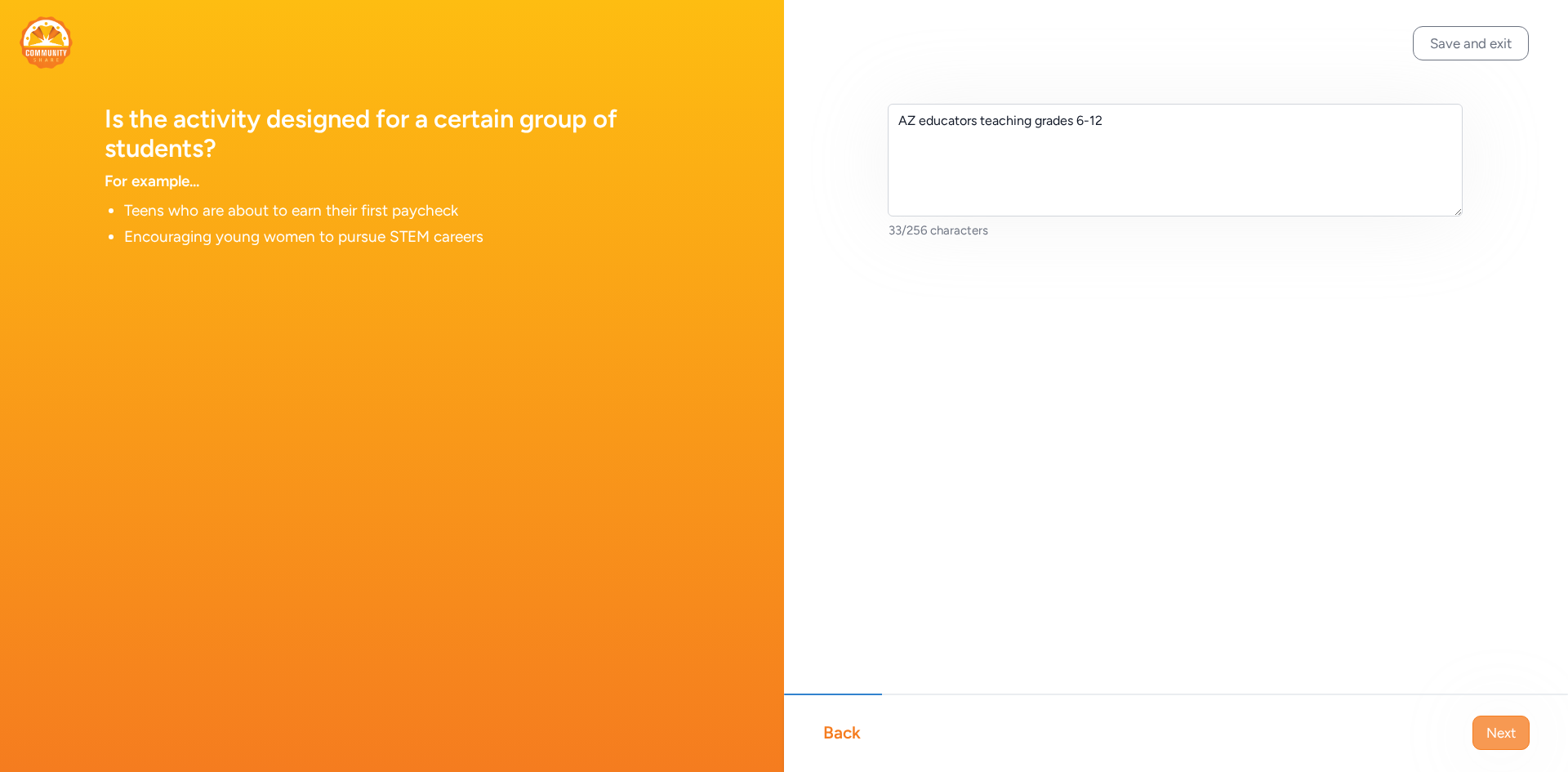
click at [1512, 733] on span "Next" at bounding box center [1501, 732] width 30 height 20
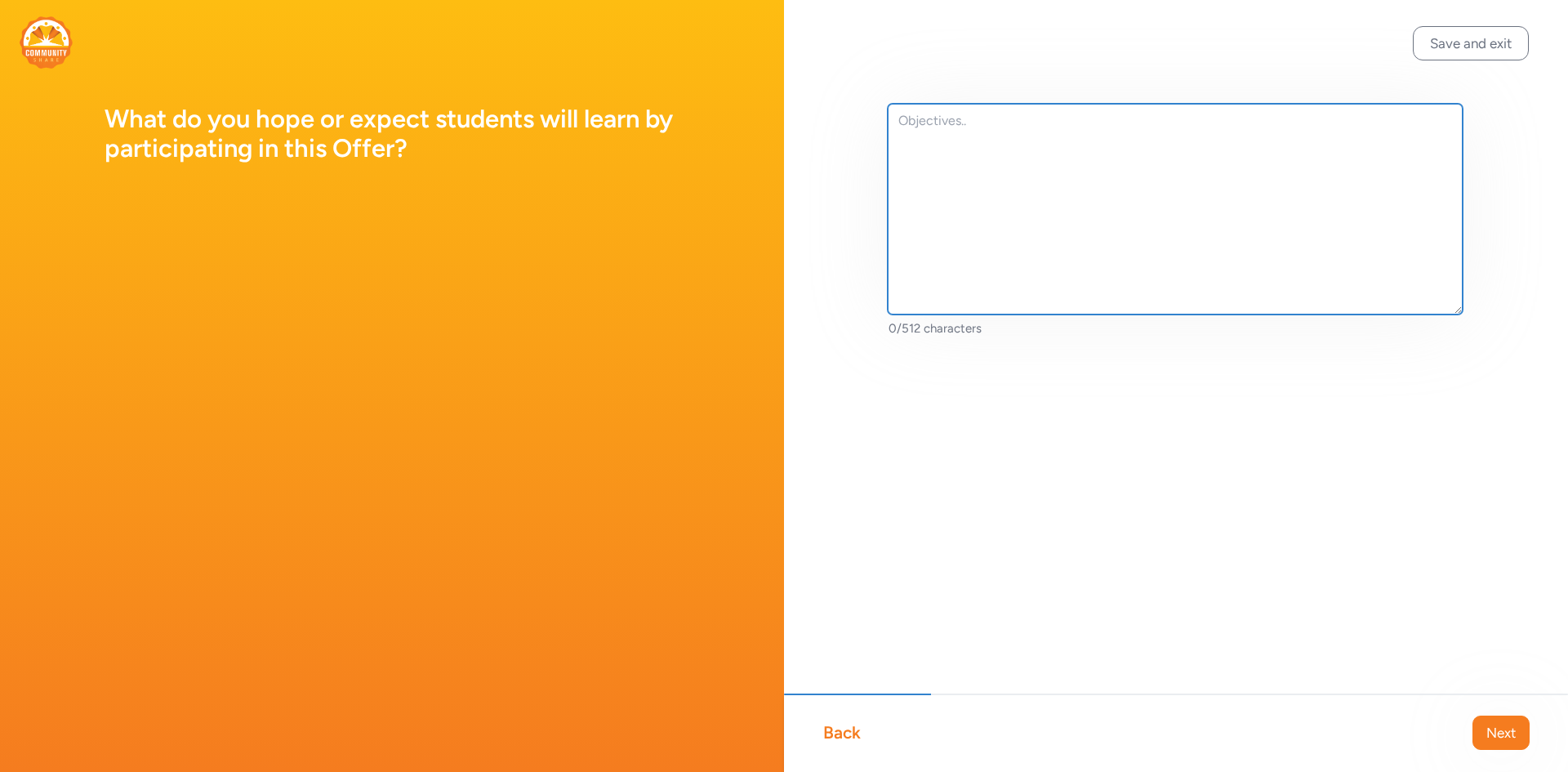
click at [930, 146] on textarea at bounding box center [1176, 208] width 575 height 210
paste textarea "Learn how to participate in a Kids Voting AZ Mock Election Explore online games…"
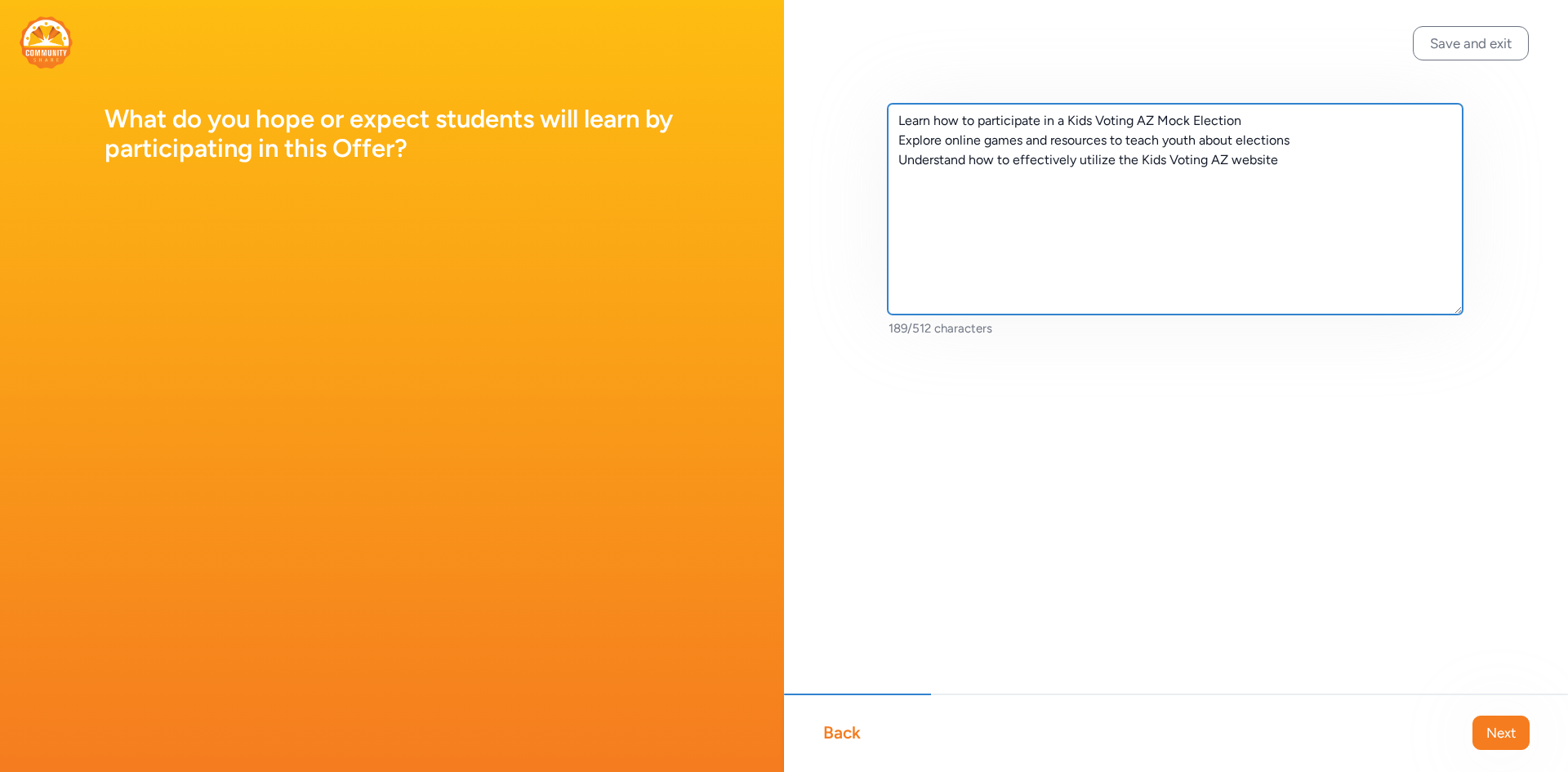
click at [1348, 171] on textarea "Learn how to participate in a Kids Voting AZ Mock Election Explore online games…" at bounding box center [1176, 208] width 575 height 210
paste textarea "informed voting and civic participation, without discussing specific candidates"
click at [902, 180] on textarea "Learn how to participate in a Kids Voting AZ Mock Election Explore online games…" at bounding box center [1176, 208] width 575 height 210
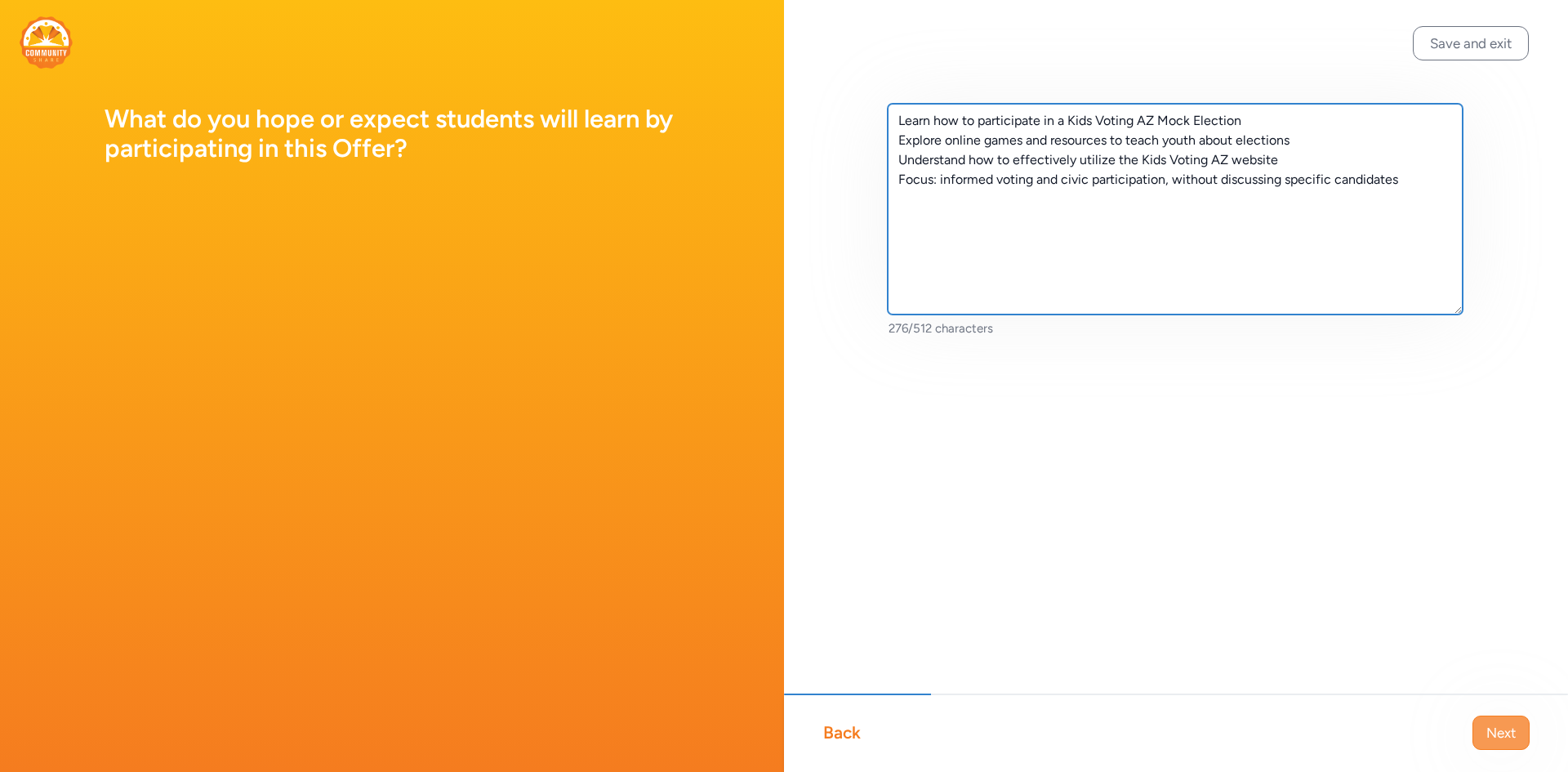
type textarea "Learn how to participate in a Kids Voting AZ Mock Election Explore online games…"
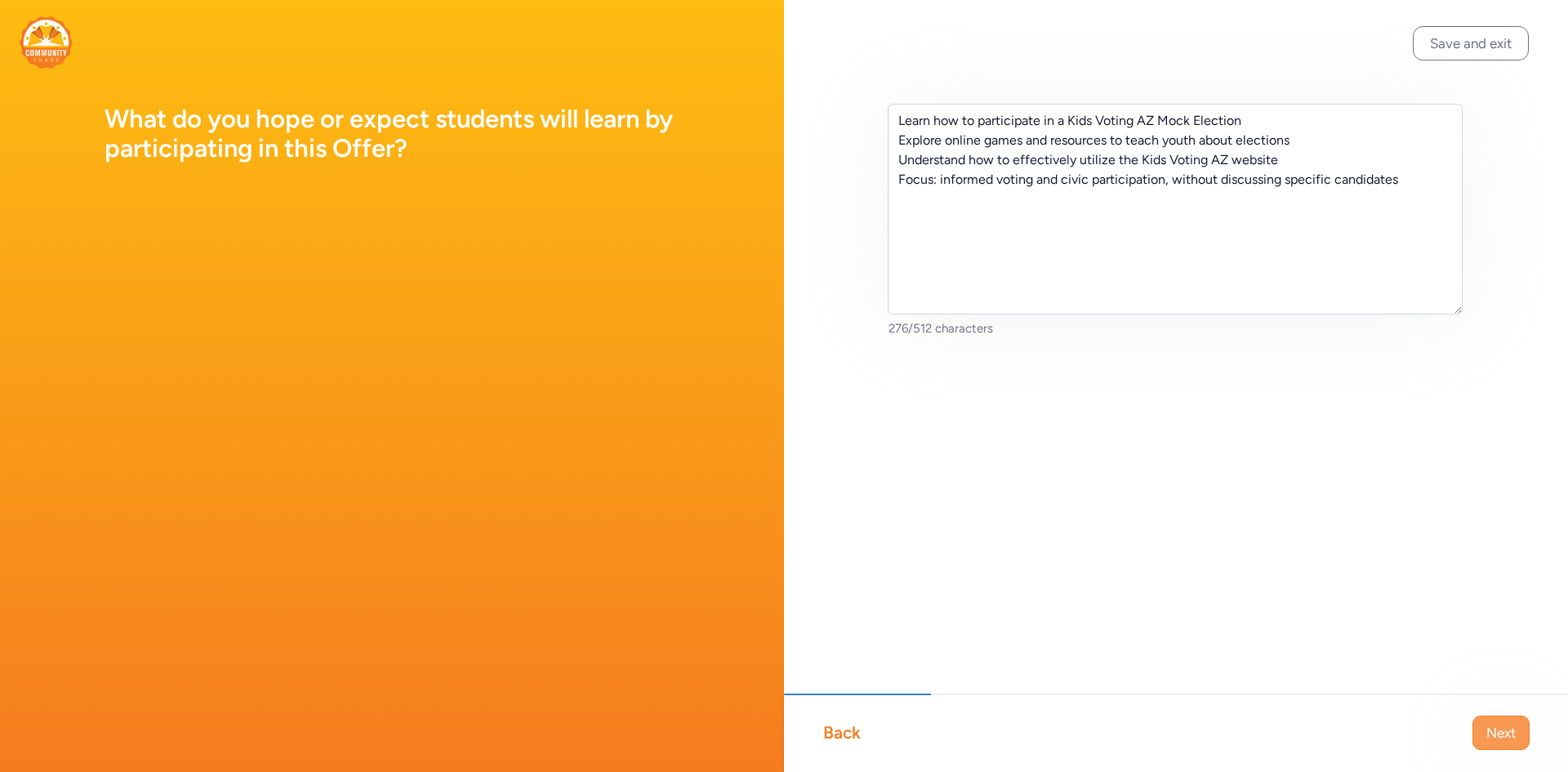
click at [1484, 740] on button "Next" at bounding box center [1501, 733] width 57 height 34
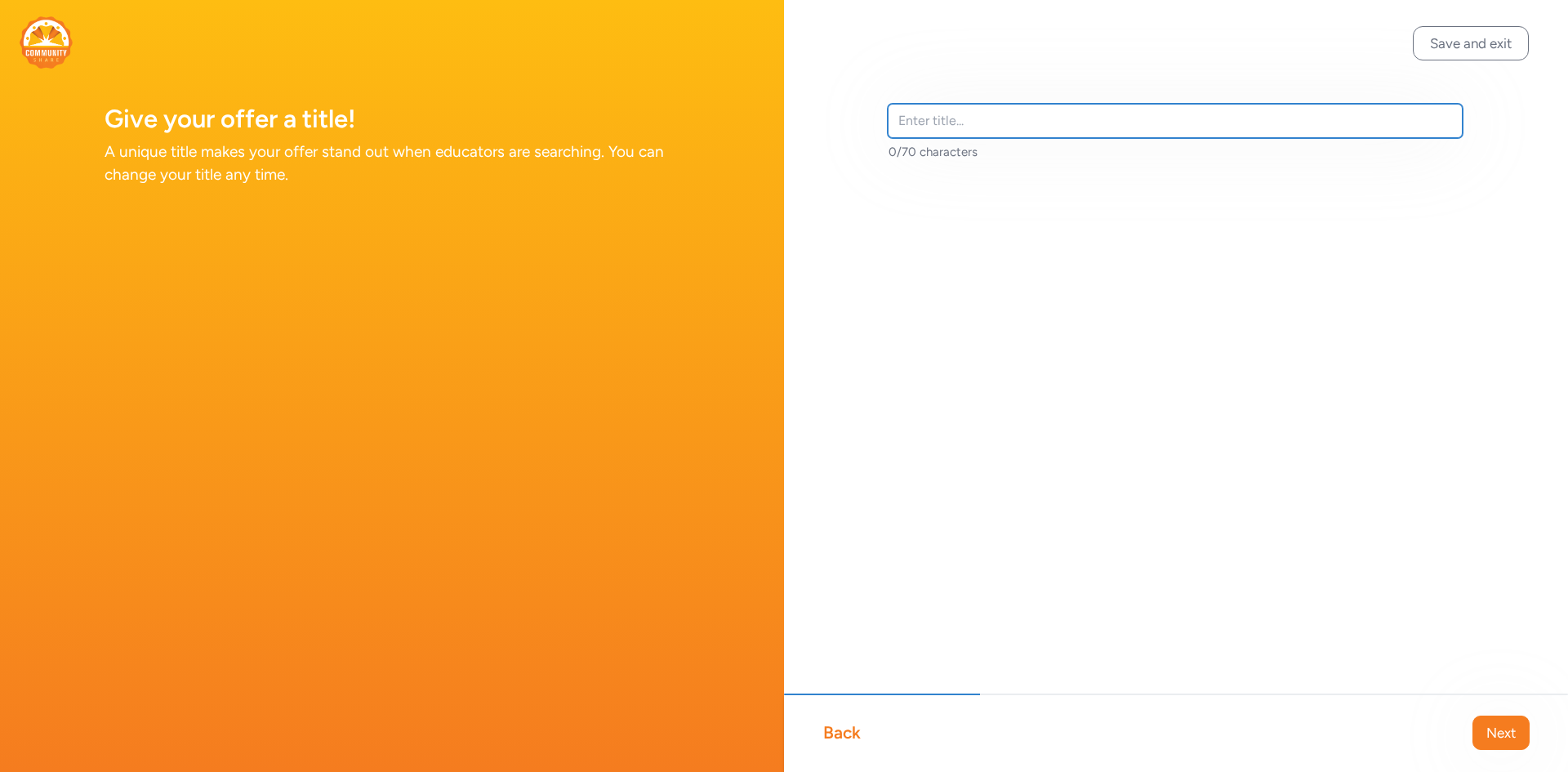
click at [986, 130] on input "text" at bounding box center [1176, 121] width 575 height 34
paste input "Kids Voting AZ: Building the Next Generation of Voters"
type input "Kids Voting AZ: Building the Next Generation of Voters"
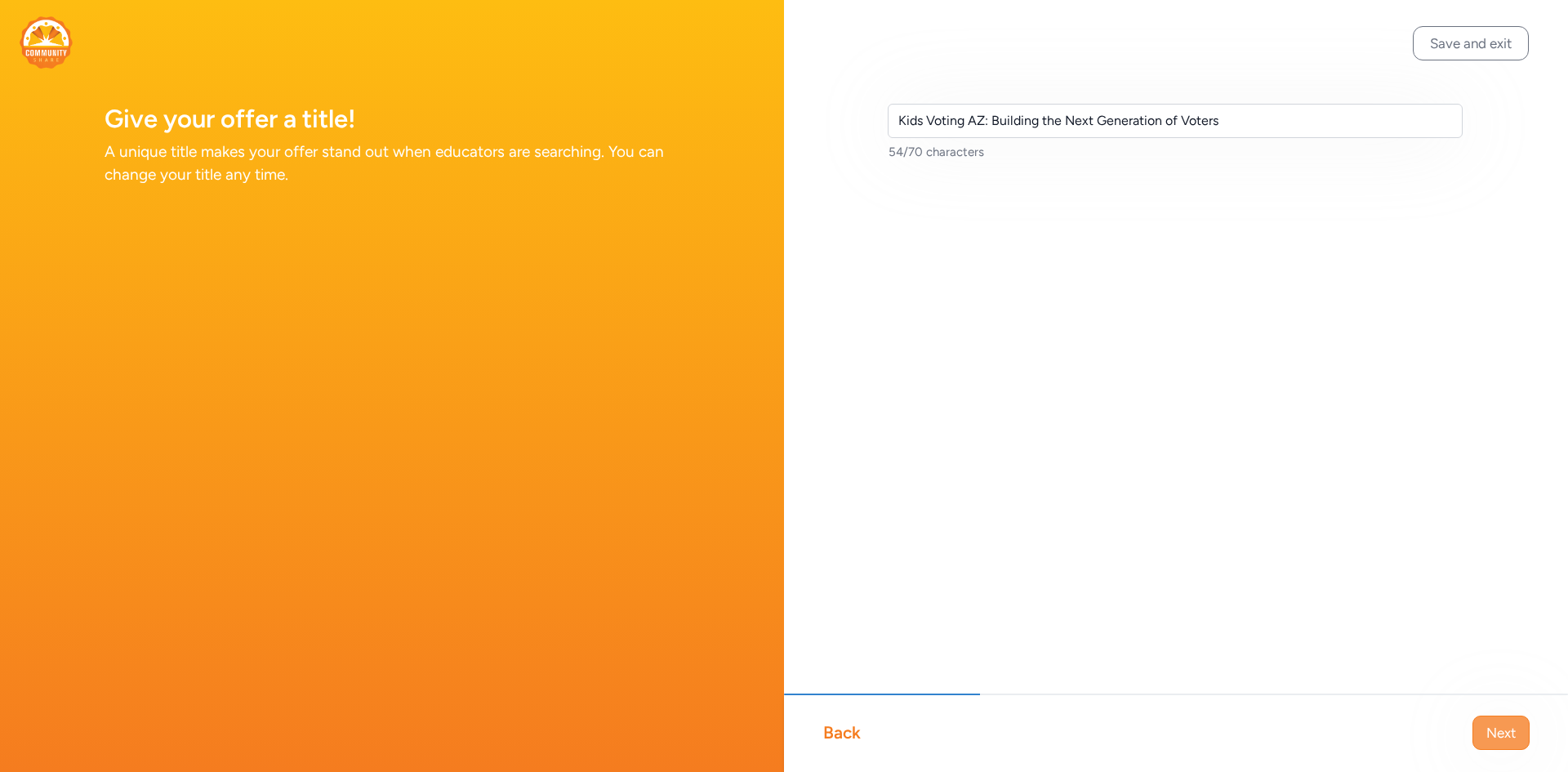
click at [1502, 737] on span "Next" at bounding box center [1501, 732] width 30 height 20
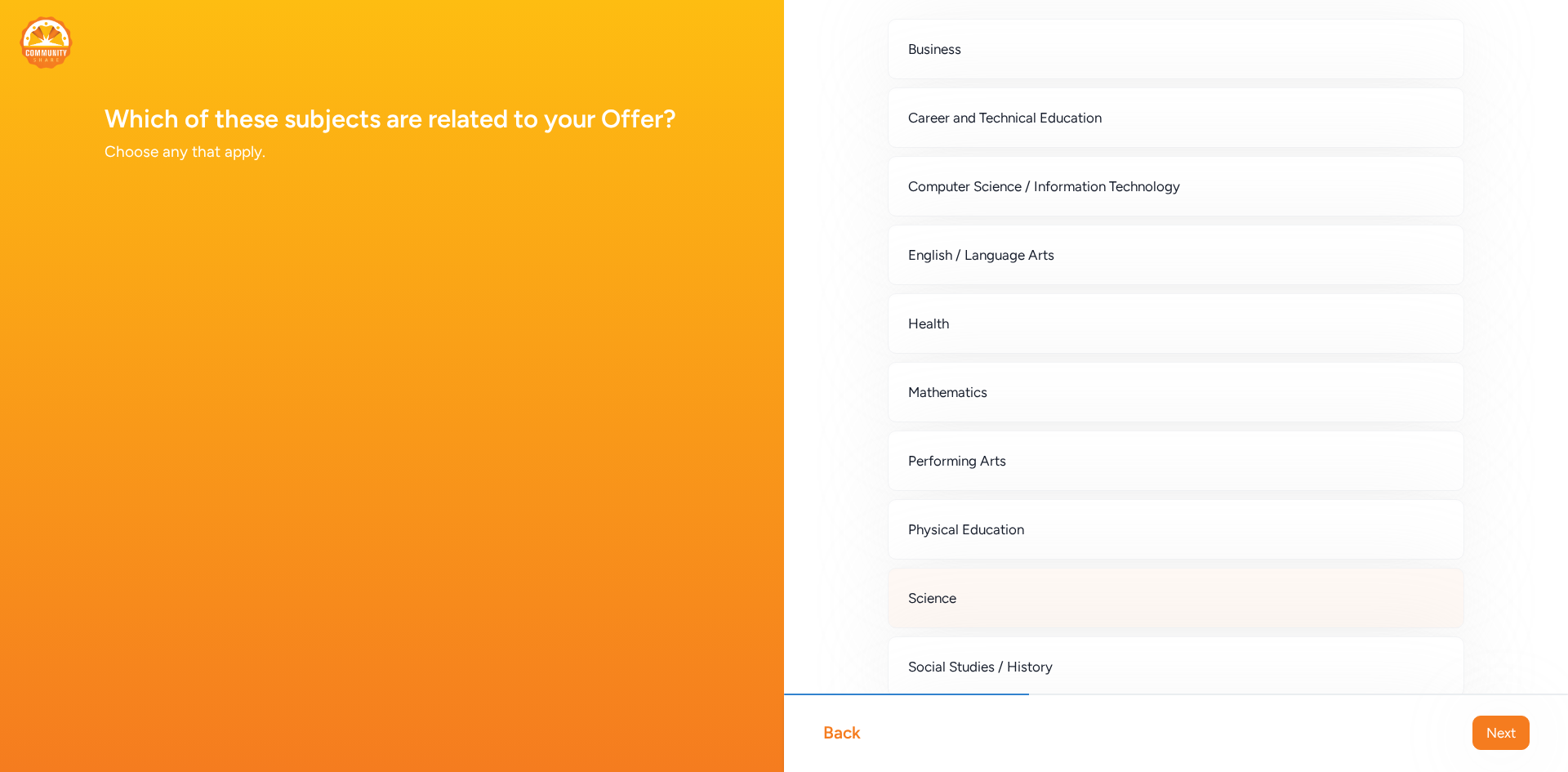
scroll to position [164, 0]
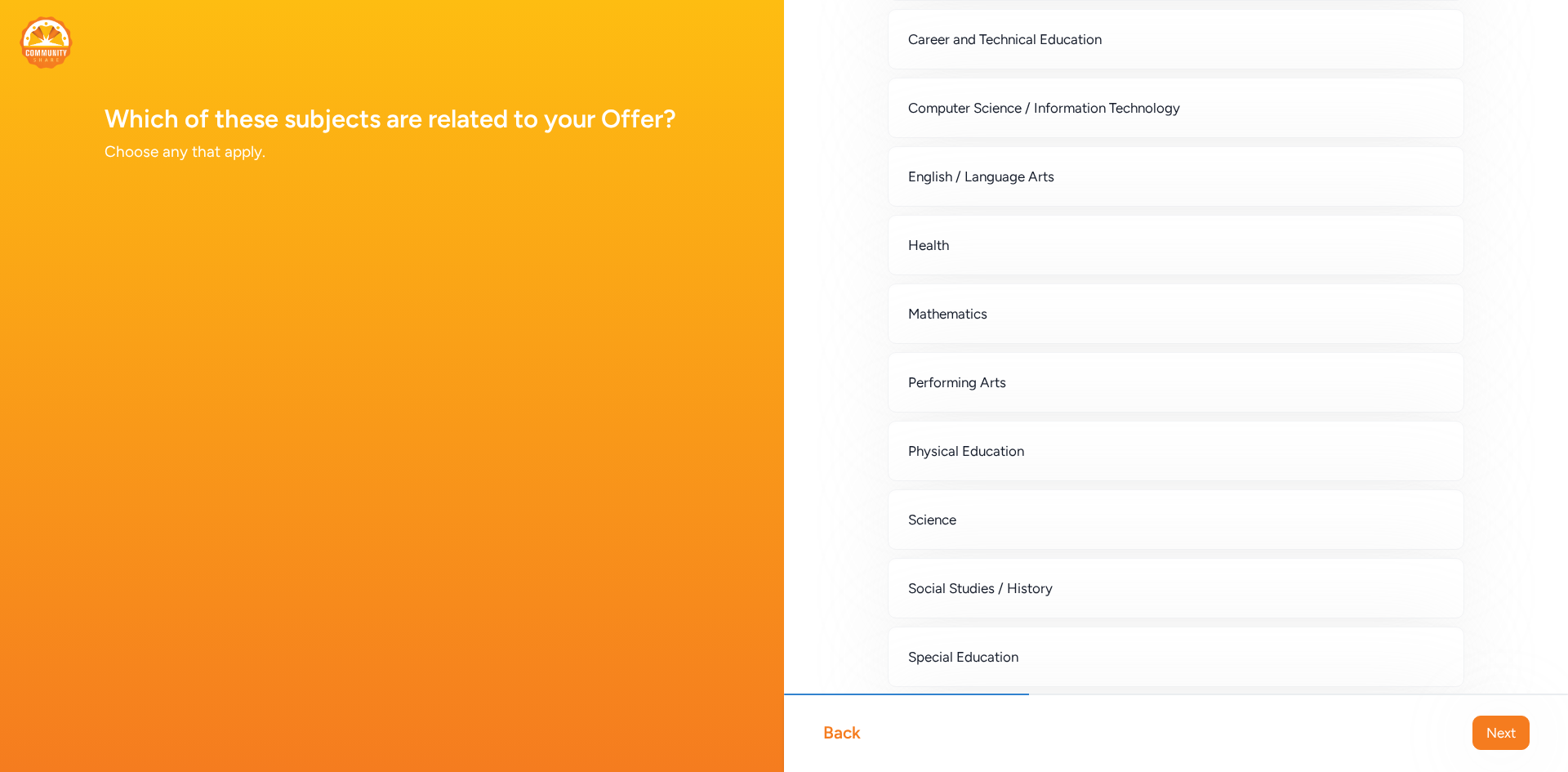
click at [1039, 595] on span "Social Studies / History" at bounding box center [981, 587] width 145 height 20
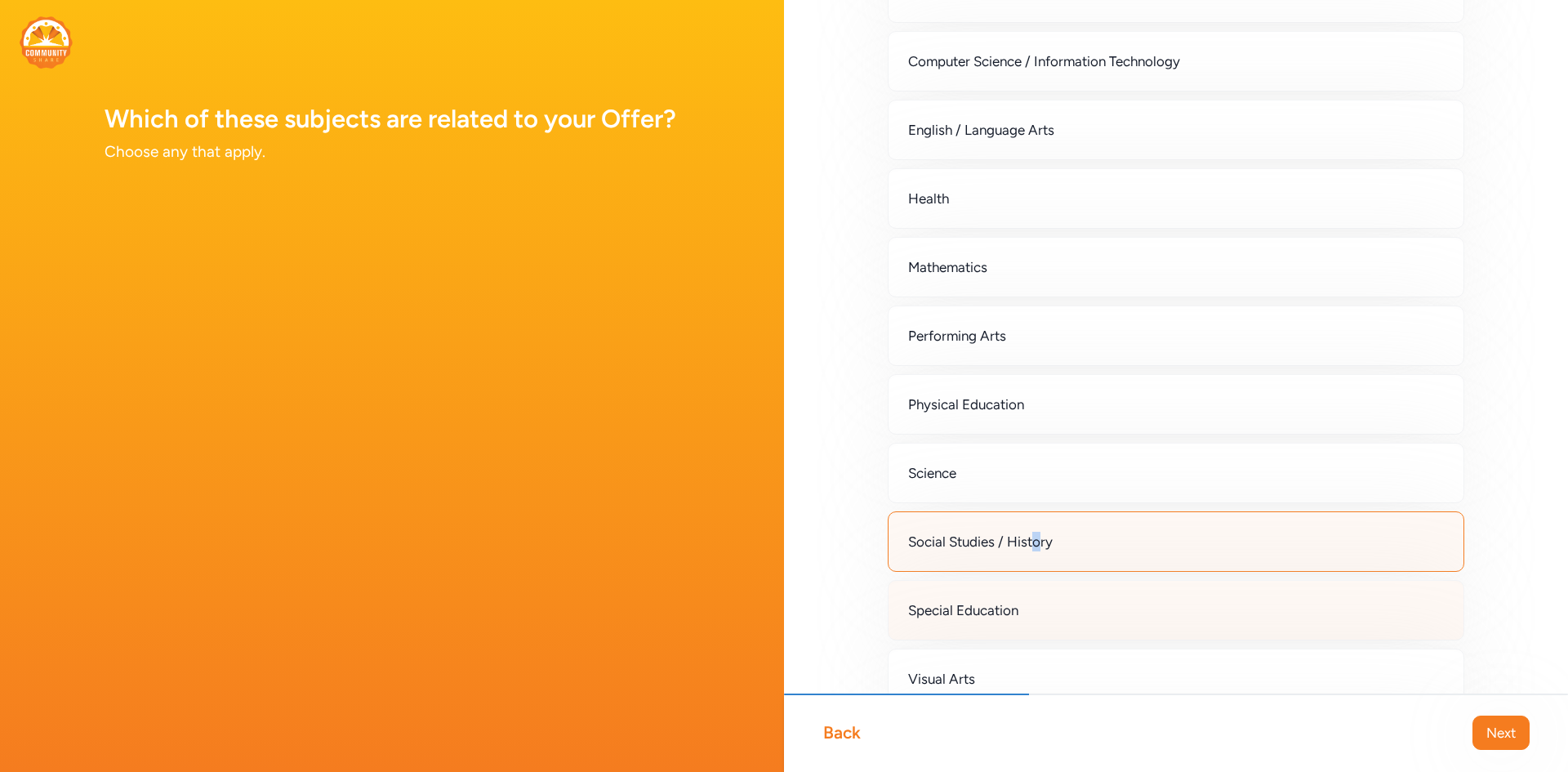
scroll to position [0, 0]
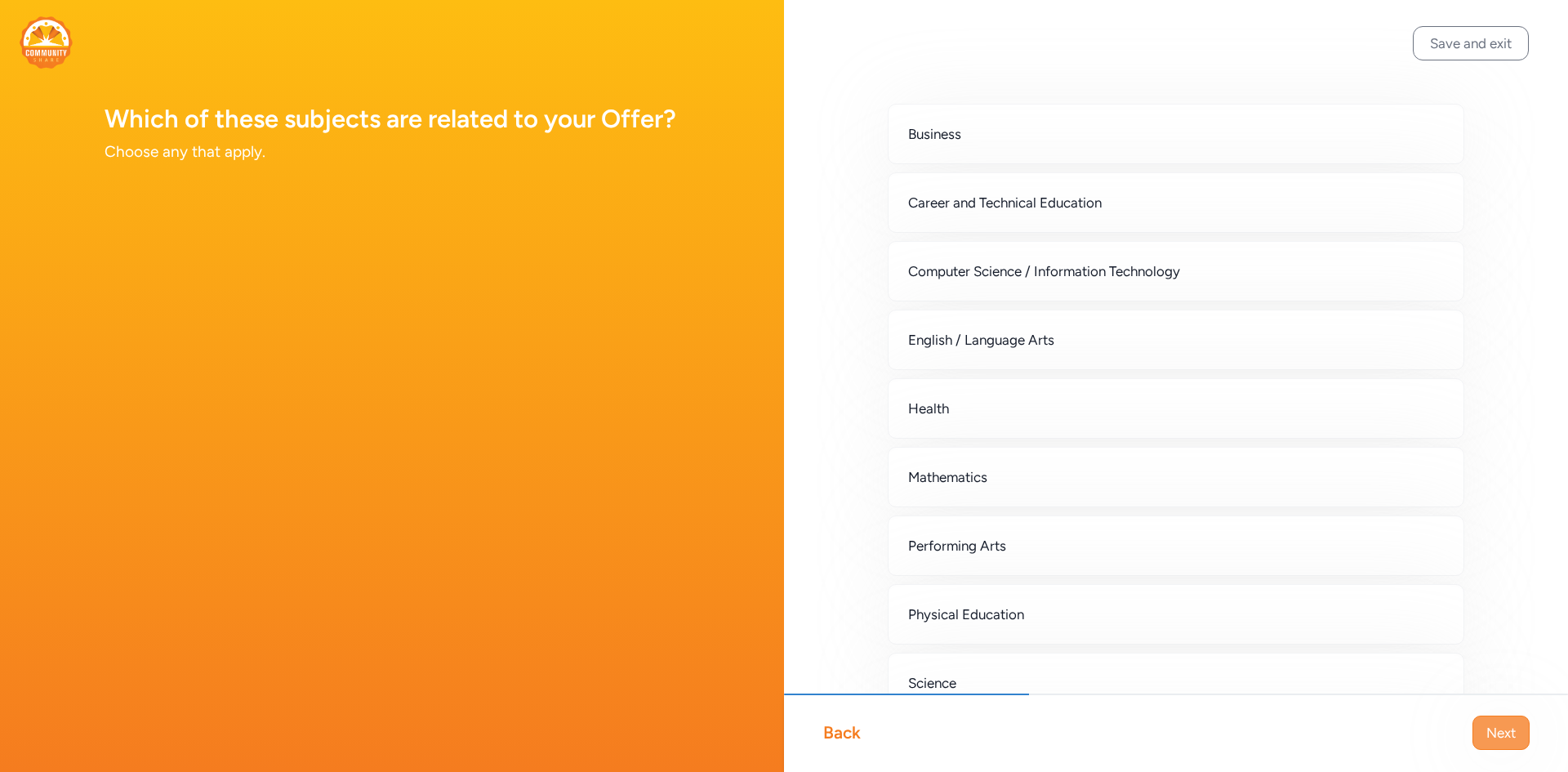
click at [1508, 722] on button "Next" at bounding box center [1501, 733] width 57 height 34
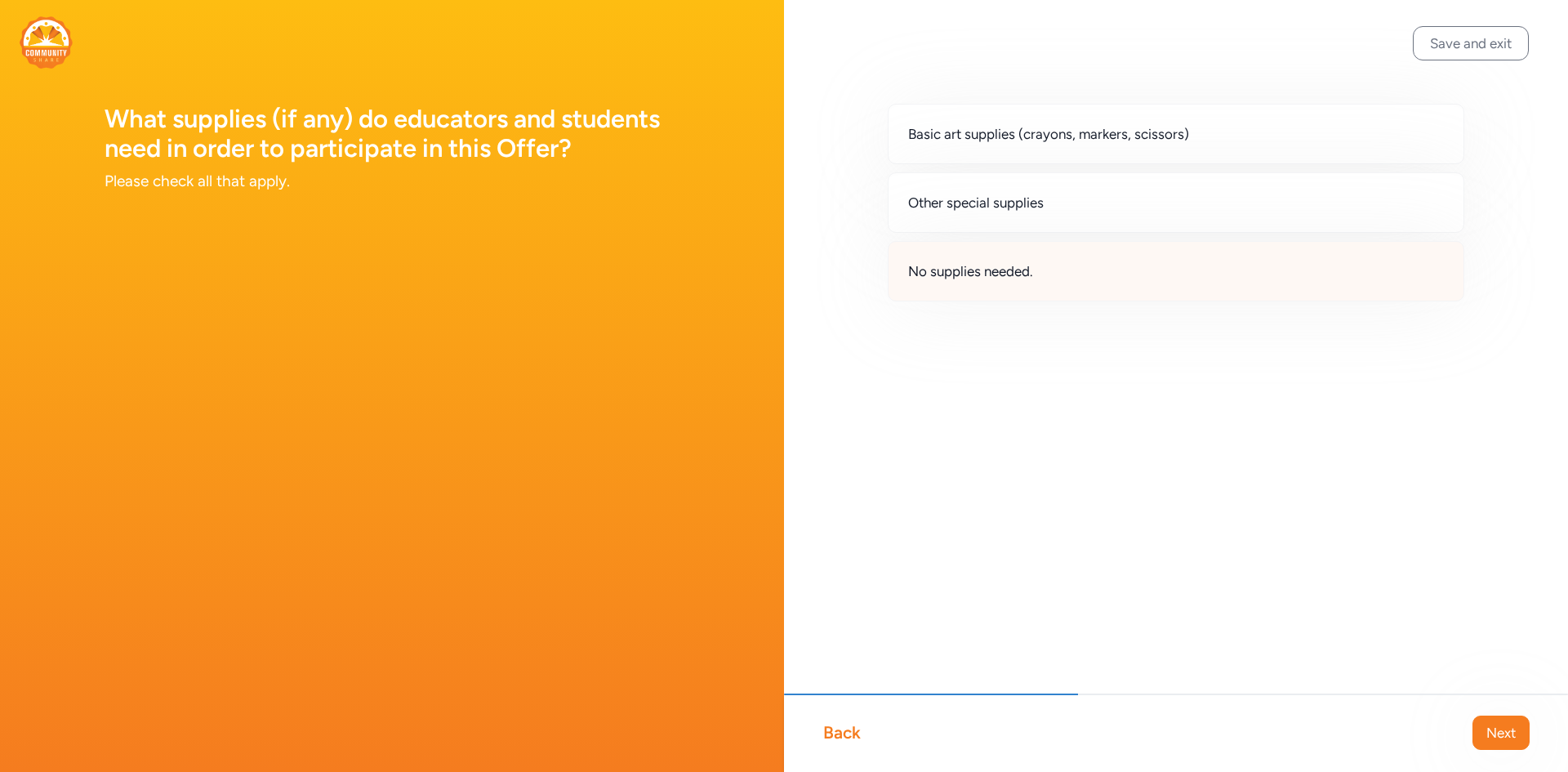
click at [1001, 267] on span "No supplies needed." at bounding box center [970, 271] width 125 height 20
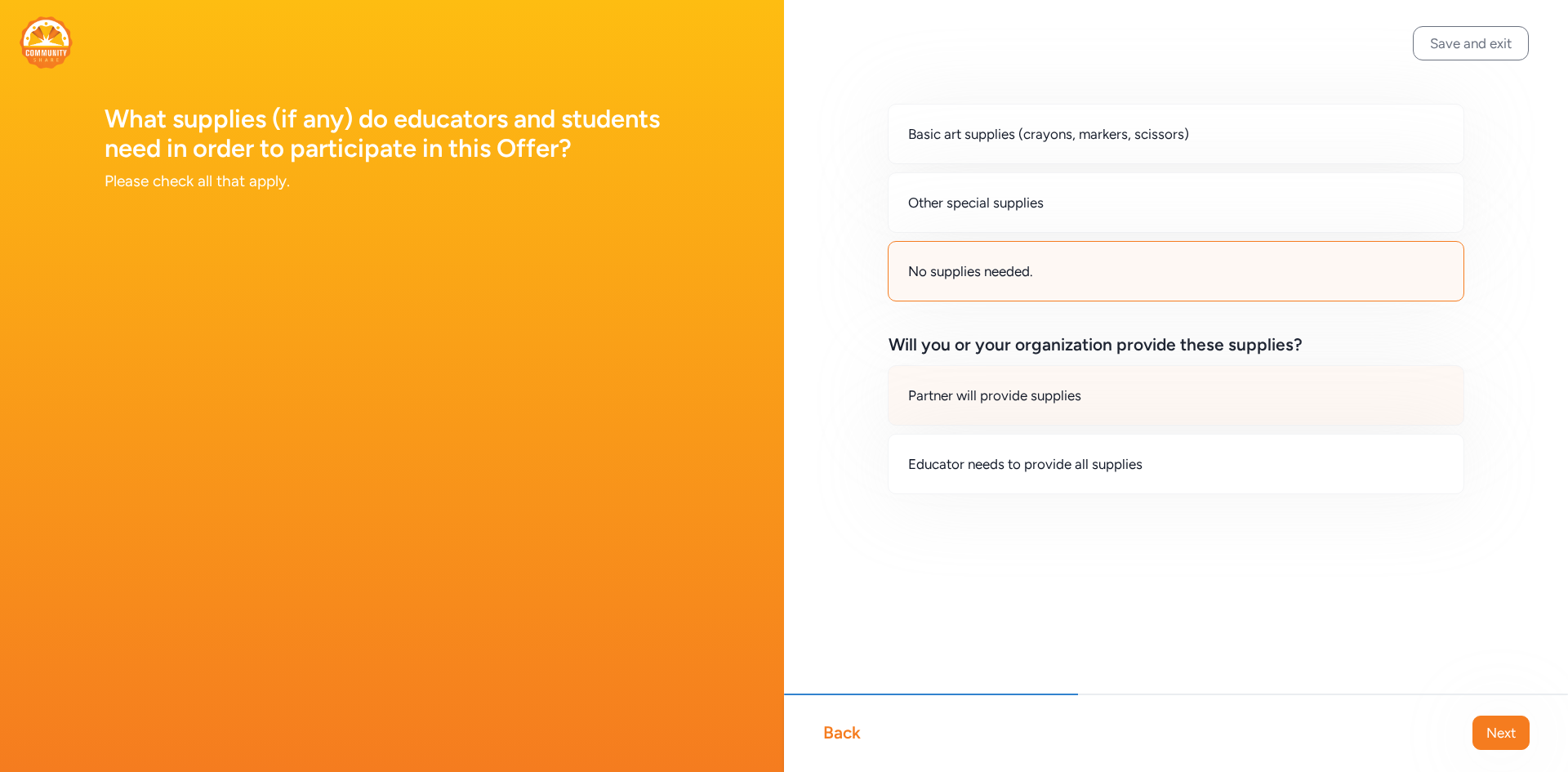
click at [1003, 394] on span "Partner will provide supplies" at bounding box center [995, 395] width 173 height 20
click at [1490, 753] on div "Back Next" at bounding box center [1177, 732] width 784 height 78
click at [1484, 735] on button "Next" at bounding box center [1501, 733] width 57 height 34
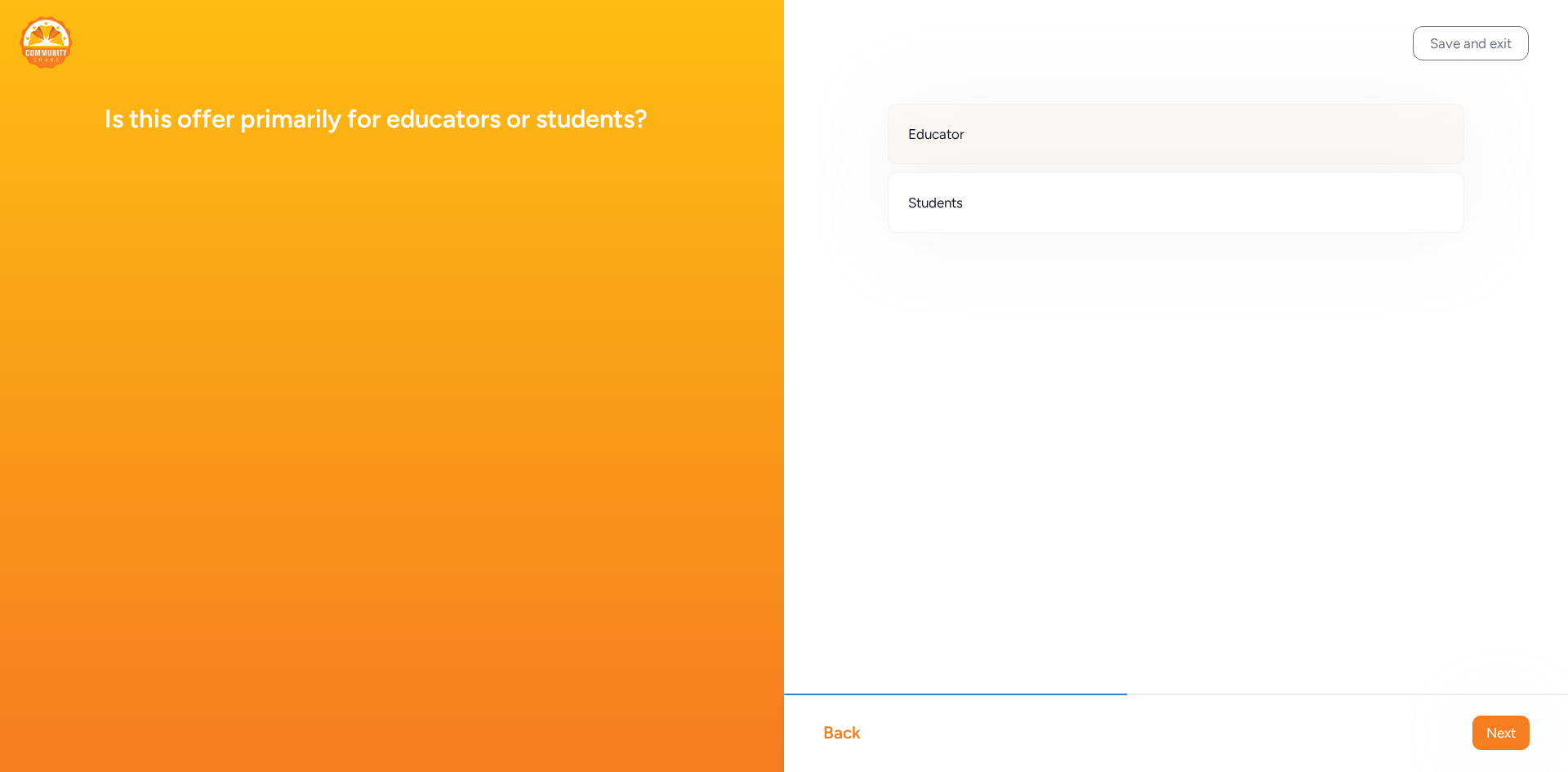
click at [975, 133] on div "Educator" at bounding box center [1177, 133] width 577 height 60
click at [1522, 737] on button "Next" at bounding box center [1501, 733] width 57 height 34
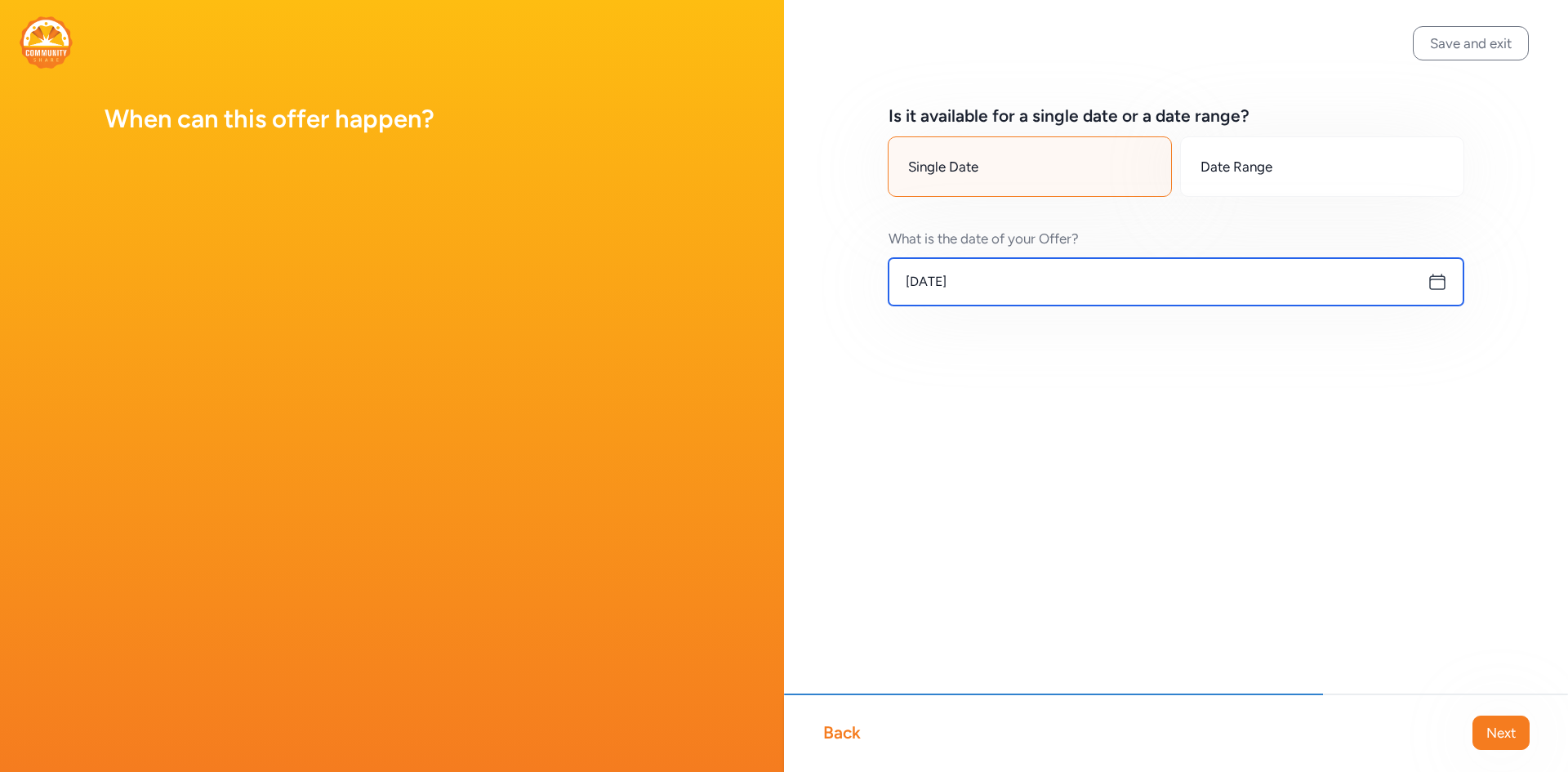
click at [974, 281] on input "[DATE]" at bounding box center [1177, 282] width 575 height 48
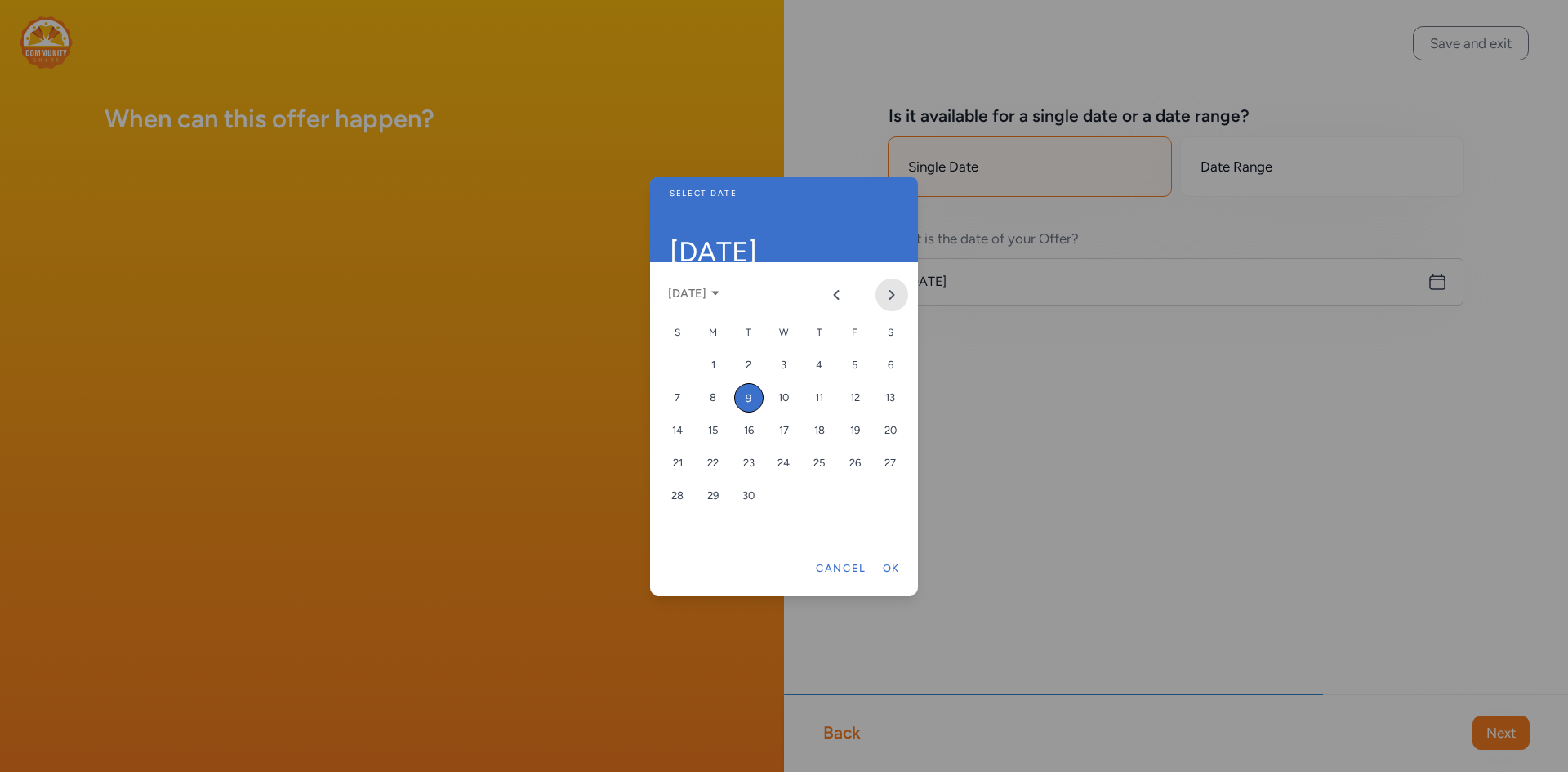
click at [906, 295] on button "Next month" at bounding box center [892, 295] width 32 height 32
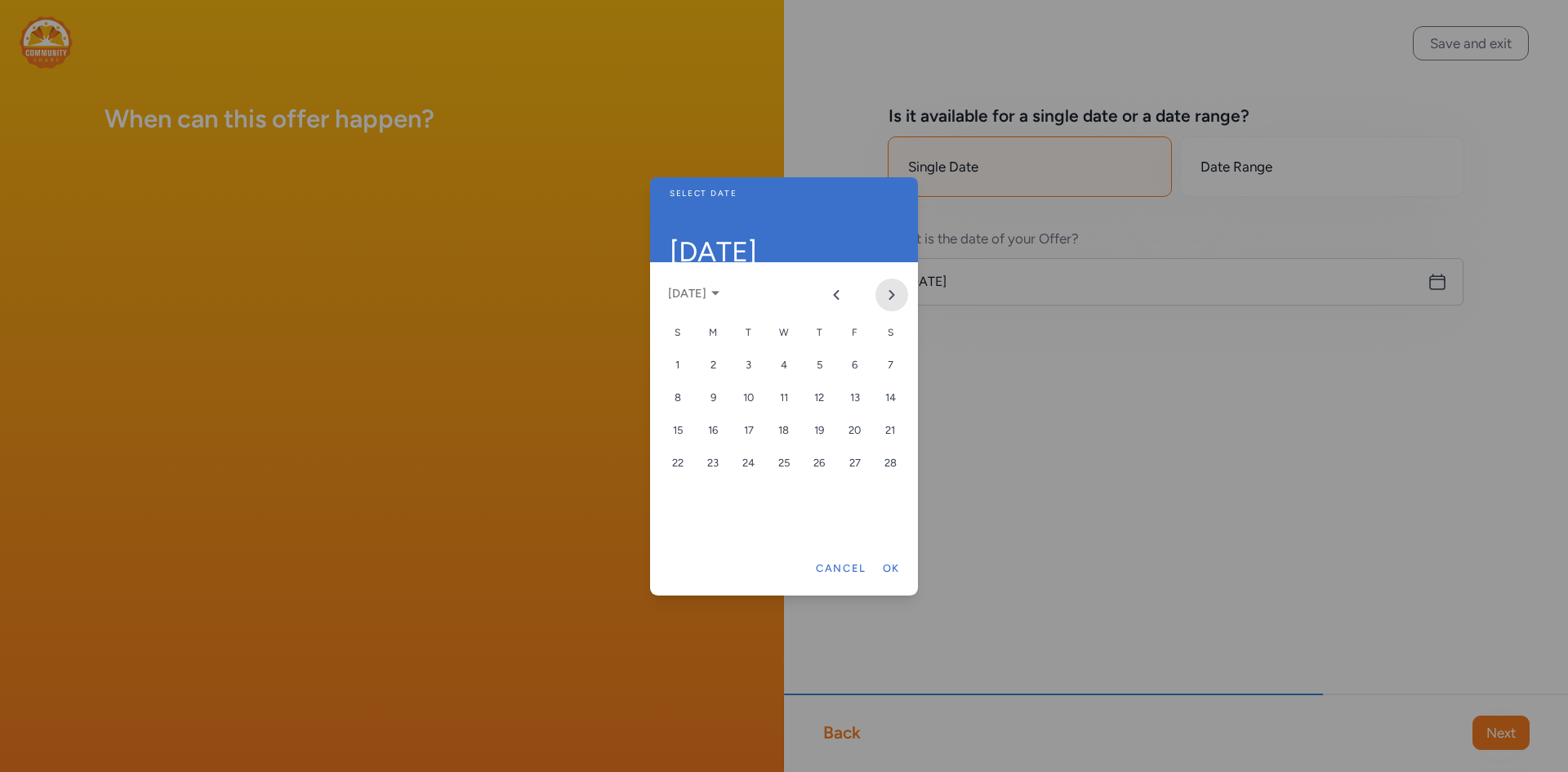
click at [906, 295] on button "Next month" at bounding box center [892, 295] width 32 height 32
click at [782, 395] on div "8" at bounding box center [784, 397] width 30 height 30
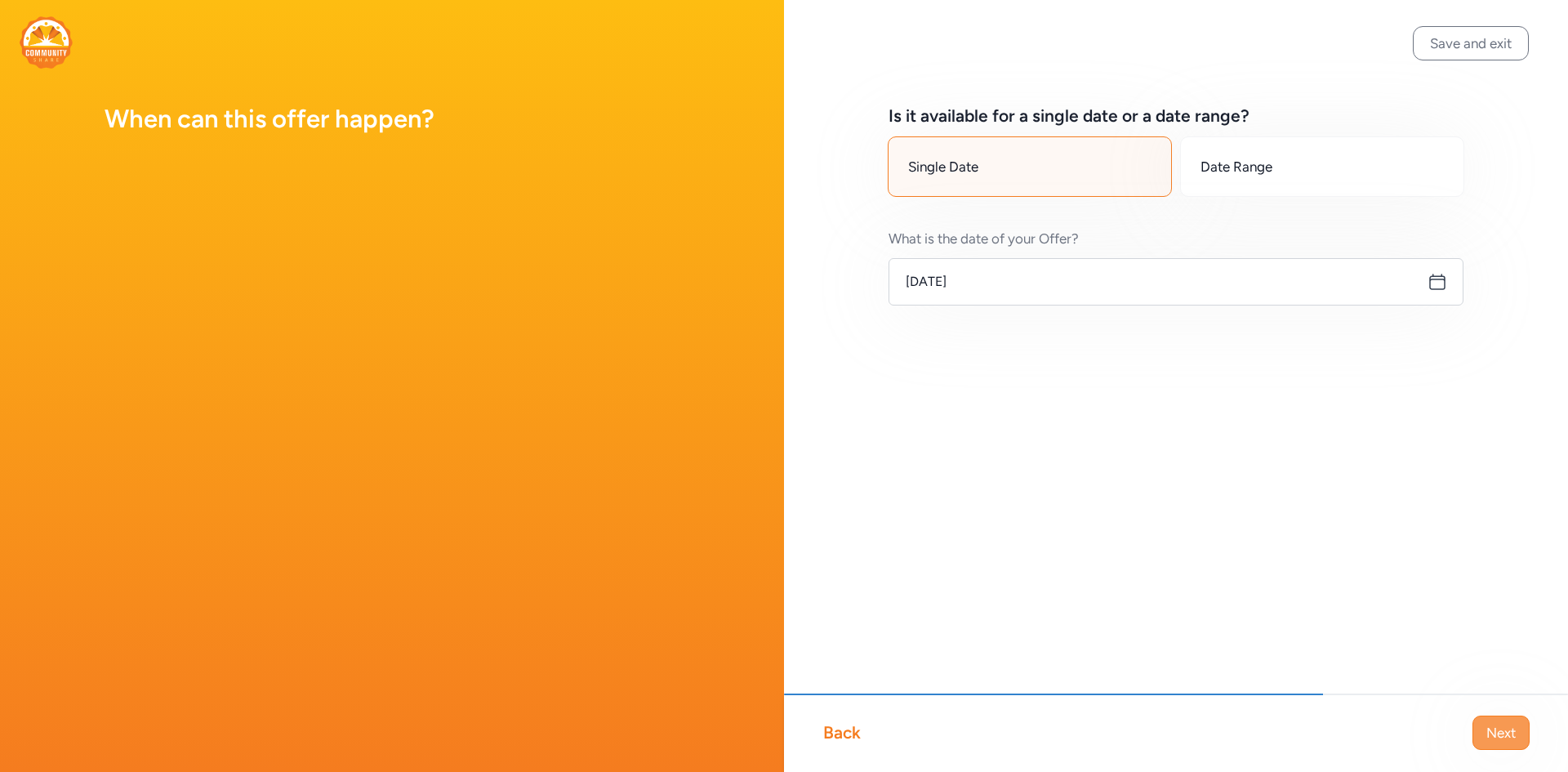
click at [1495, 724] on span "Next" at bounding box center [1501, 732] width 30 height 20
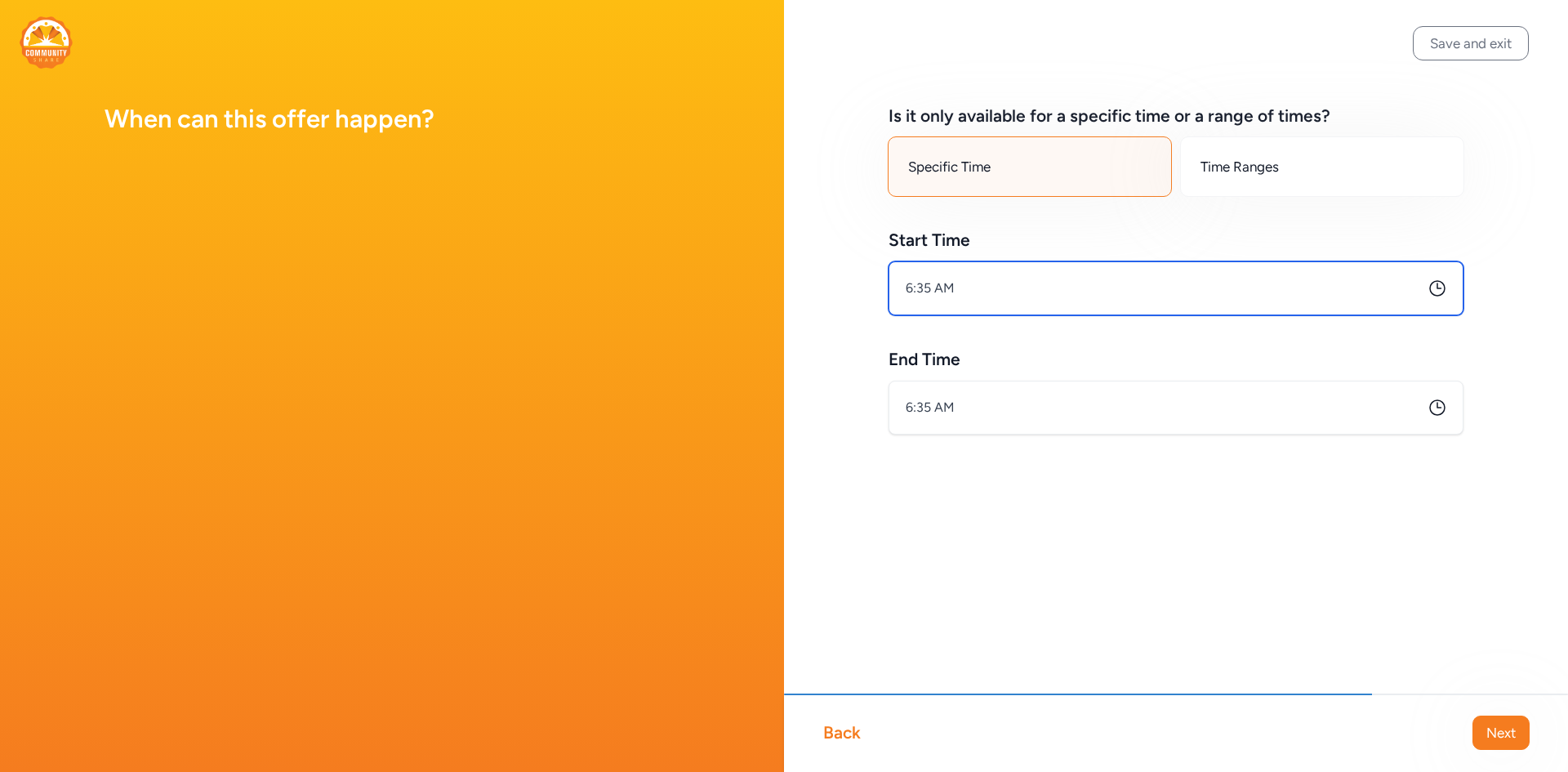
click at [1056, 314] on input "6:35 AM" at bounding box center [1177, 288] width 575 height 54
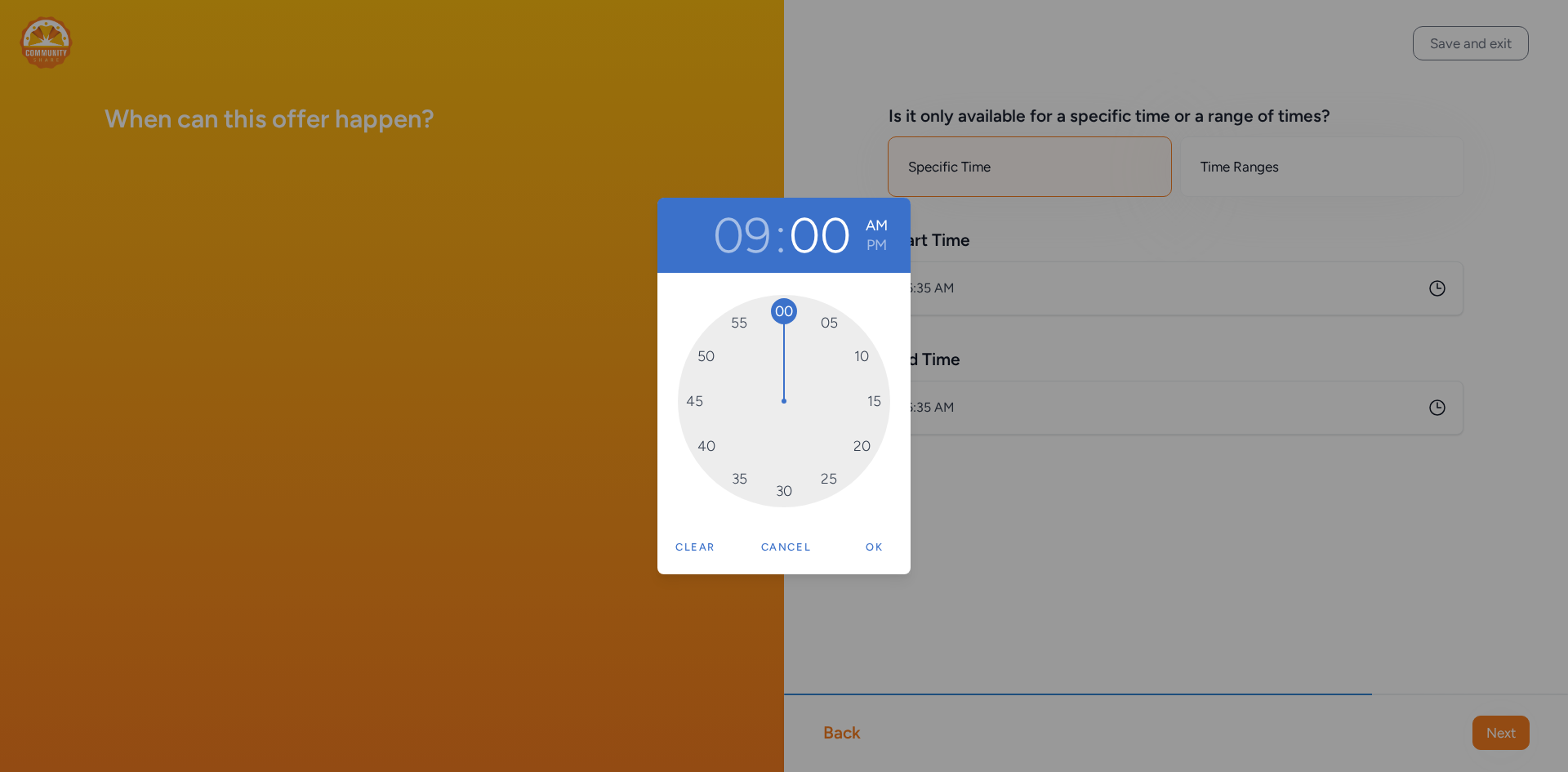
drag, startPoint x: 883, startPoint y: 544, endPoint x: 893, endPoint y: 523, distance: 23.3
click at [883, 544] on button "Ok" at bounding box center [874, 547] width 52 height 32
type input "9:00 AM"
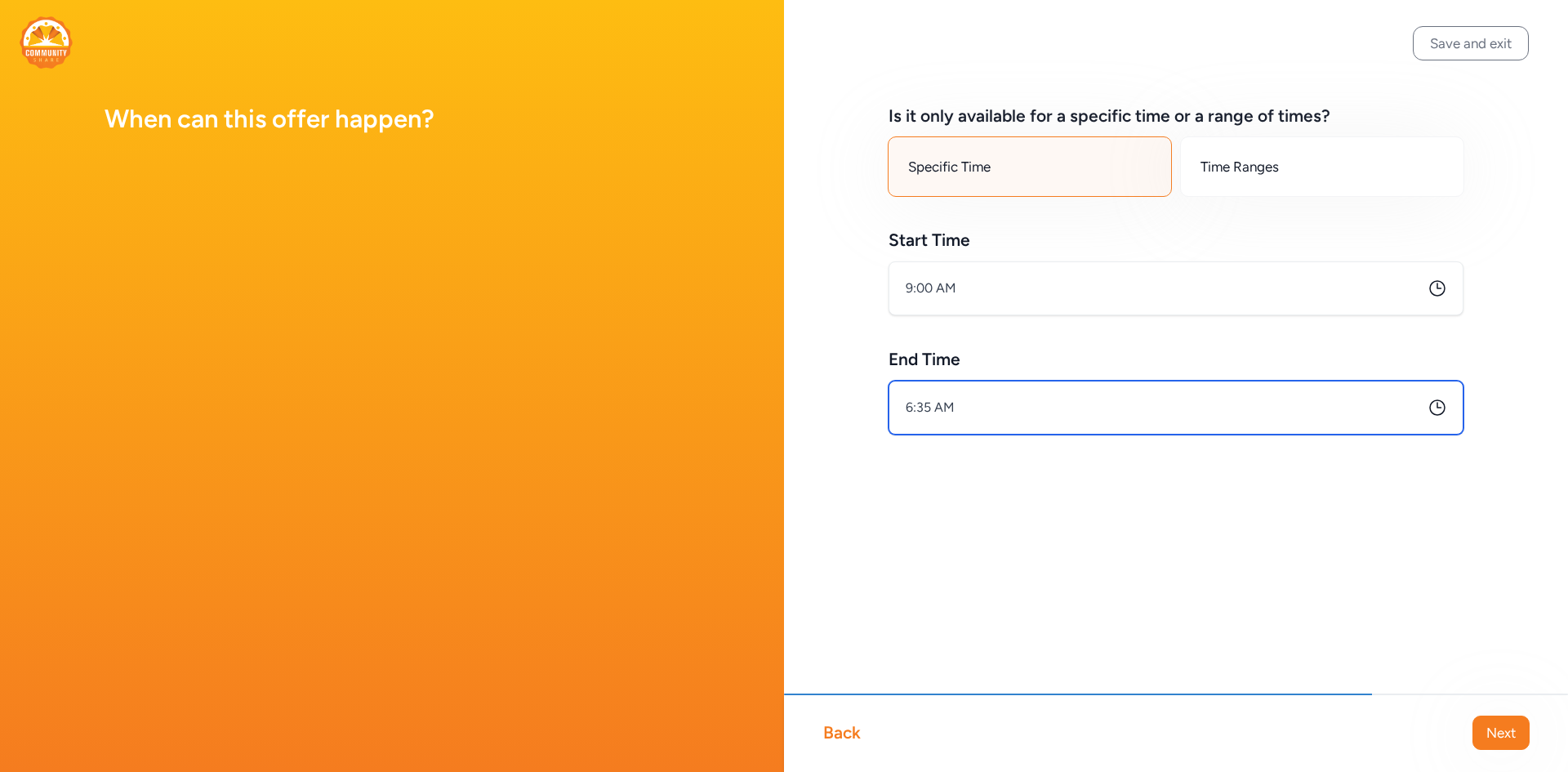
click at [963, 417] on input "6:35 AM" at bounding box center [1177, 407] width 575 height 54
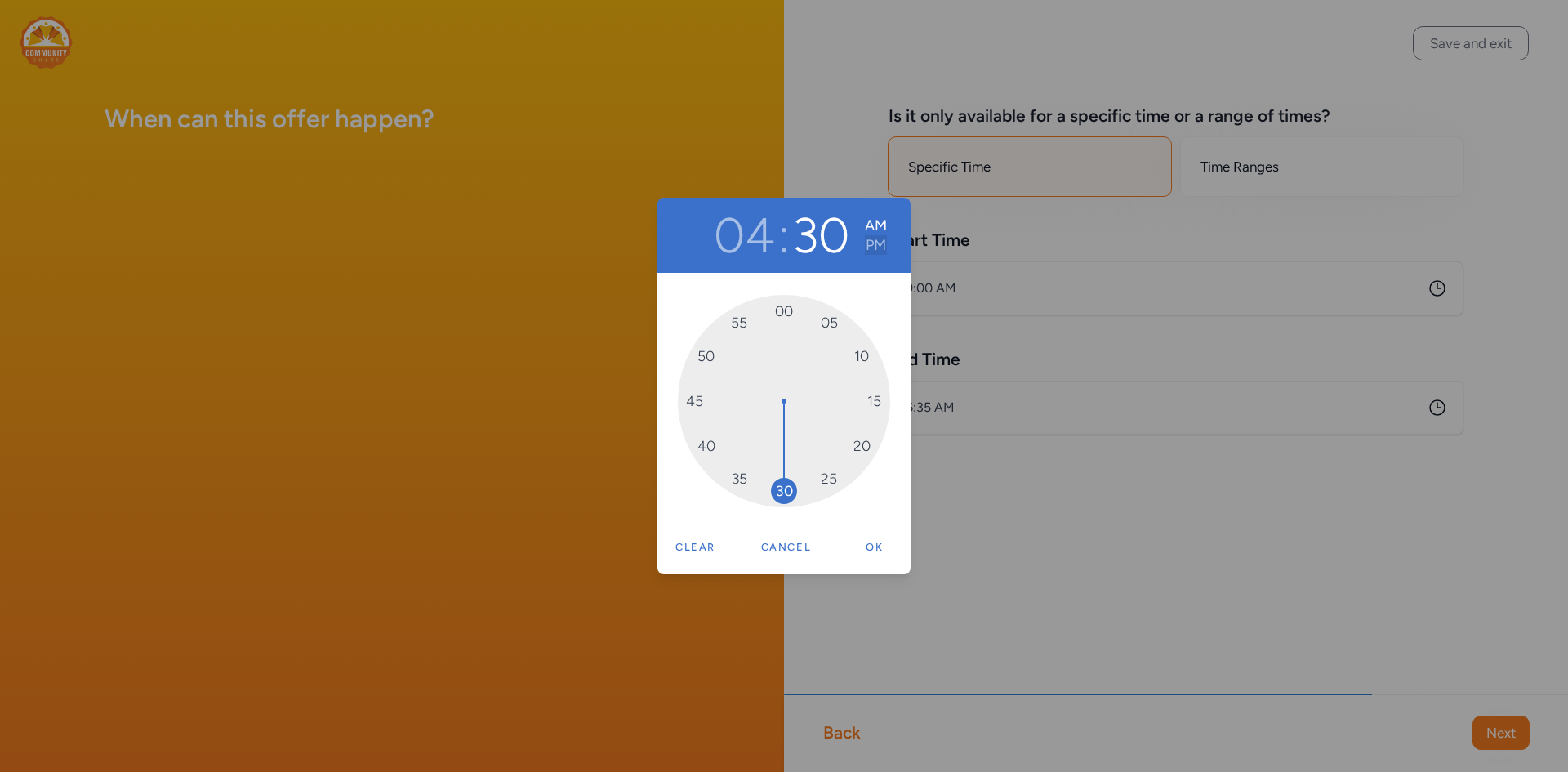
click at [871, 239] on button "PM" at bounding box center [876, 245] width 22 height 20
click at [872, 546] on button "Ok" at bounding box center [874, 547] width 52 height 32
type input "4:30 PM"
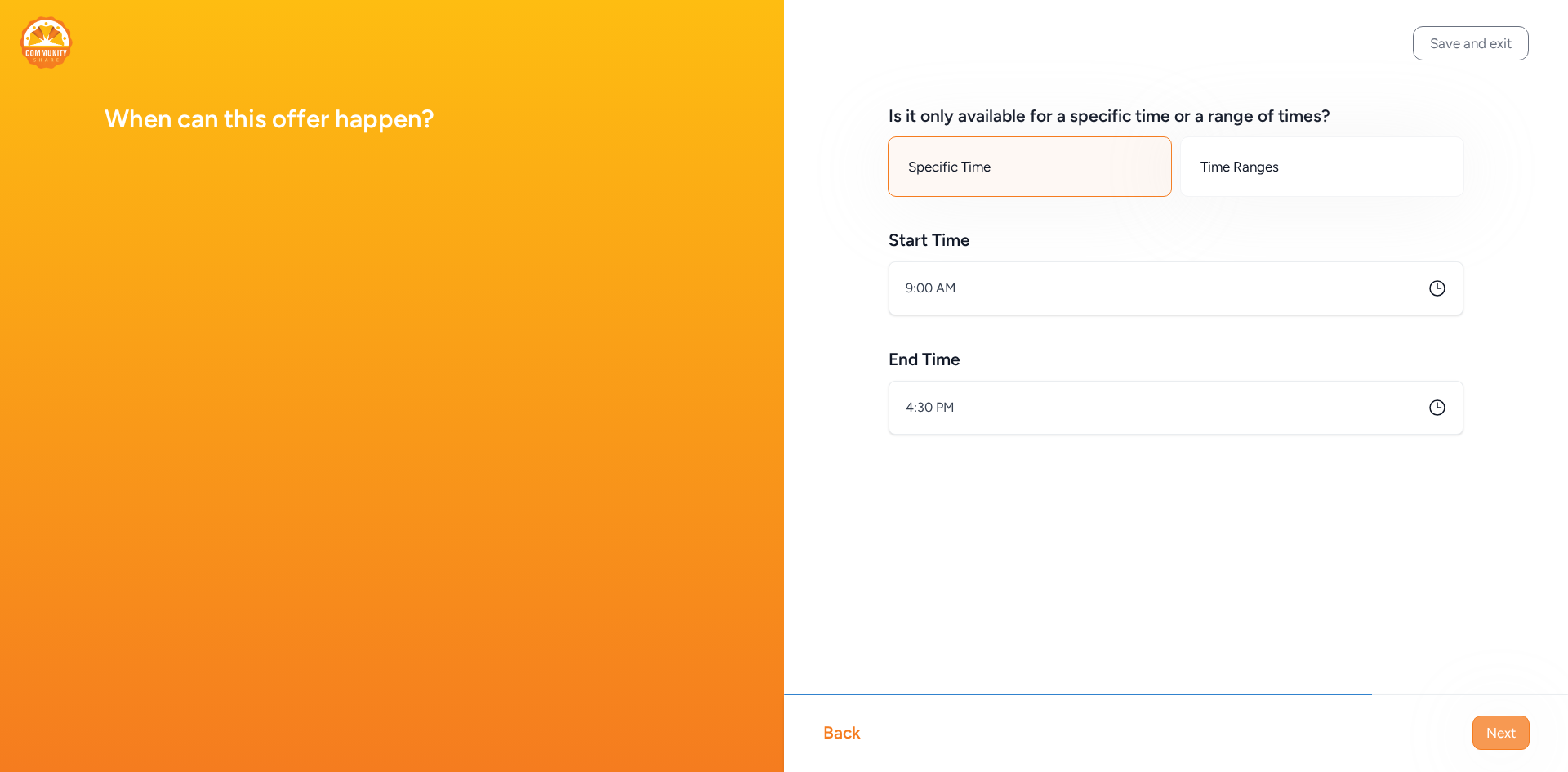
click at [1492, 735] on span "Next" at bounding box center [1501, 732] width 30 height 20
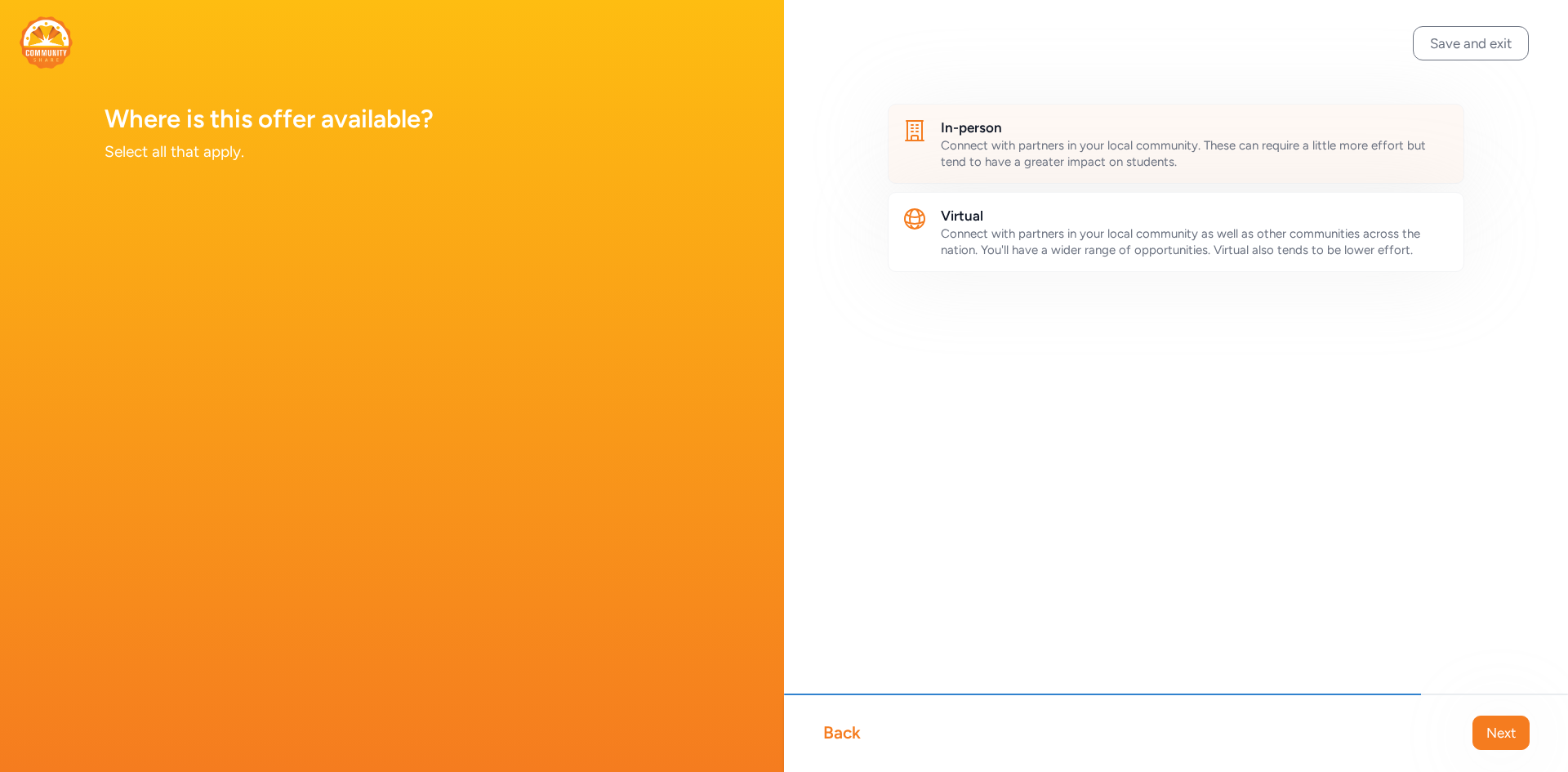
click at [1044, 129] on h2 "In-person" at bounding box center [1195, 128] width 509 height 20
click at [1513, 729] on span "Next" at bounding box center [1501, 732] width 30 height 20
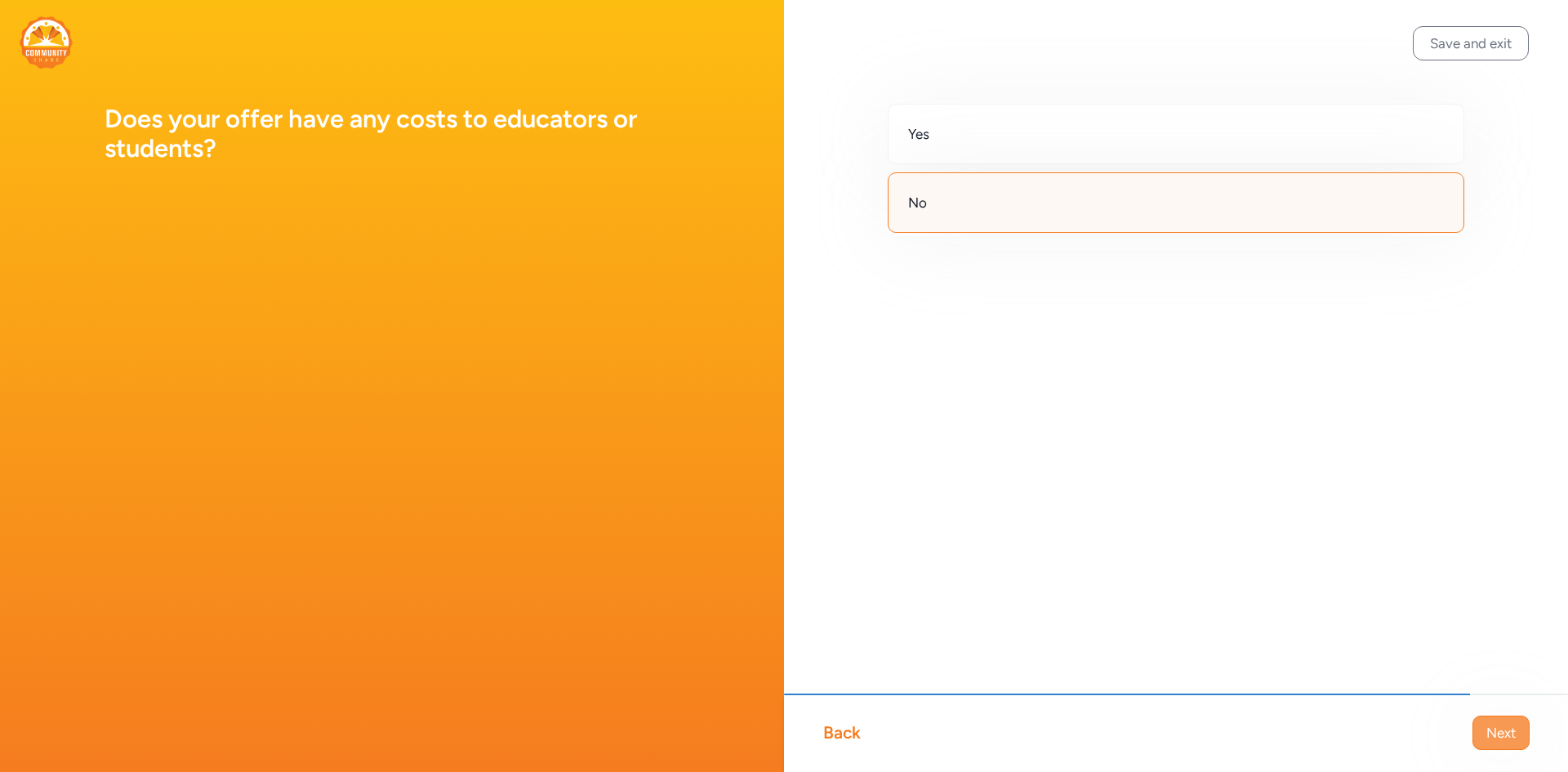
click at [1504, 745] on button "Next" at bounding box center [1501, 733] width 57 height 34
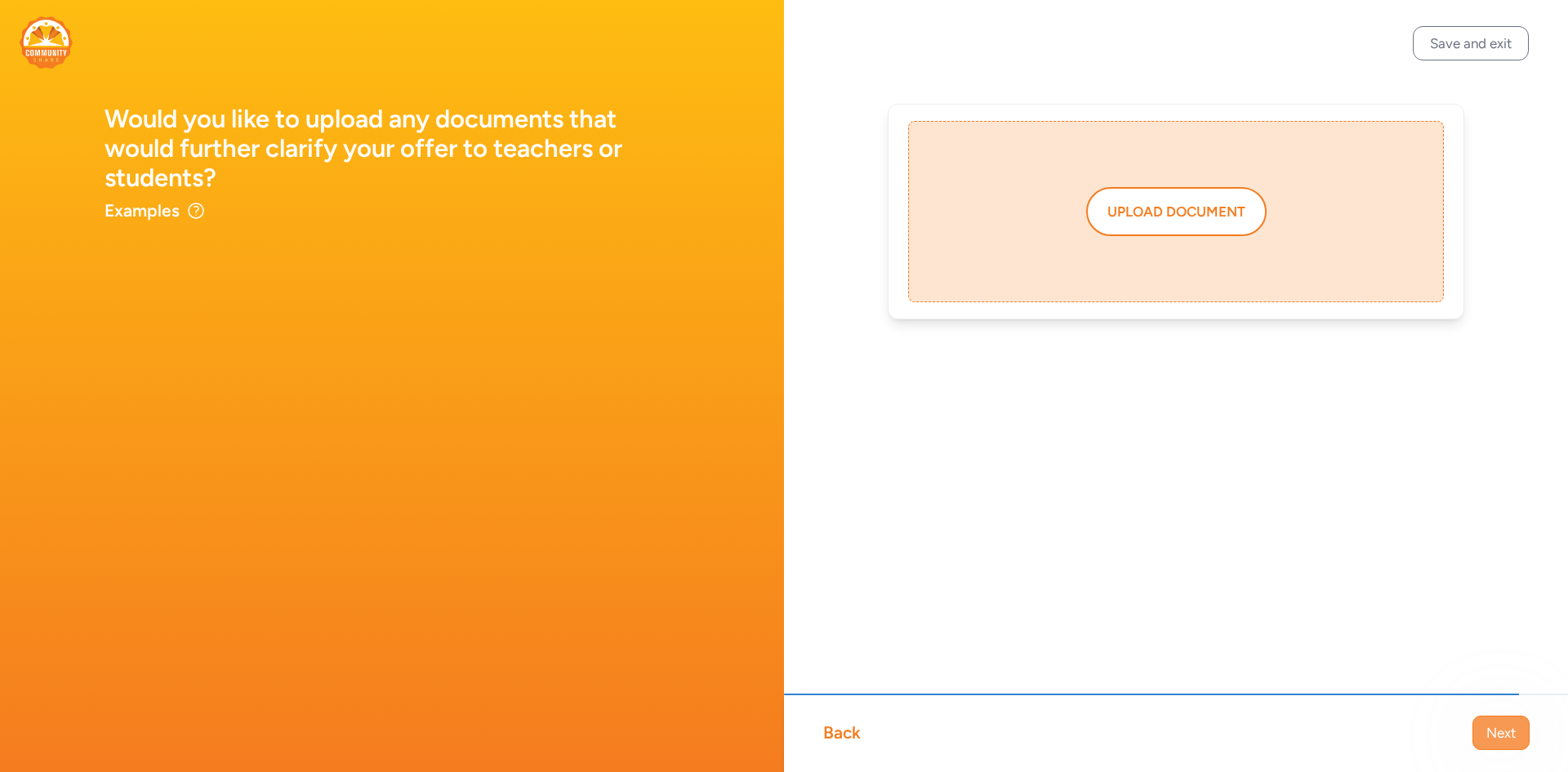
click at [1502, 735] on span "Next" at bounding box center [1501, 732] width 30 height 20
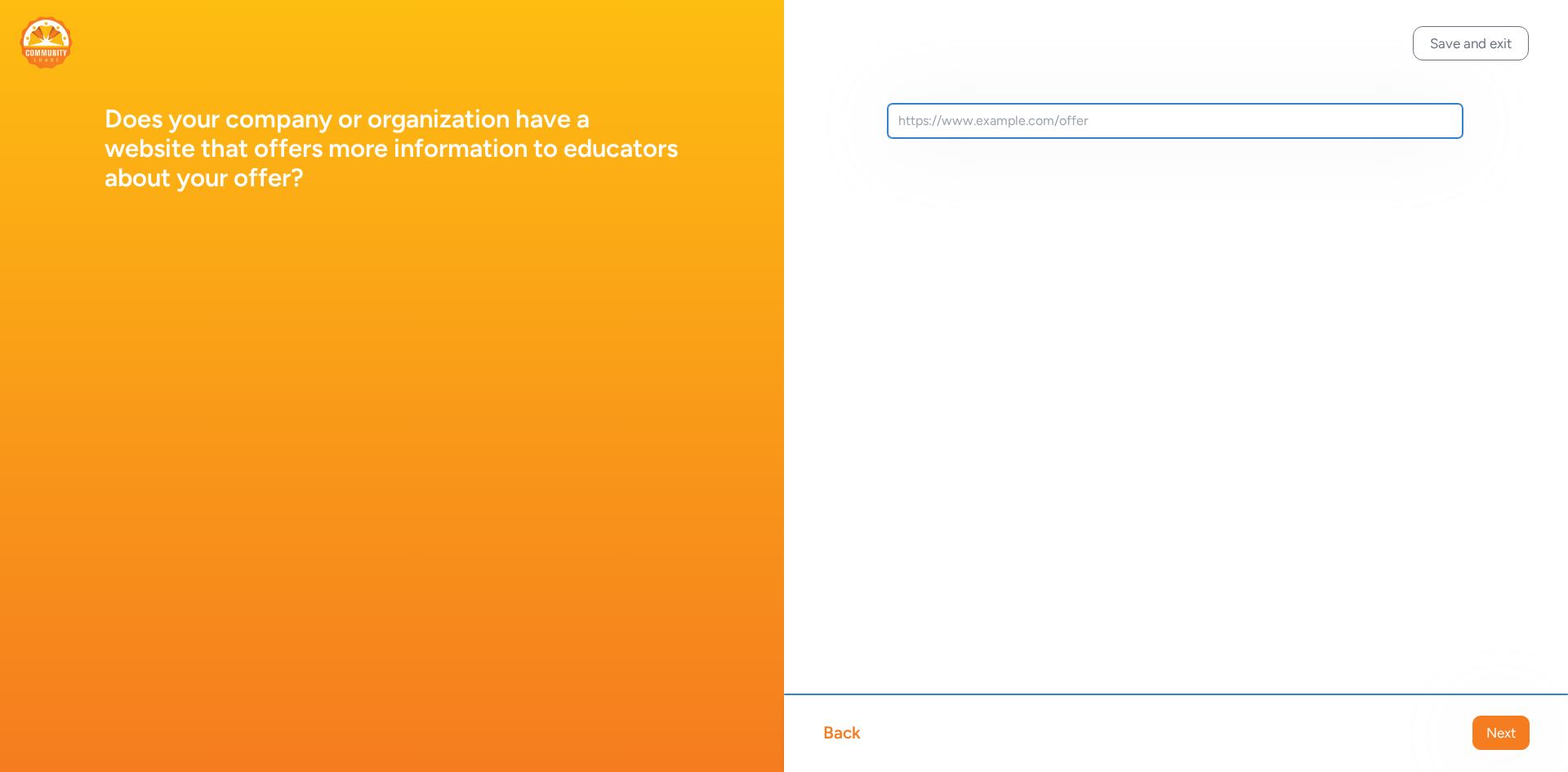
click at [1003, 135] on input "text" at bounding box center [1176, 121] width 575 height 34
paste input "[URL][DOMAIN_NAME]"
type input "[URL][DOMAIN_NAME]"
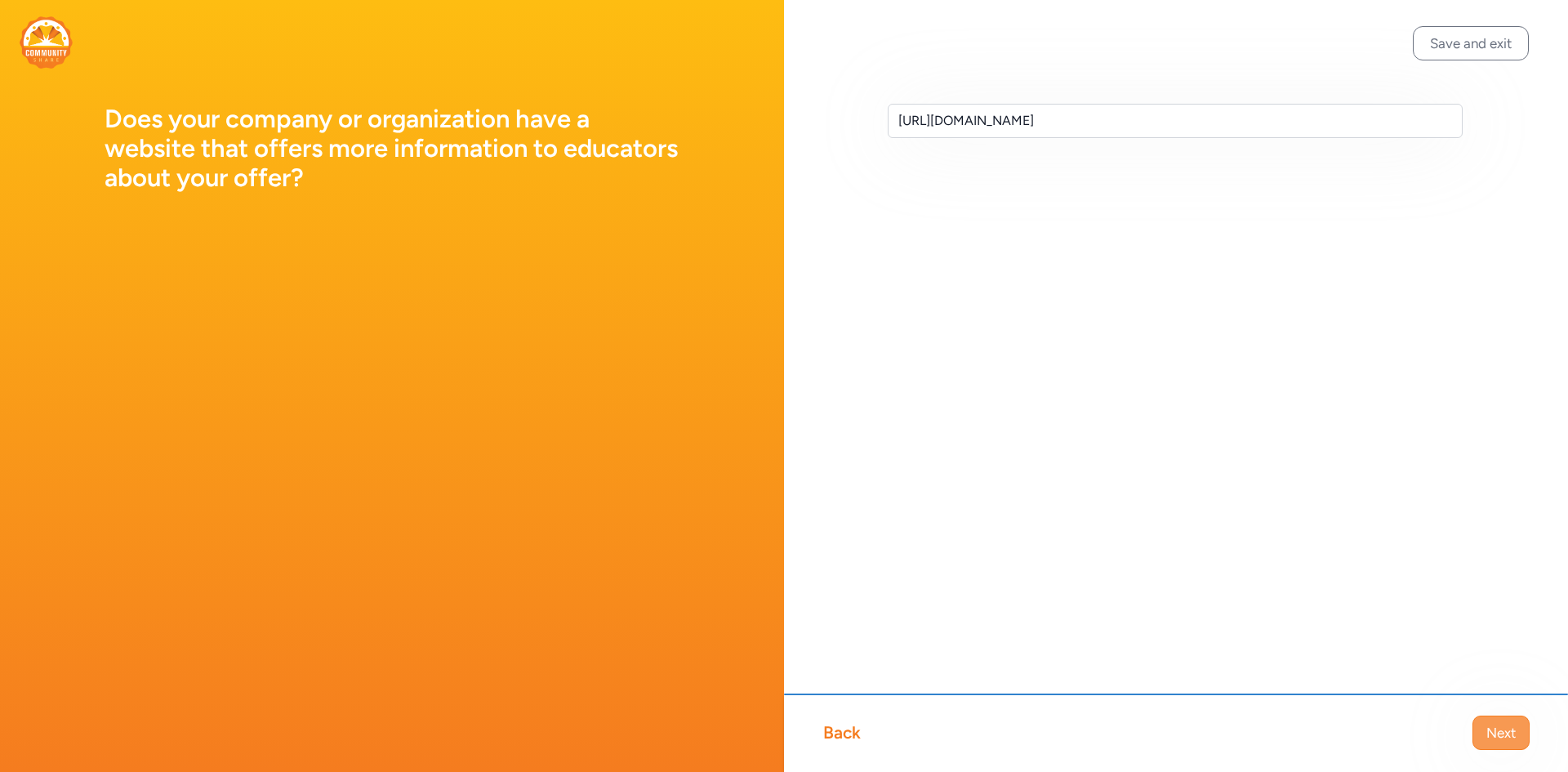
click at [1496, 732] on span "Next" at bounding box center [1501, 732] width 30 height 20
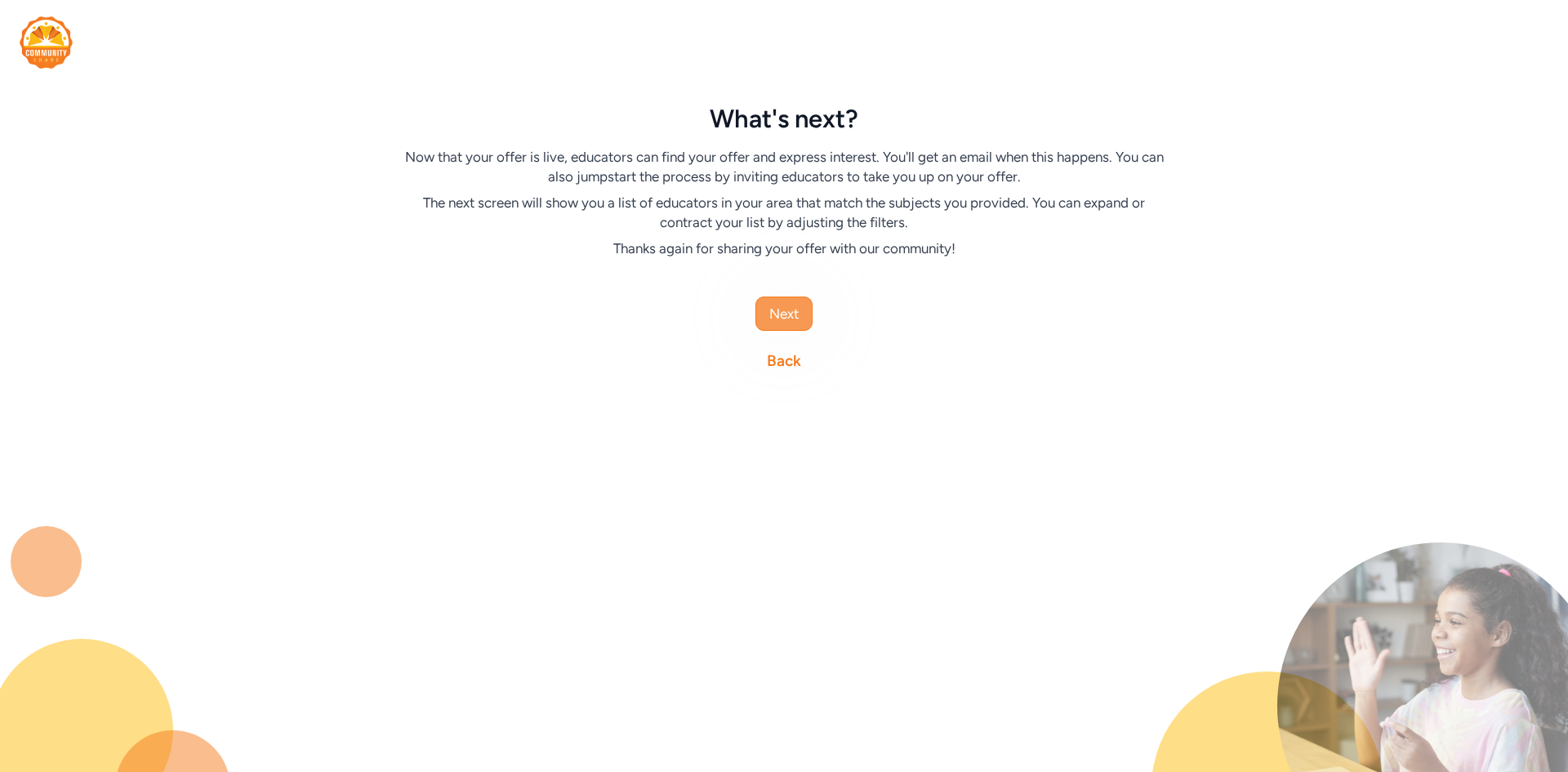
click at [804, 309] on button "Next" at bounding box center [784, 313] width 57 height 34
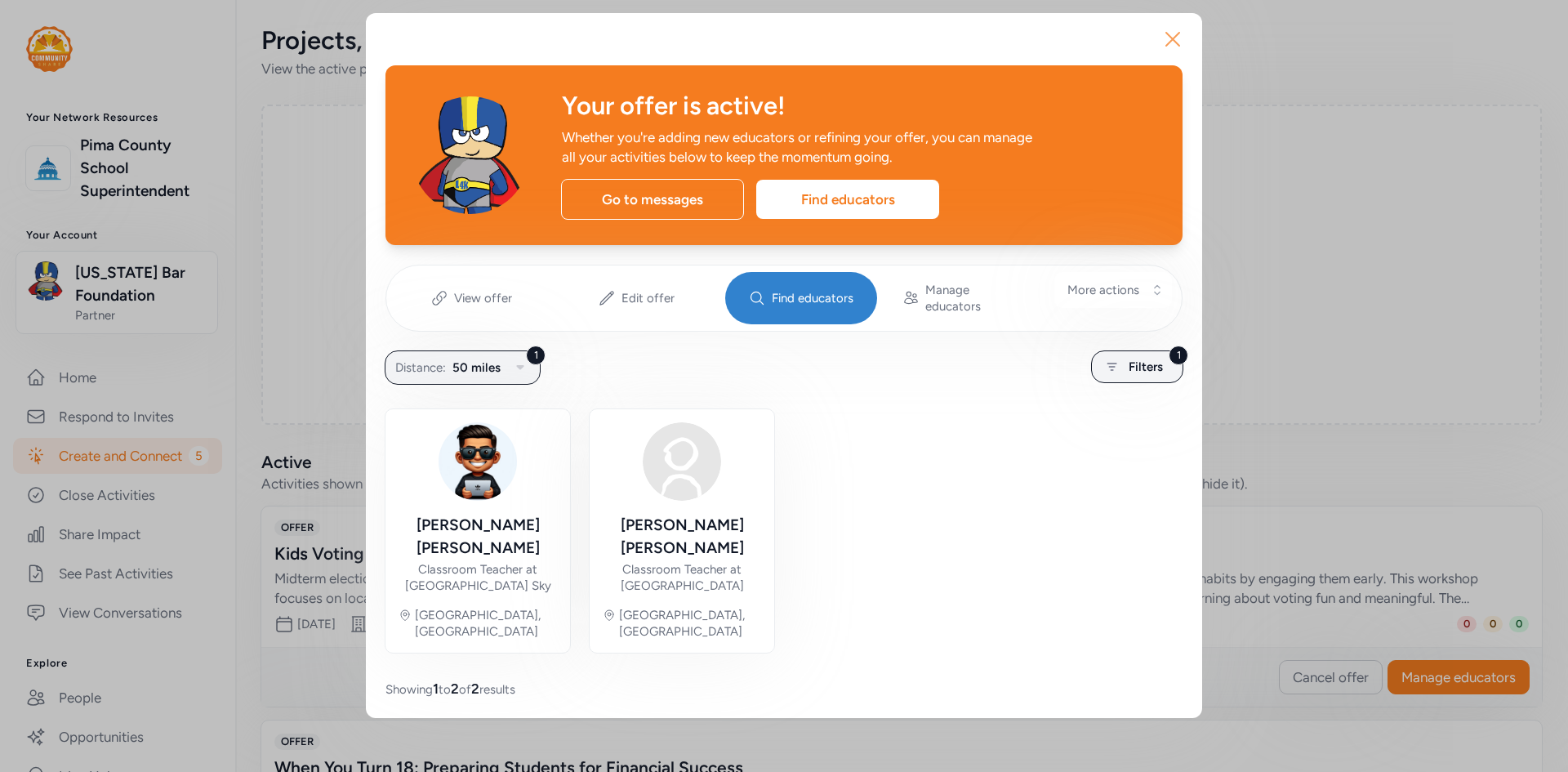
click at [1177, 49] on icon "button" at bounding box center [1172, 38] width 26 height 26
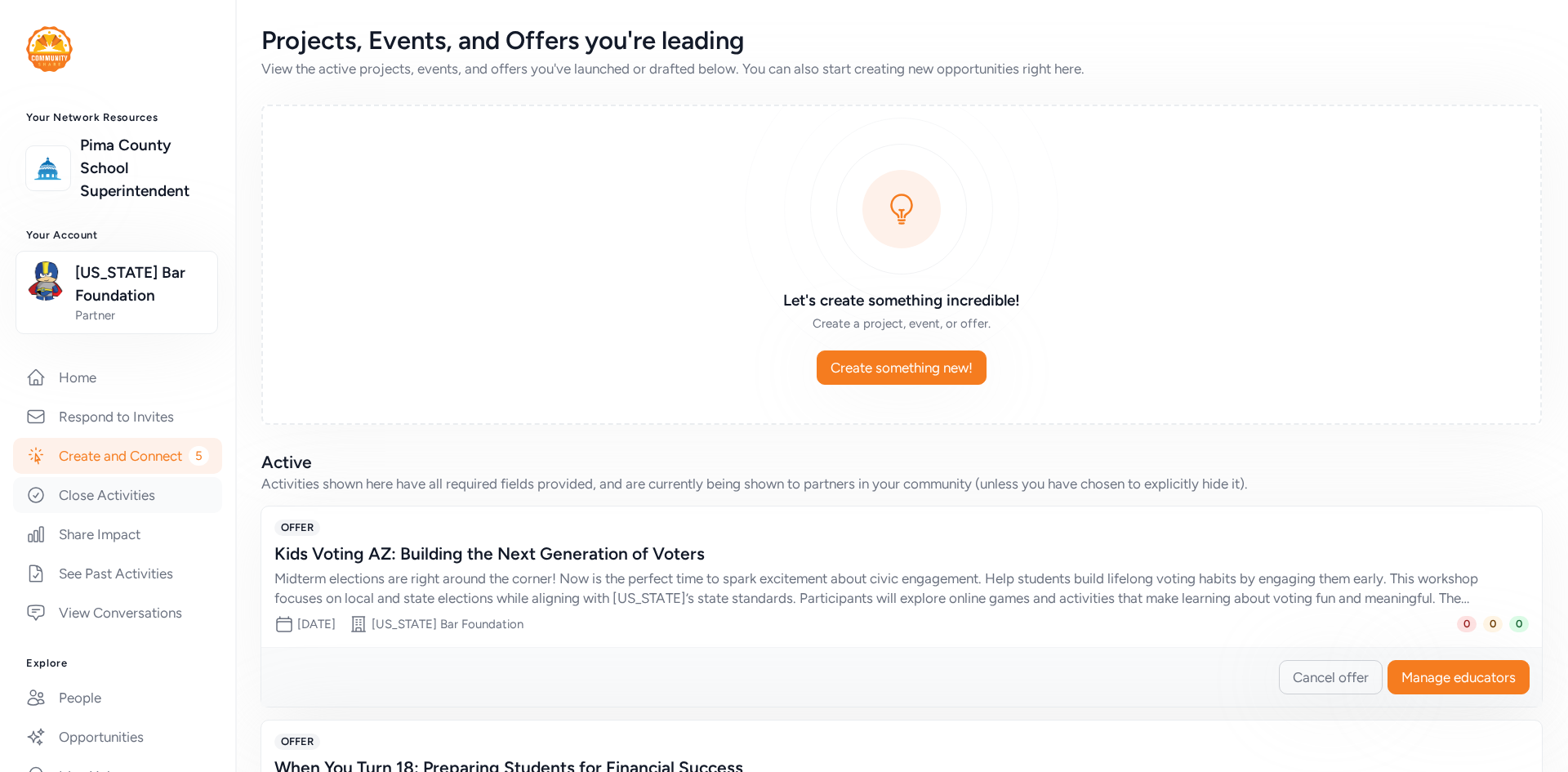
click at [105, 513] on link "Close Activities" at bounding box center [118, 495] width 209 height 36
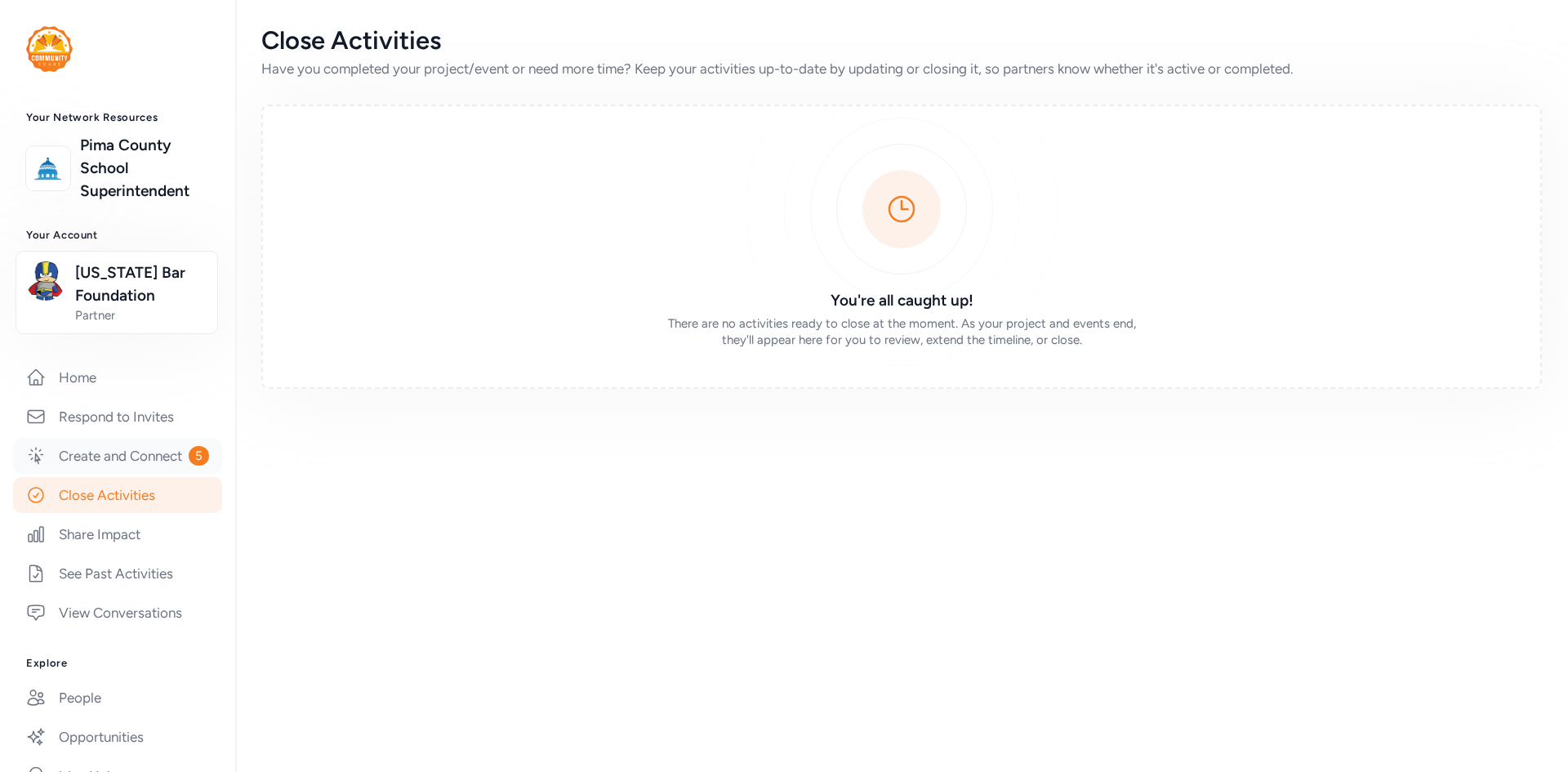
click at [105, 451] on link "Create and Connect 5" at bounding box center [118, 456] width 209 height 36
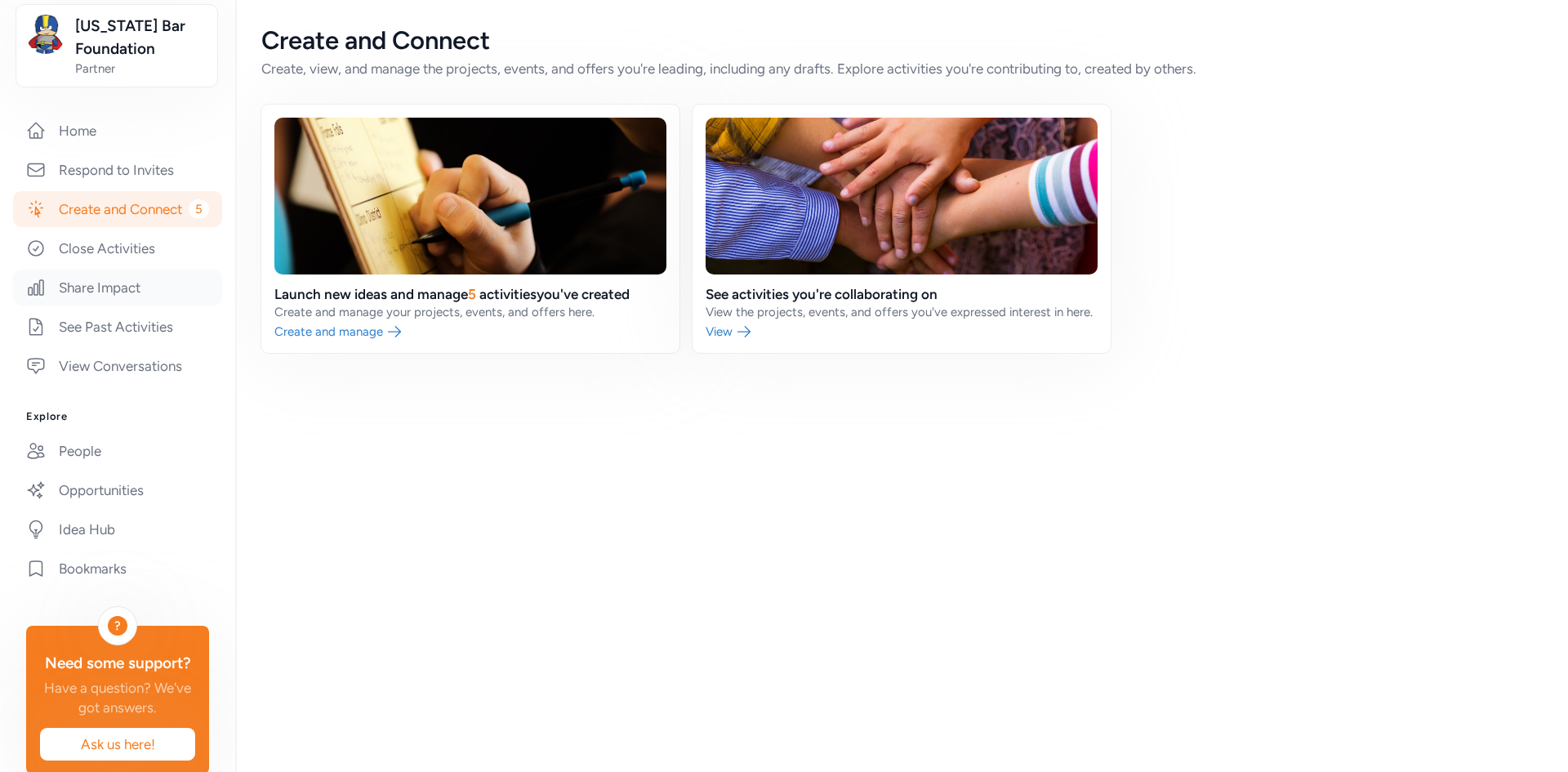
scroll to position [318, 0]
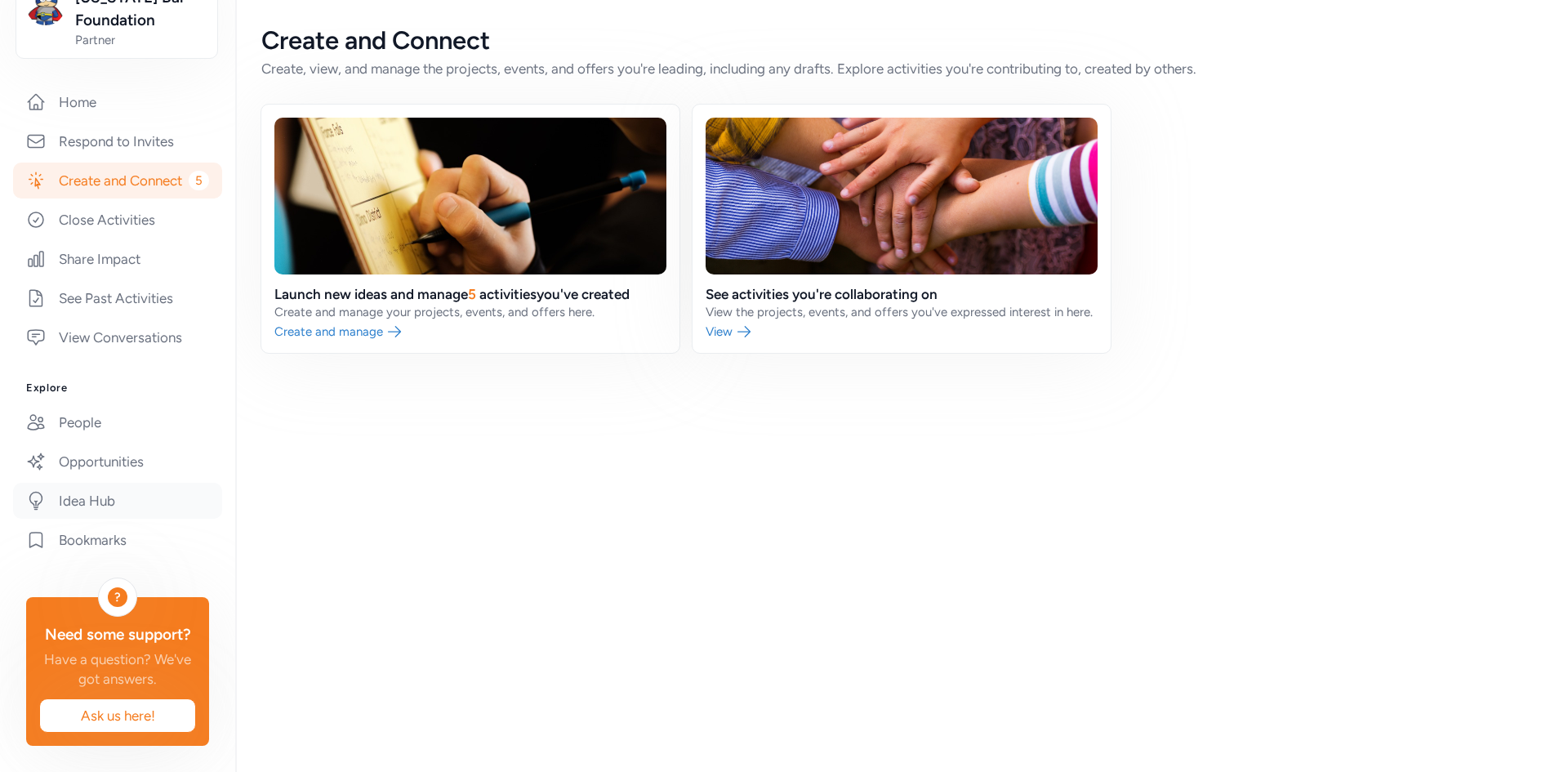
click at [102, 483] on link "Idea Hub" at bounding box center [118, 501] width 209 height 36
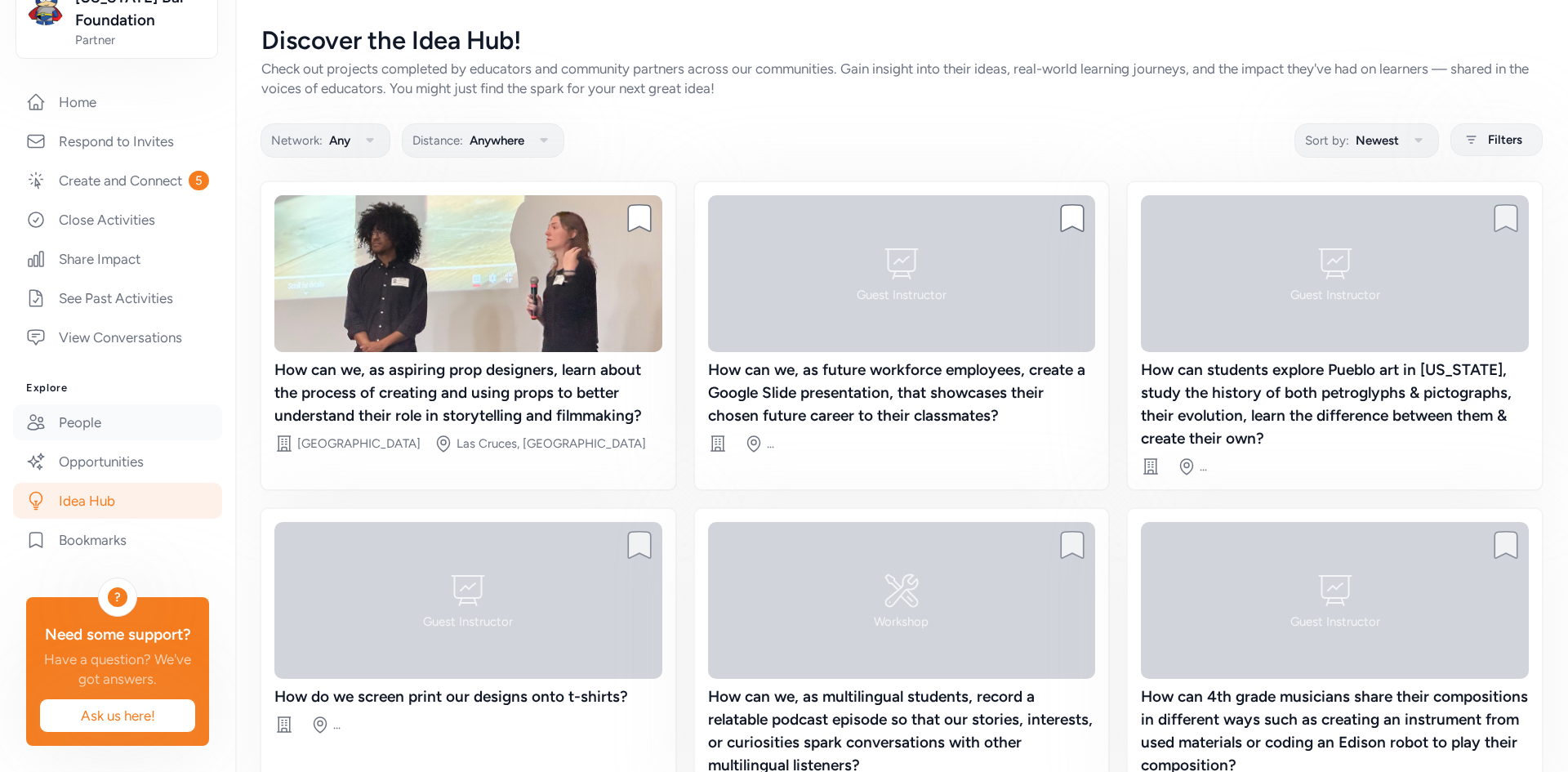
click at [89, 405] on link "People" at bounding box center [118, 423] width 209 height 36
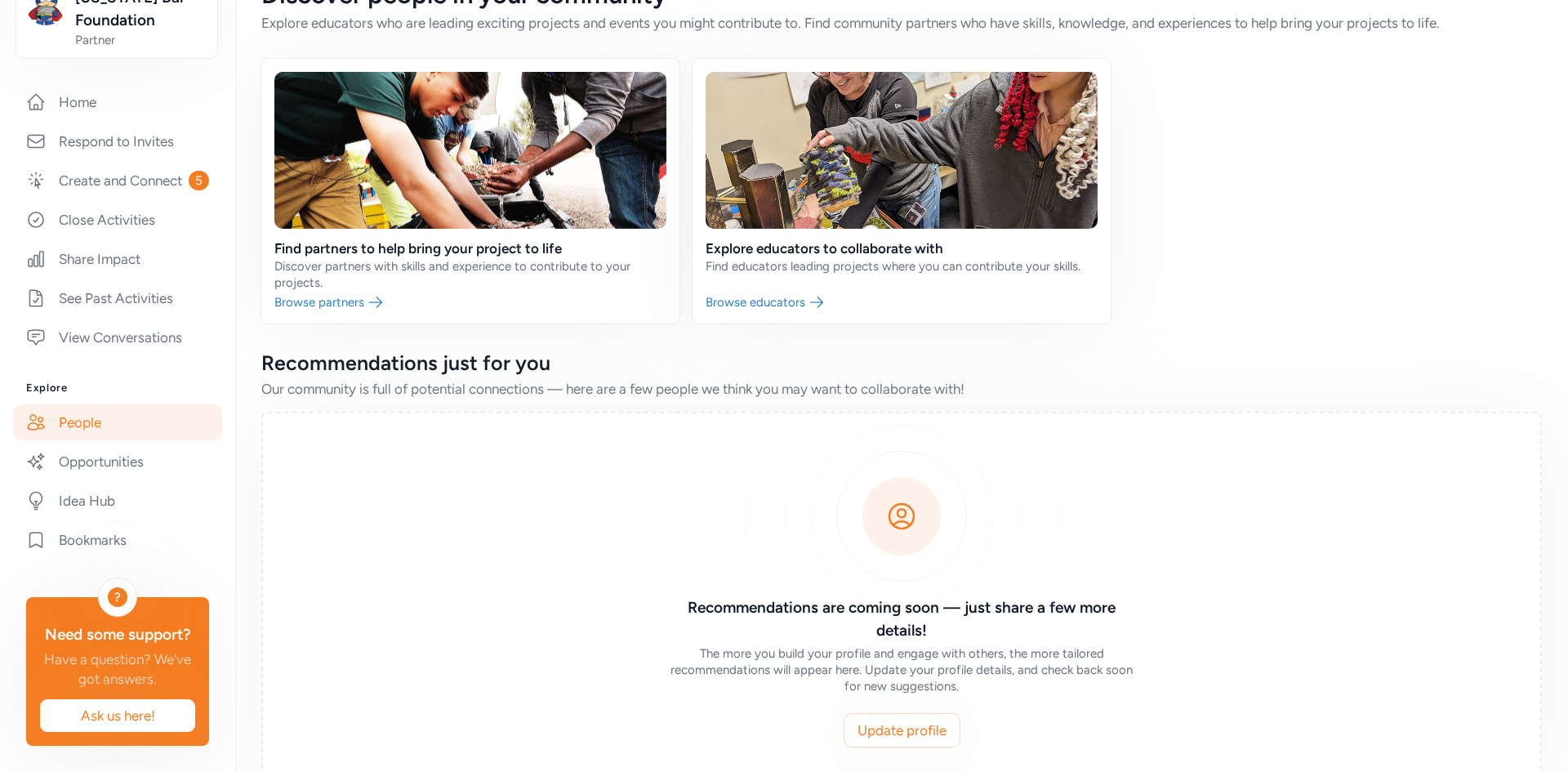
scroll to position [88, 0]
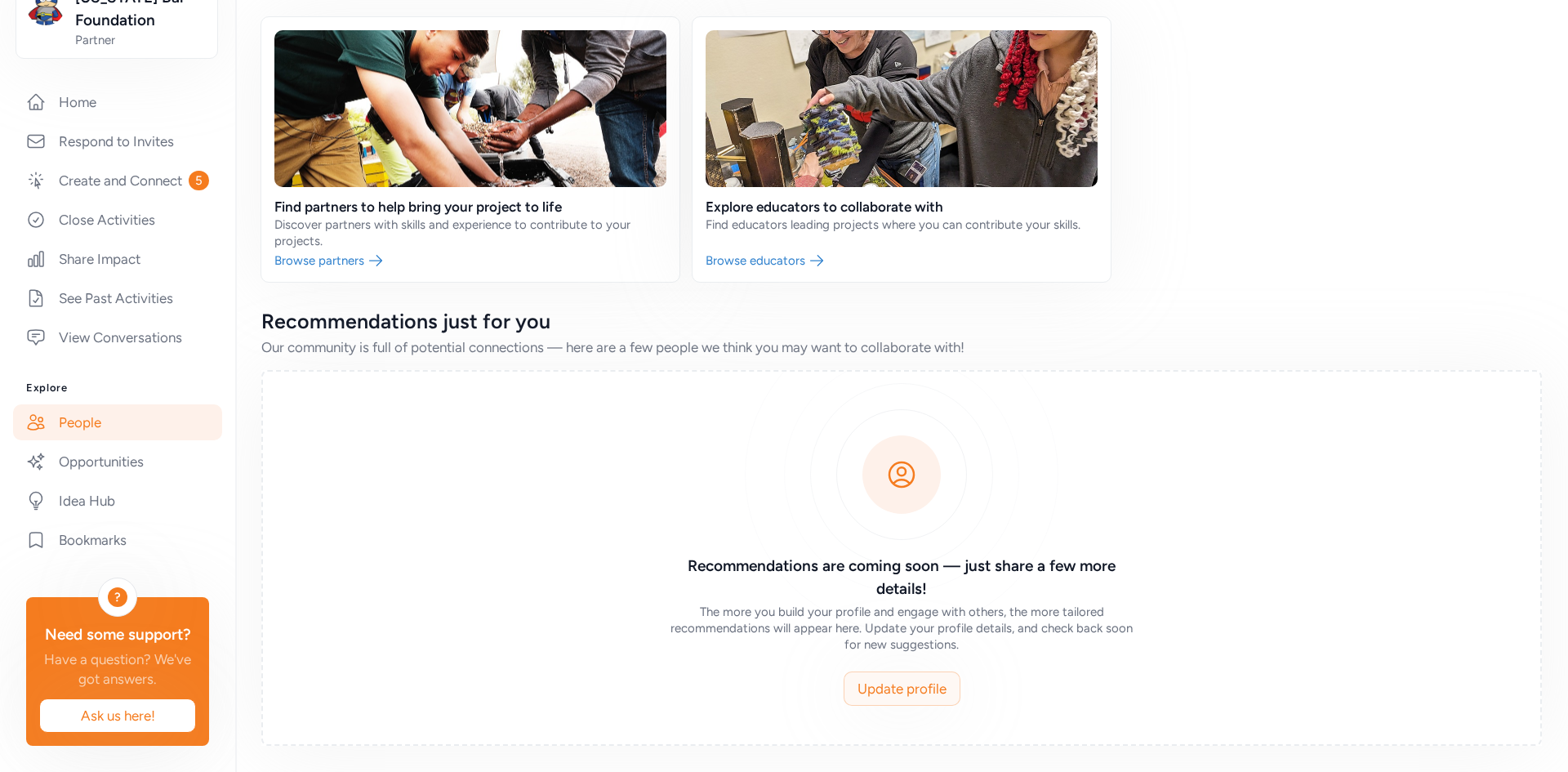
click at [904, 691] on span "Update profile" at bounding box center [903, 688] width 89 height 20
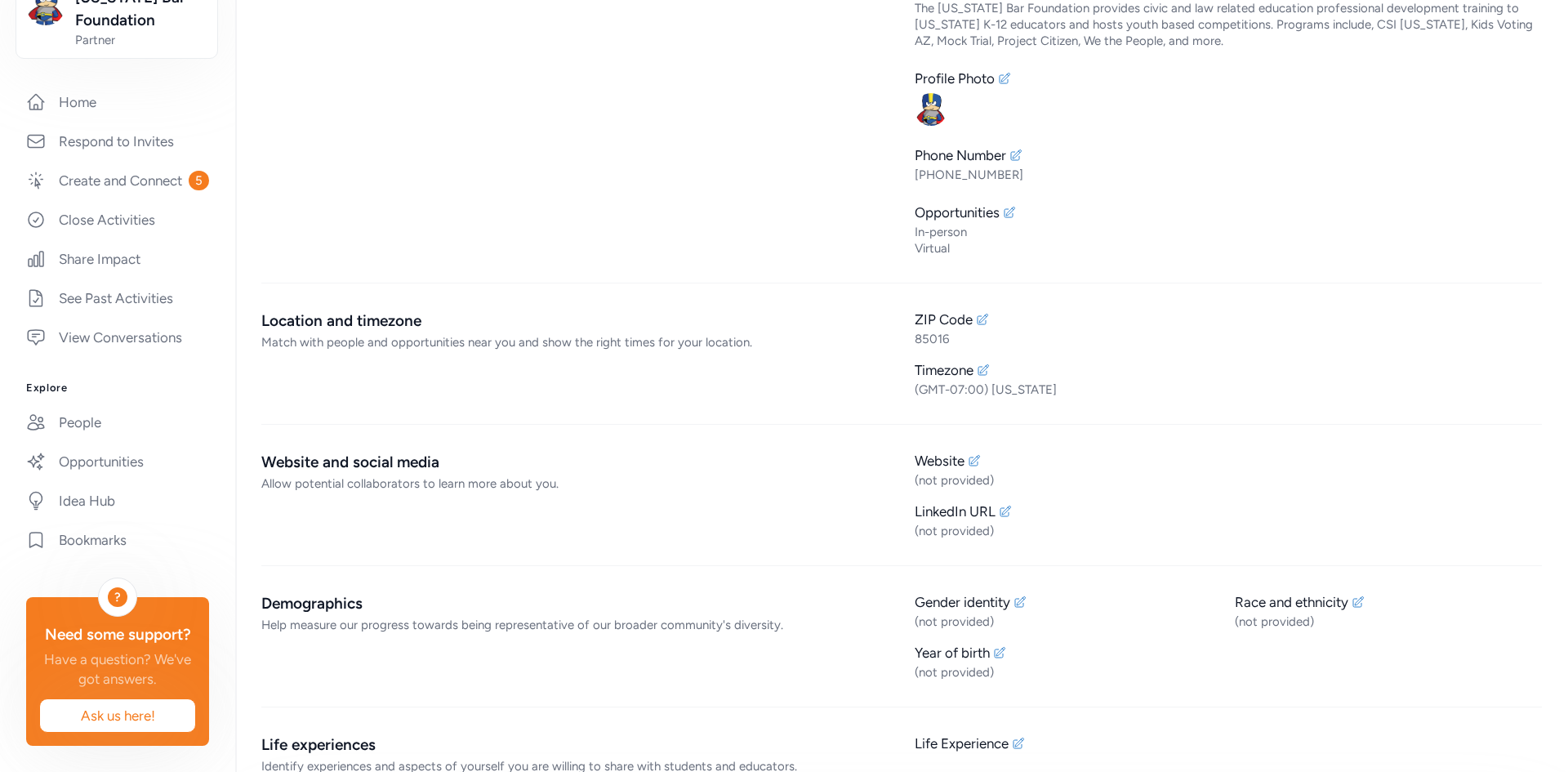
scroll to position [164, 0]
click at [968, 451] on icon at bounding box center [975, 458] width 13 height 13
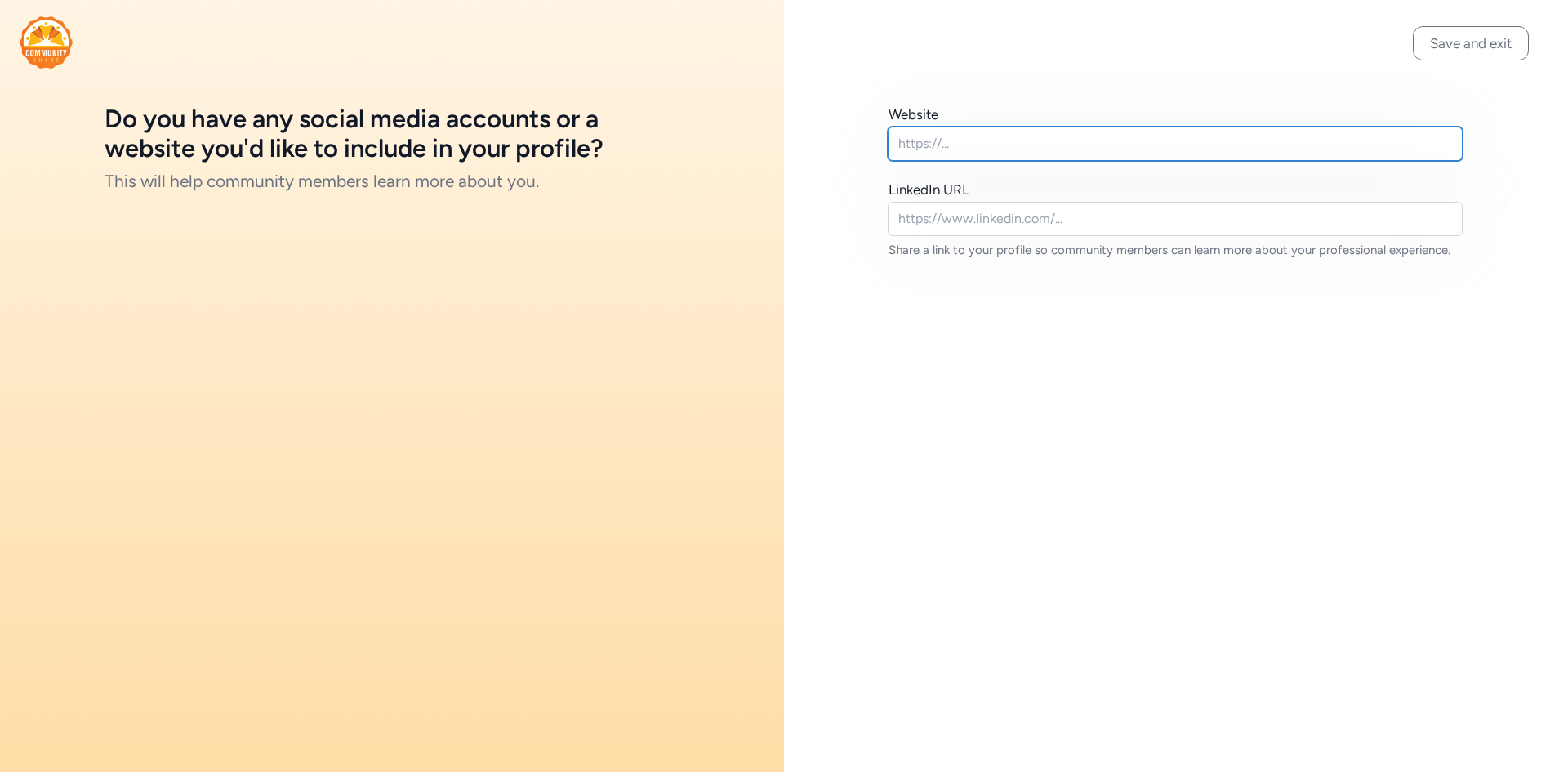
click at [1105, 137] on input "text" at bounding box center [1176, 144] width 575 height 34
paste input "[URL][DOMAIN_NAME]"
type input "[URL][DOMAIN_NAME]"
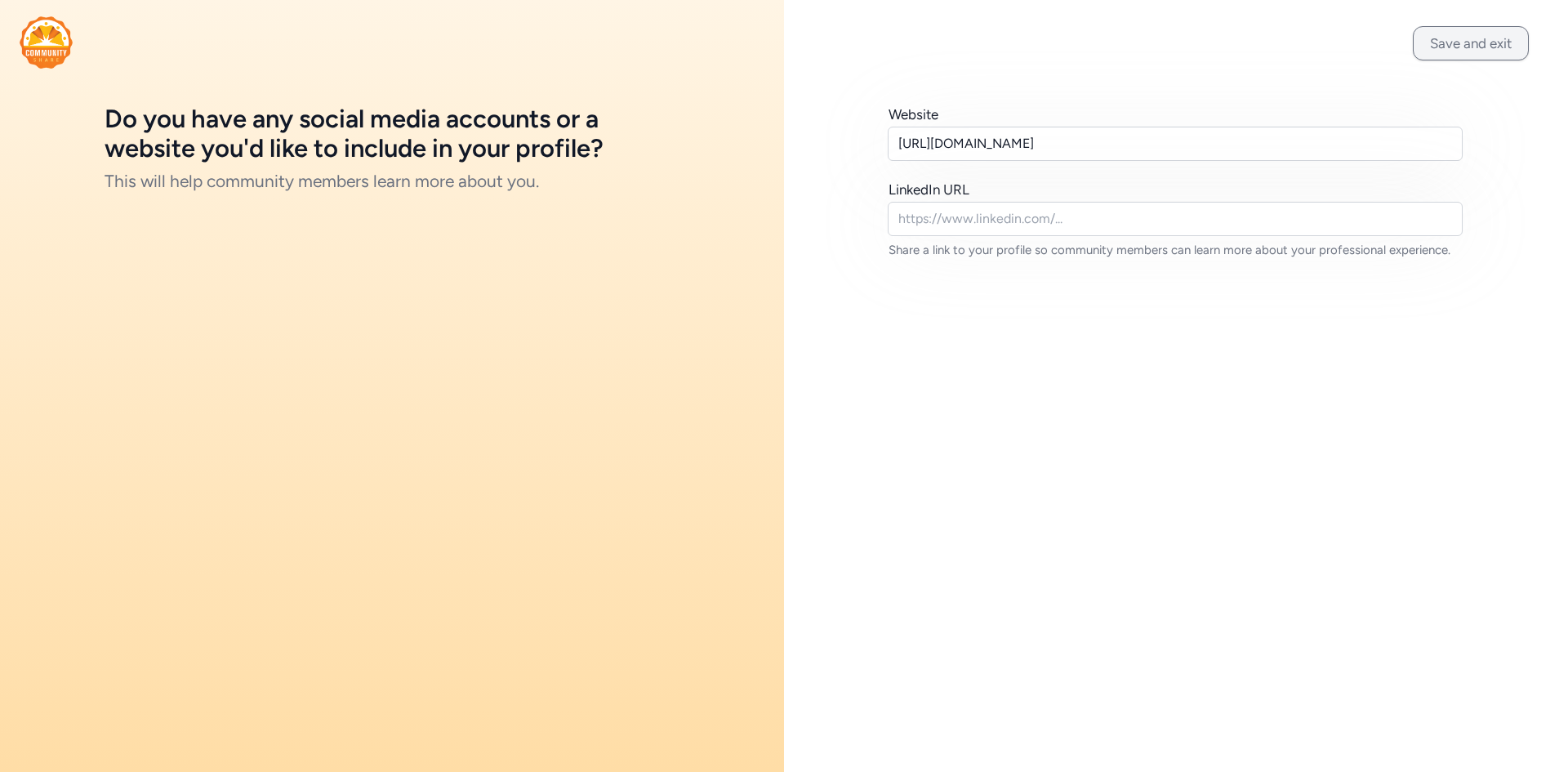
click at [1492, 38] on button "Save and exit" at bounding box center [1471, 43] width 116 height 34
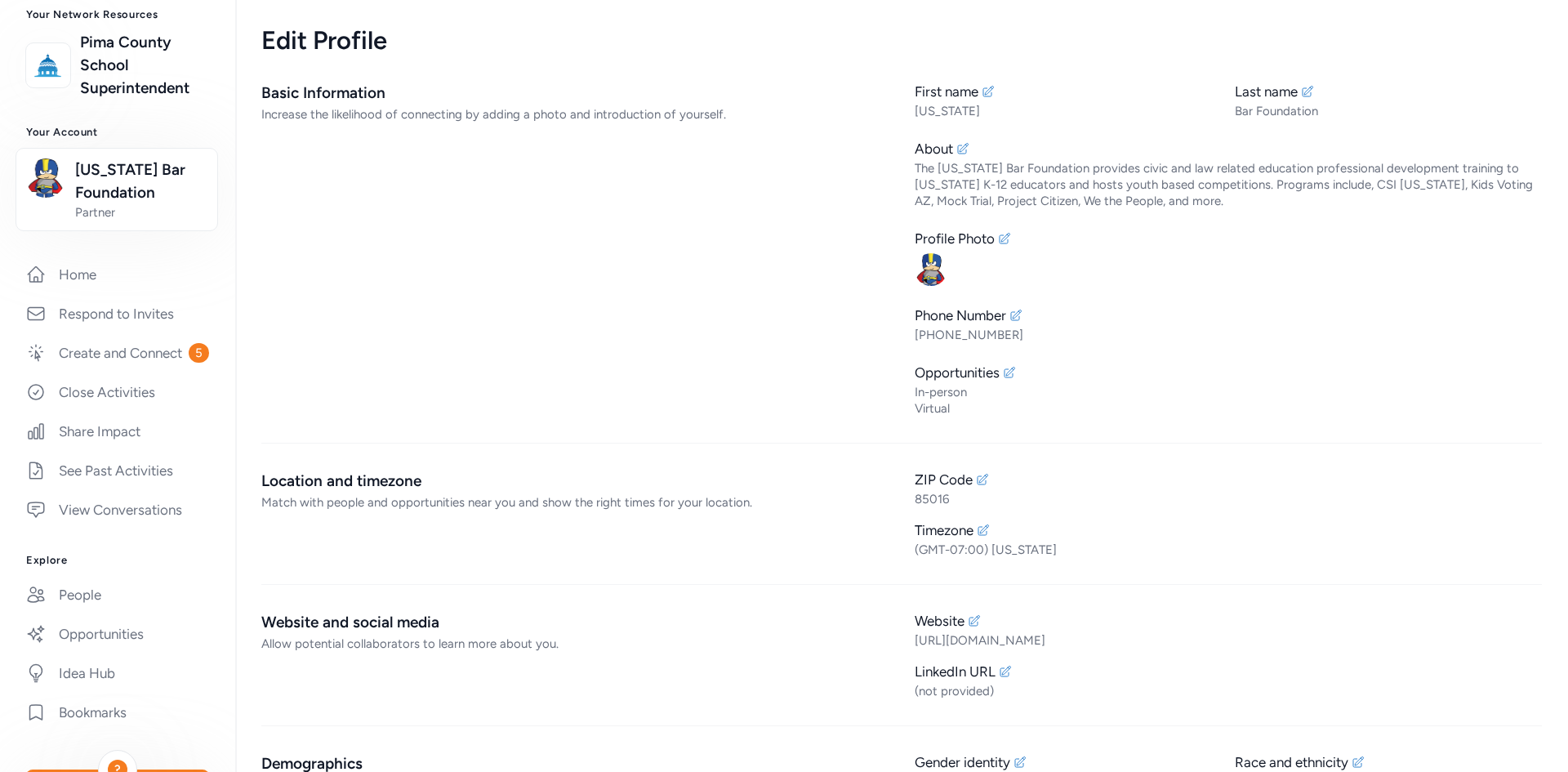
scroll to position [318, 0]
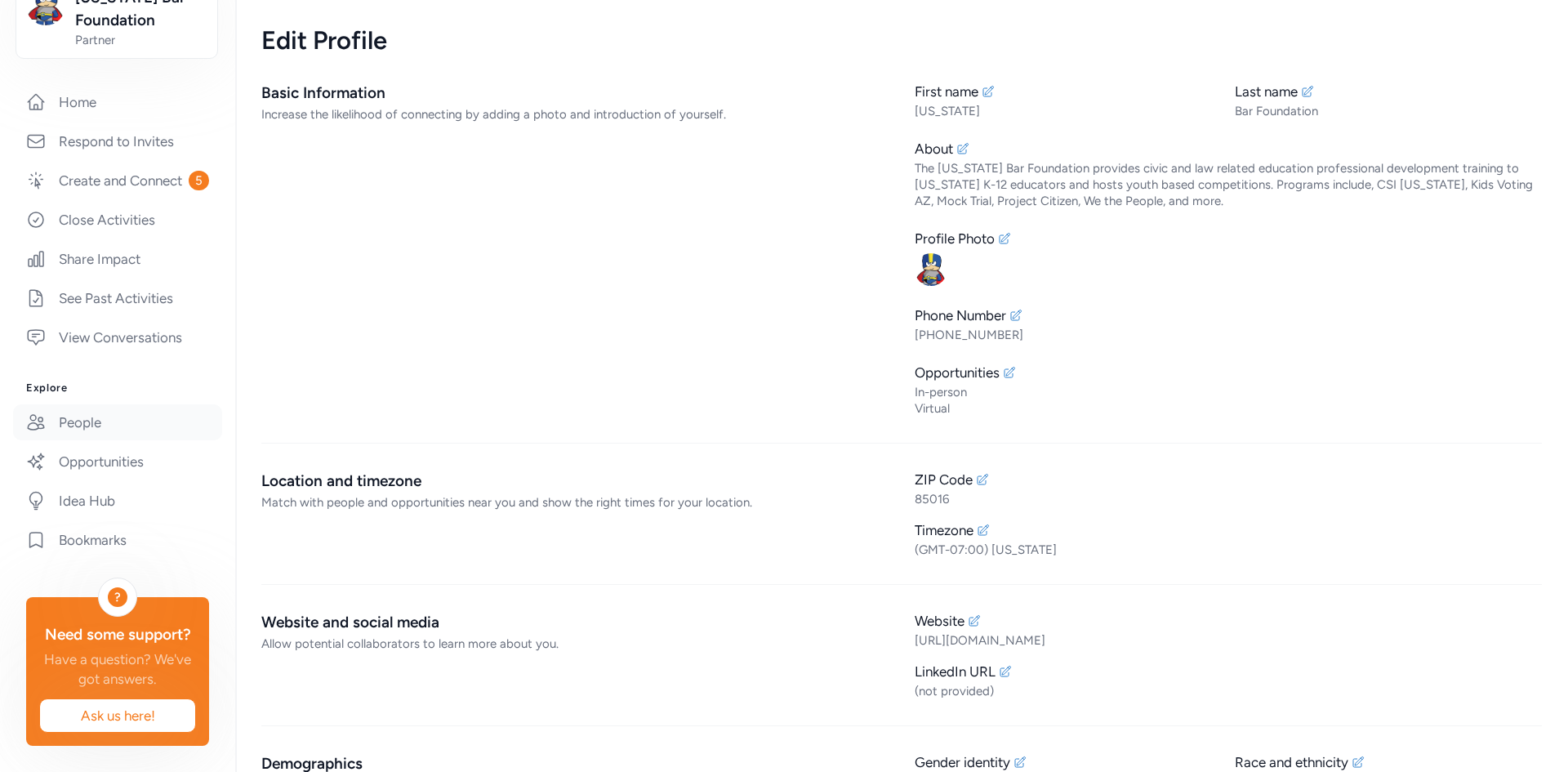
click at [72, 405] on link "People" at bounding box center [118, 423] width 209 height 36
